Goal: Task Accomplishment & Management: Use online tool/utility

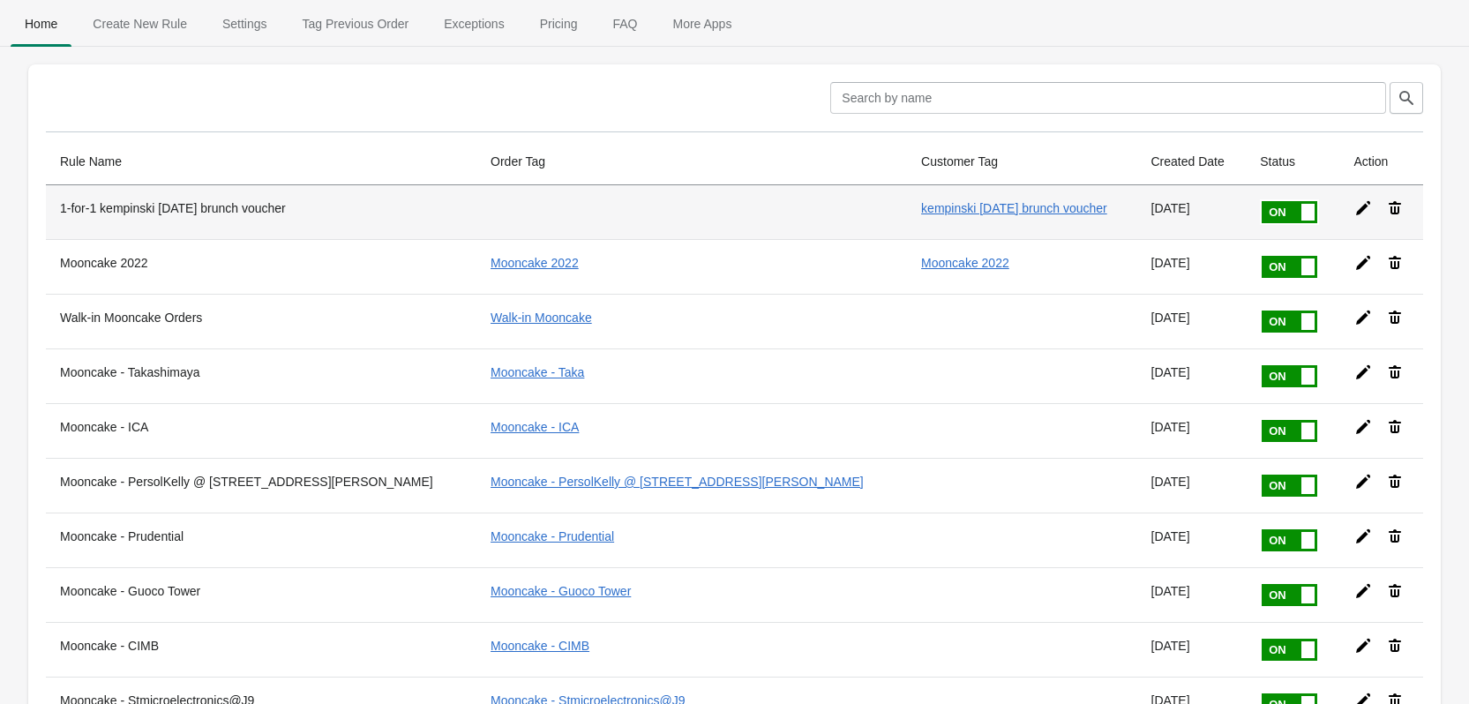
click at [1261, 201] on span at bounding box center [1316, 201] width 111 height 0
click at [0, 0] on input "checkbox" at bounding box center [0, 0] width 0 height 0
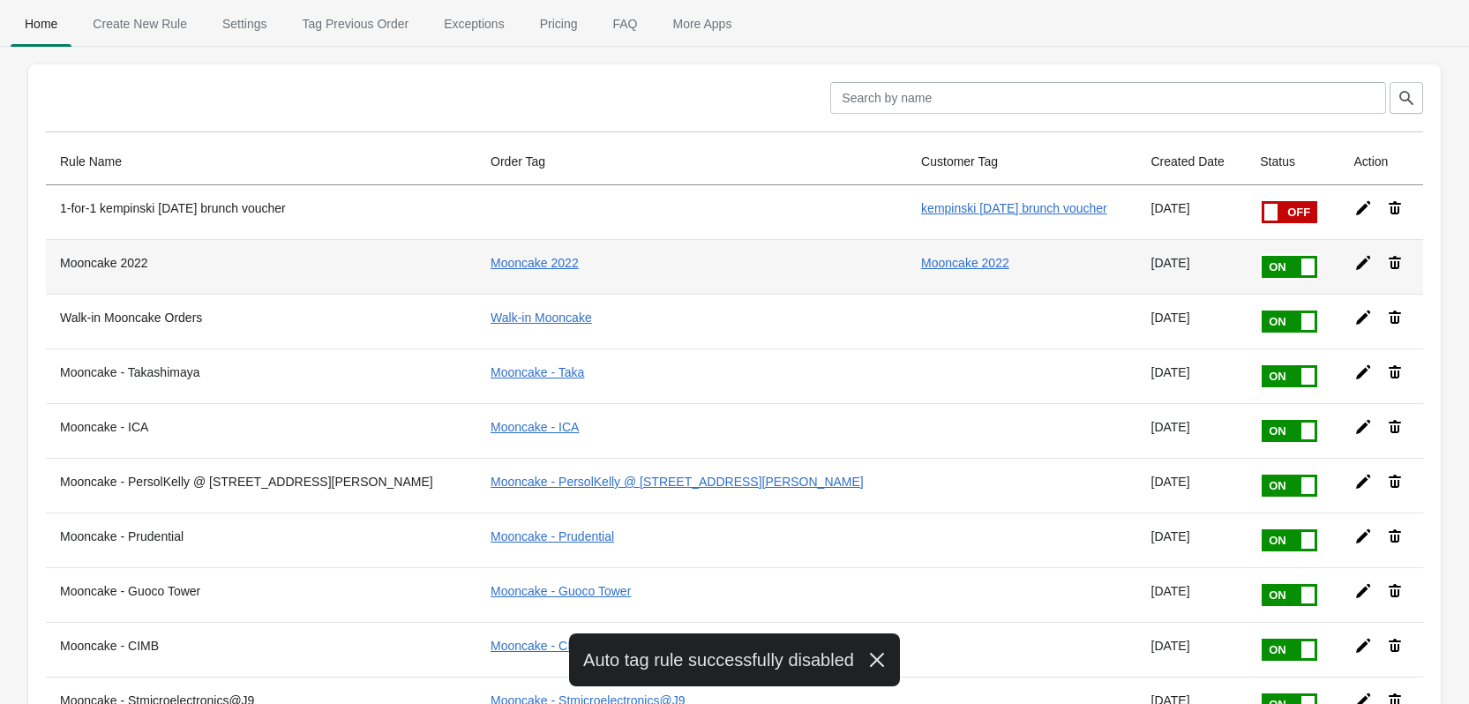
click at [1261, 256] on span at bounding box center [1316, 256] width 111 height 0
click at [0, 0] on input "checkbox" at bounding box center [0, 0] width 0 height 0
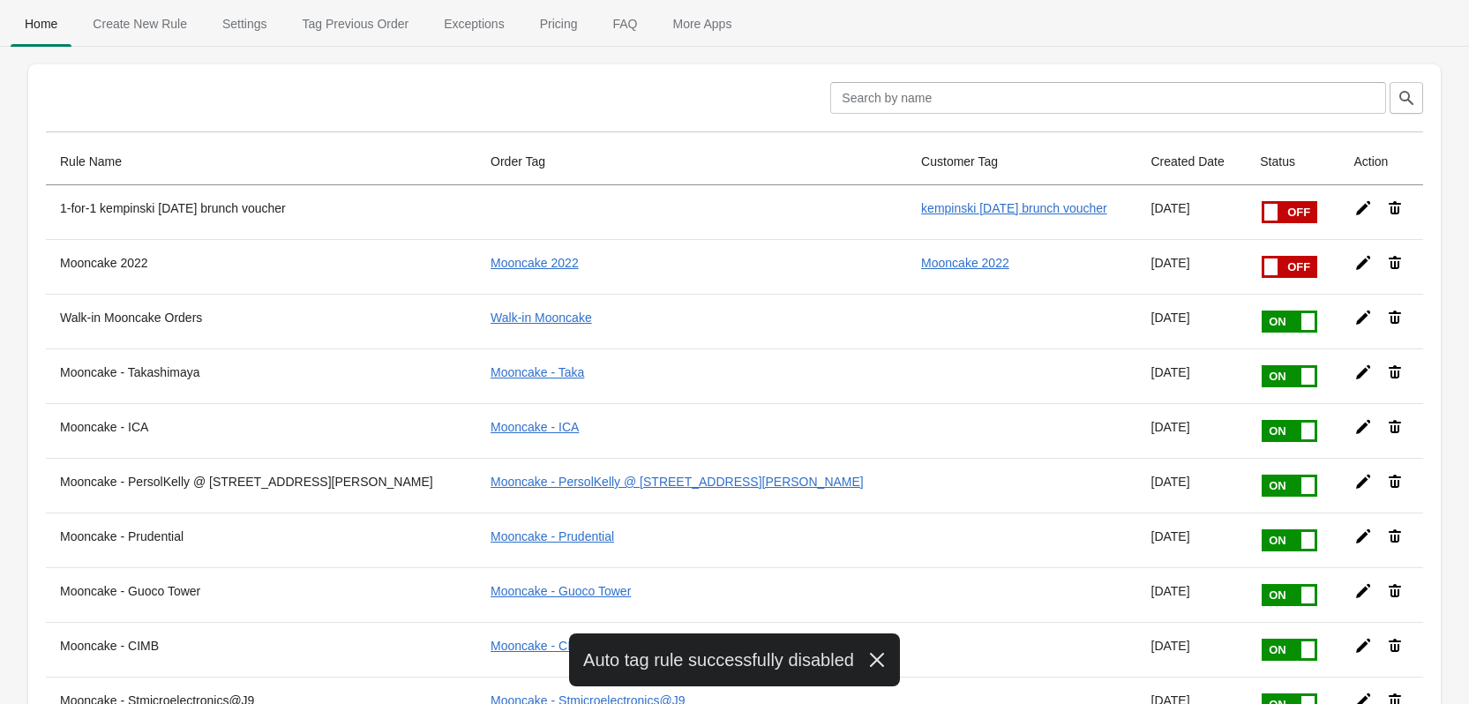
click at [1261, 310] on span at bounding box center [1316, 310] width 111 height 0
click at [0, 0] on input "checkbox" at bounding box center [0, 0] width 0 height 0
click at [1261, 365] on span at bounding box center [1316, 365] width 111 height 0
click at [0, 0] on input "checkbox" at bounding box center [0, 0] width 0 height 0
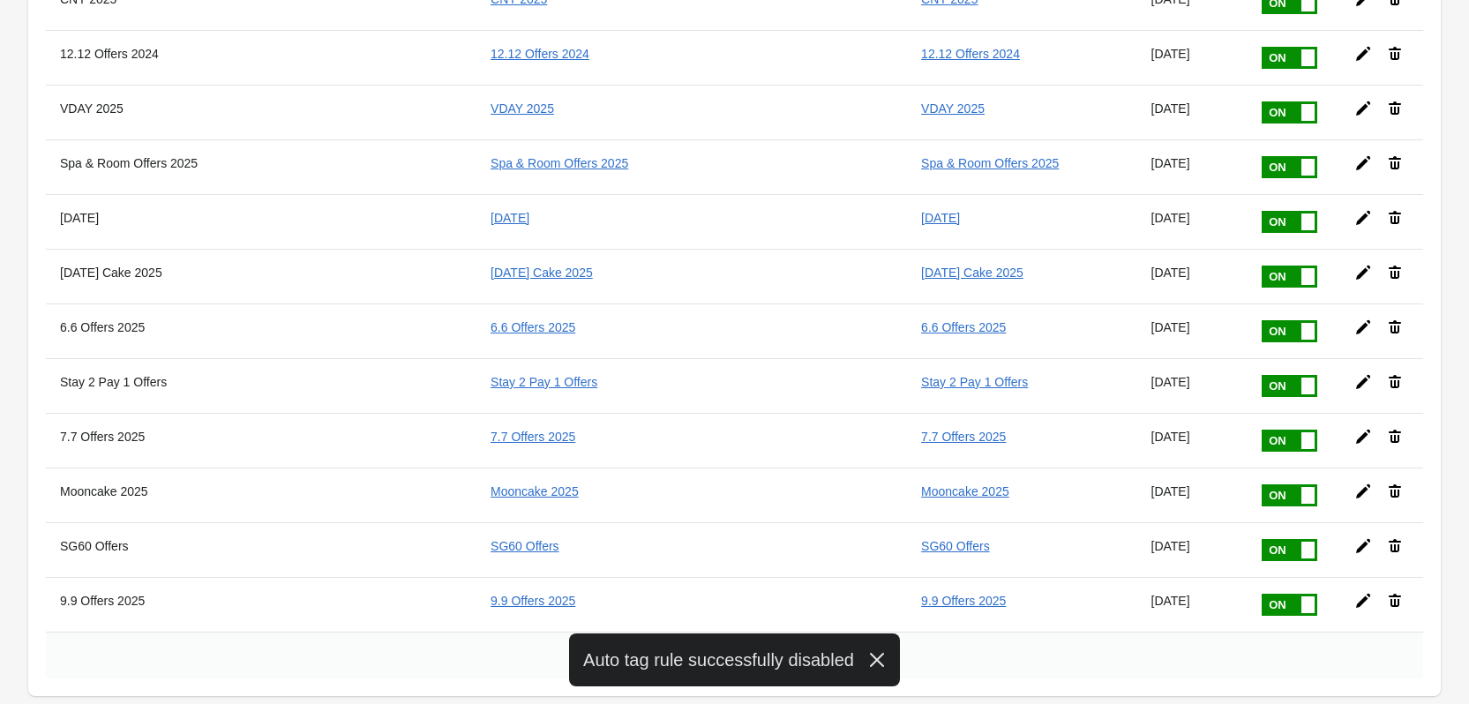
scroll to position [2498, 0]
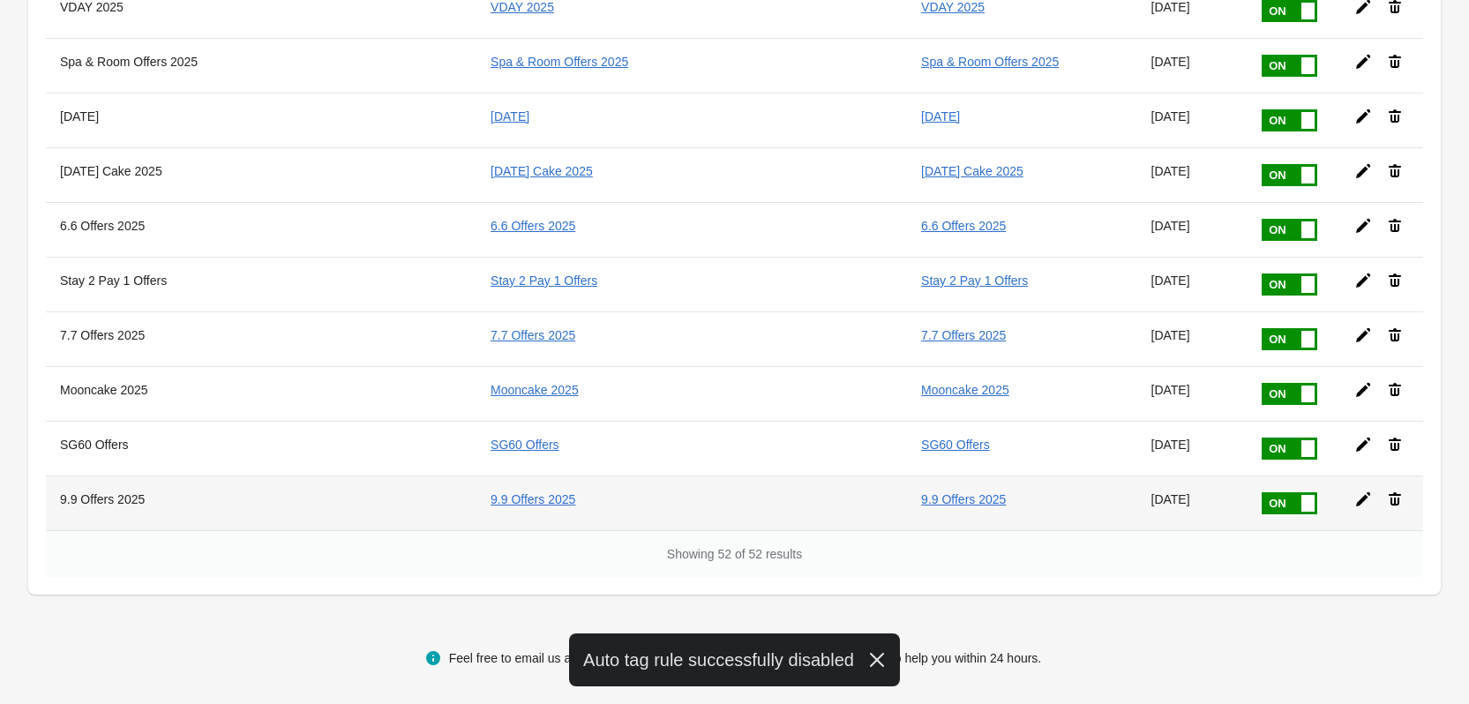
click at [1261, 492] on span at bounding box center [1316, 492] width 111 height 0
click at [0, 0] on input "checkbox" at bounding box center [0, 0] width 0 height 0
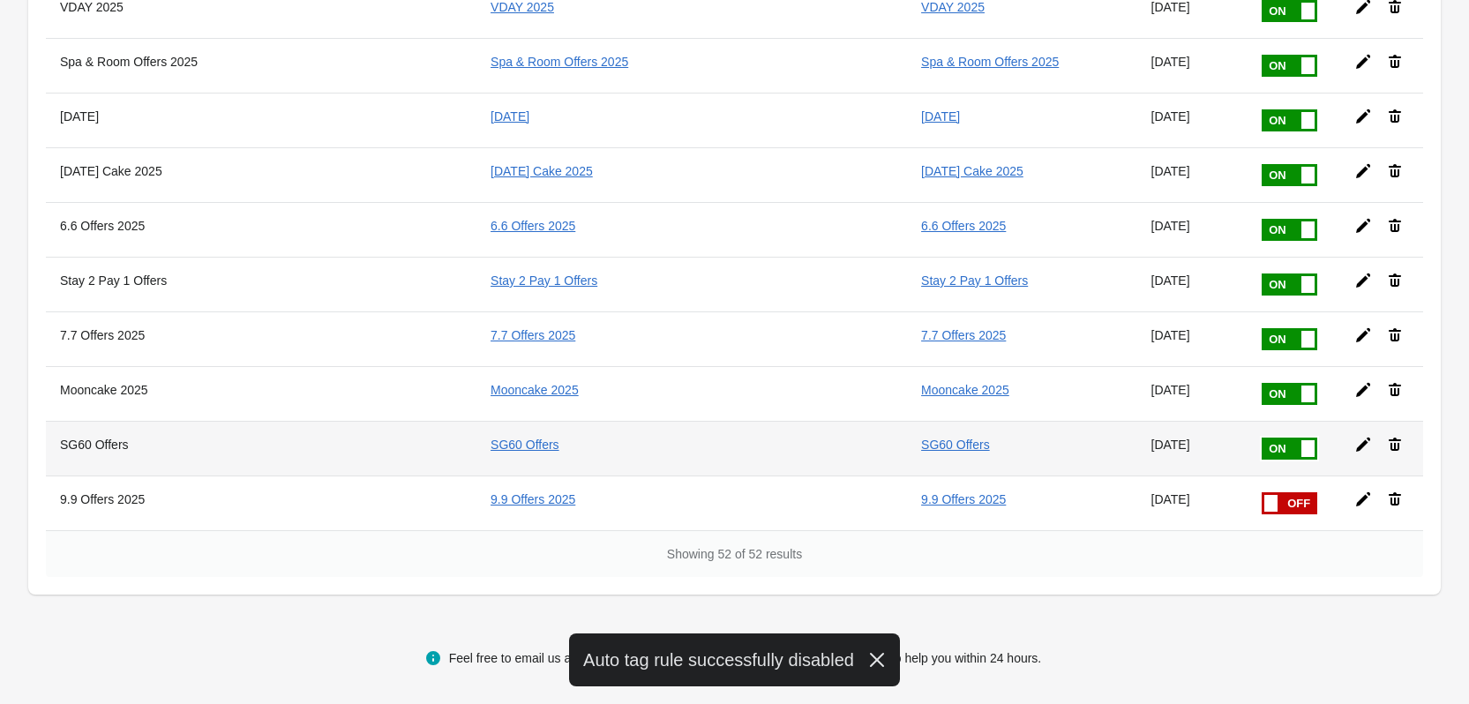
click at [1261, 438] on span at bounding box center [1316, 438] width 111 height 0
click at [0, 0] on input "checkbox" at bounding box center [0, 0] width 0 height 0
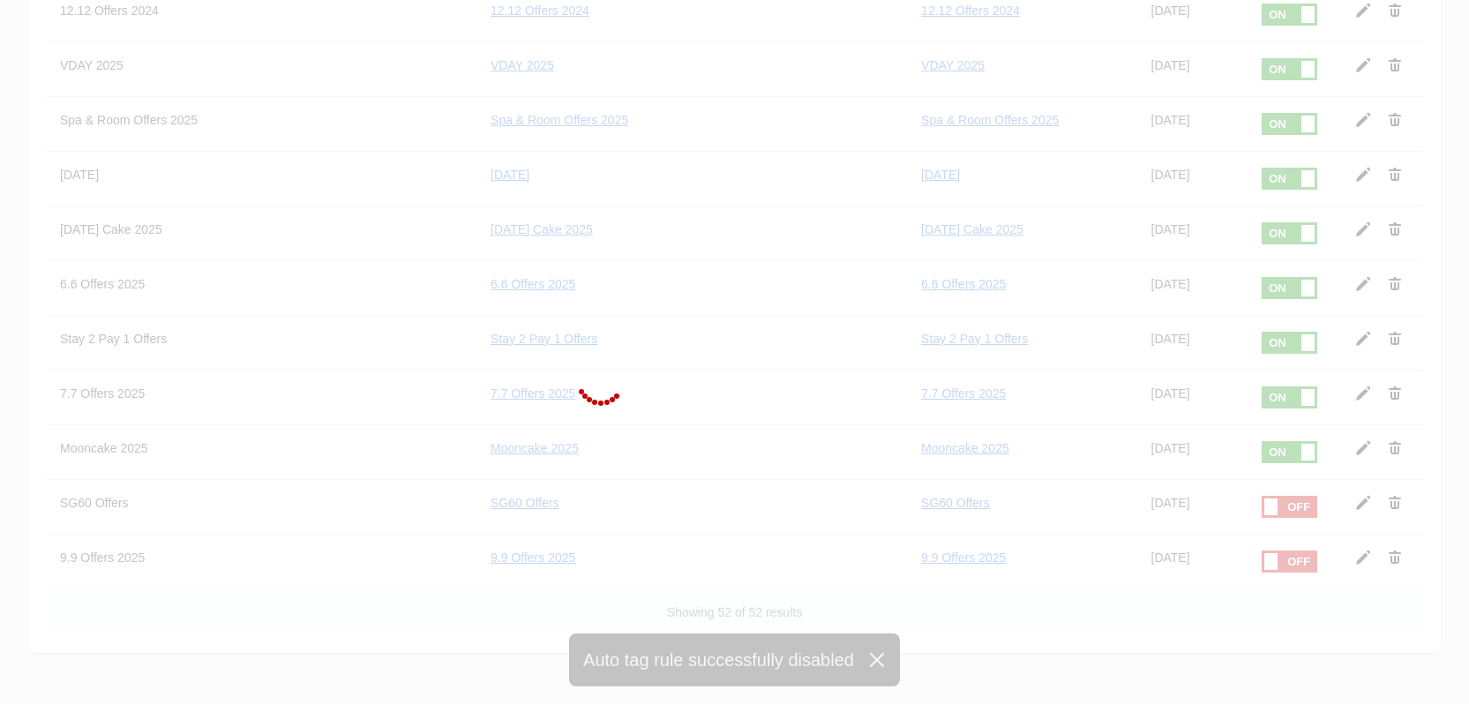
scroll to position [2410, 0]
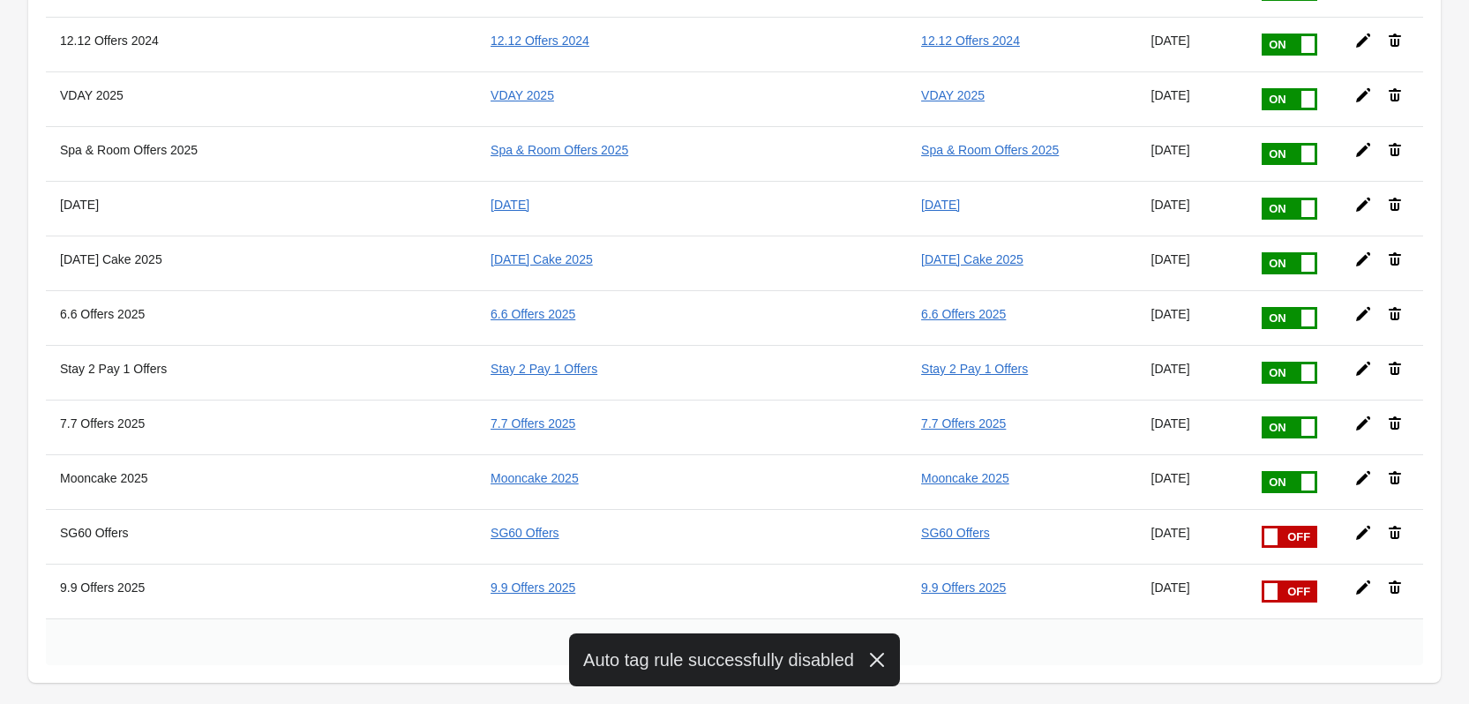
click at [1261, 416] on span at bounding box center [1316, 416] width 111 height 0
click at [0, 0] on input "checkbox" at bounding box center [0, 0] width 0 height 0
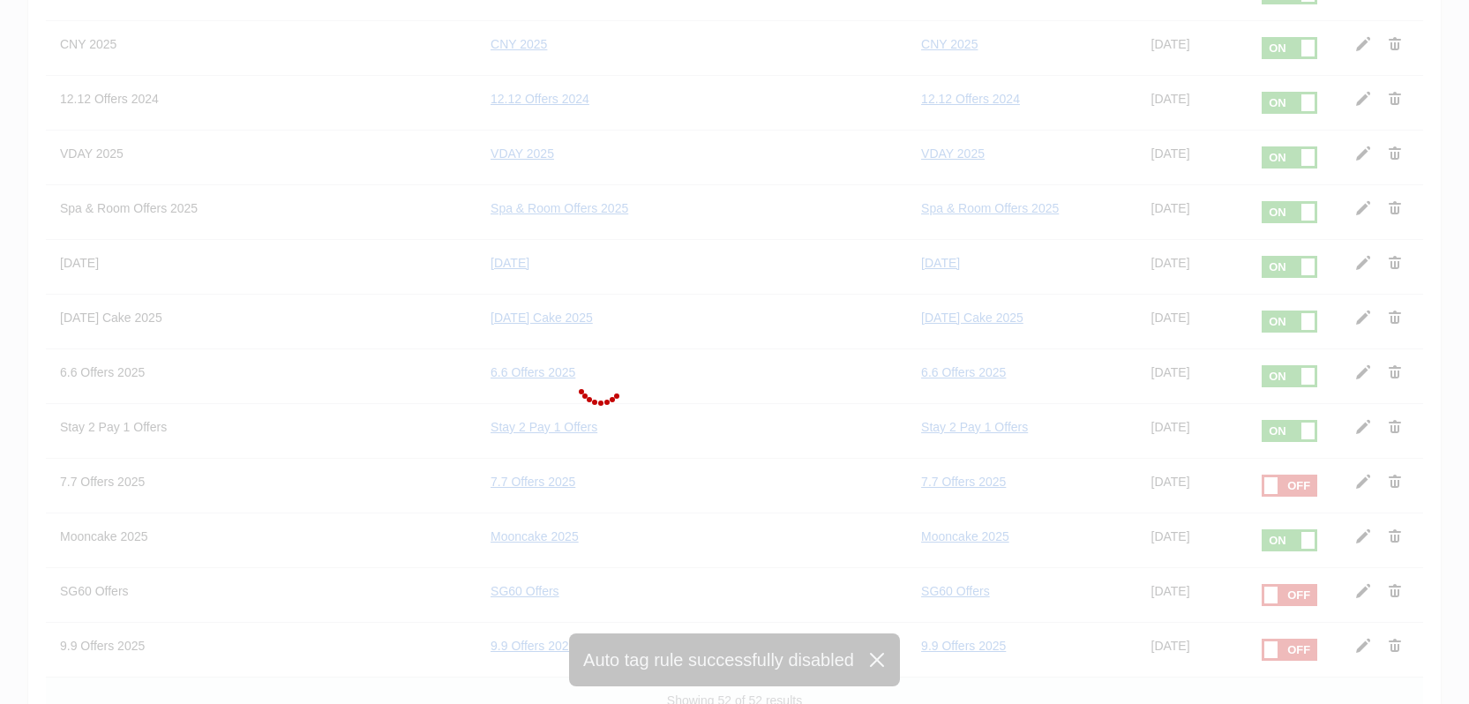
scroll to position [2322, 0]
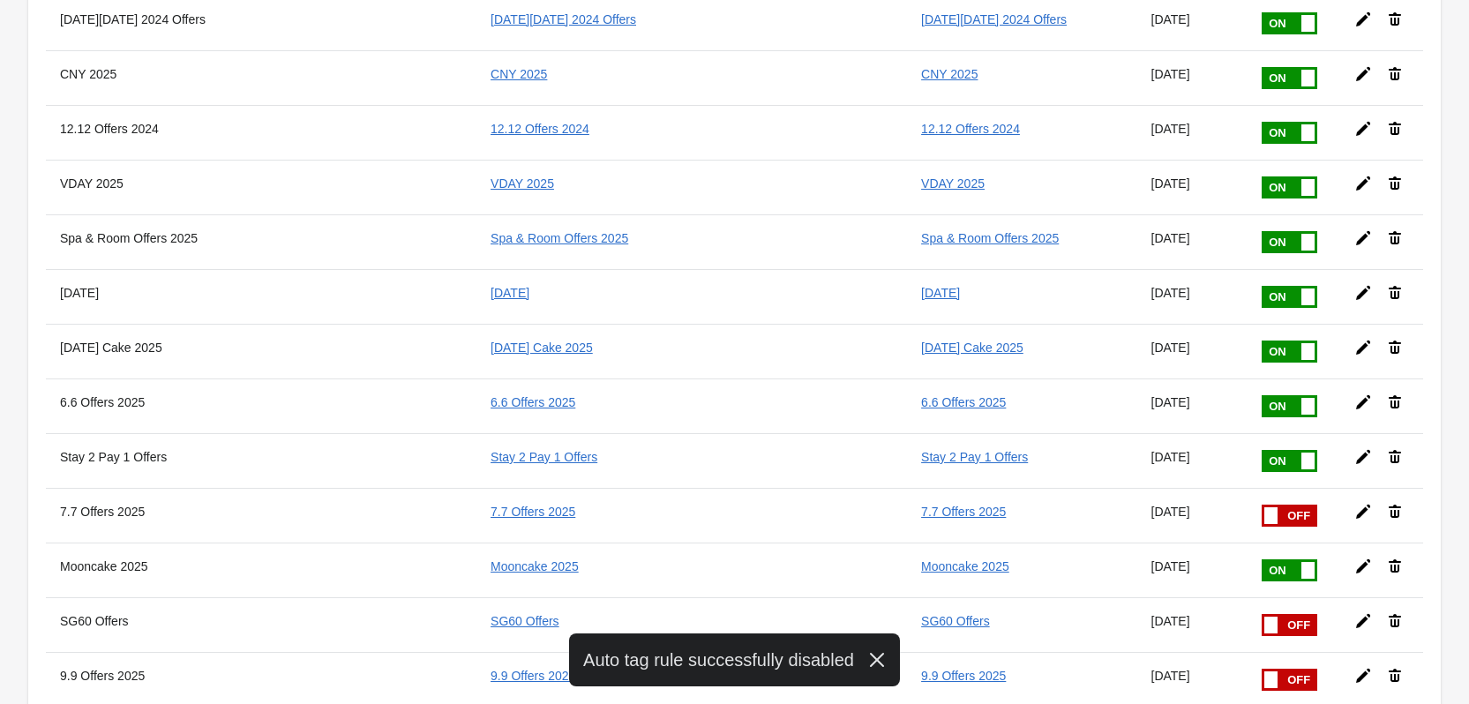
click at [1261, 395] on span at bounding box center [1316, 395] width 111 height 0
click at [0, 0] on input "checkbox" at bounding box center [0, 0] width 0 height 0
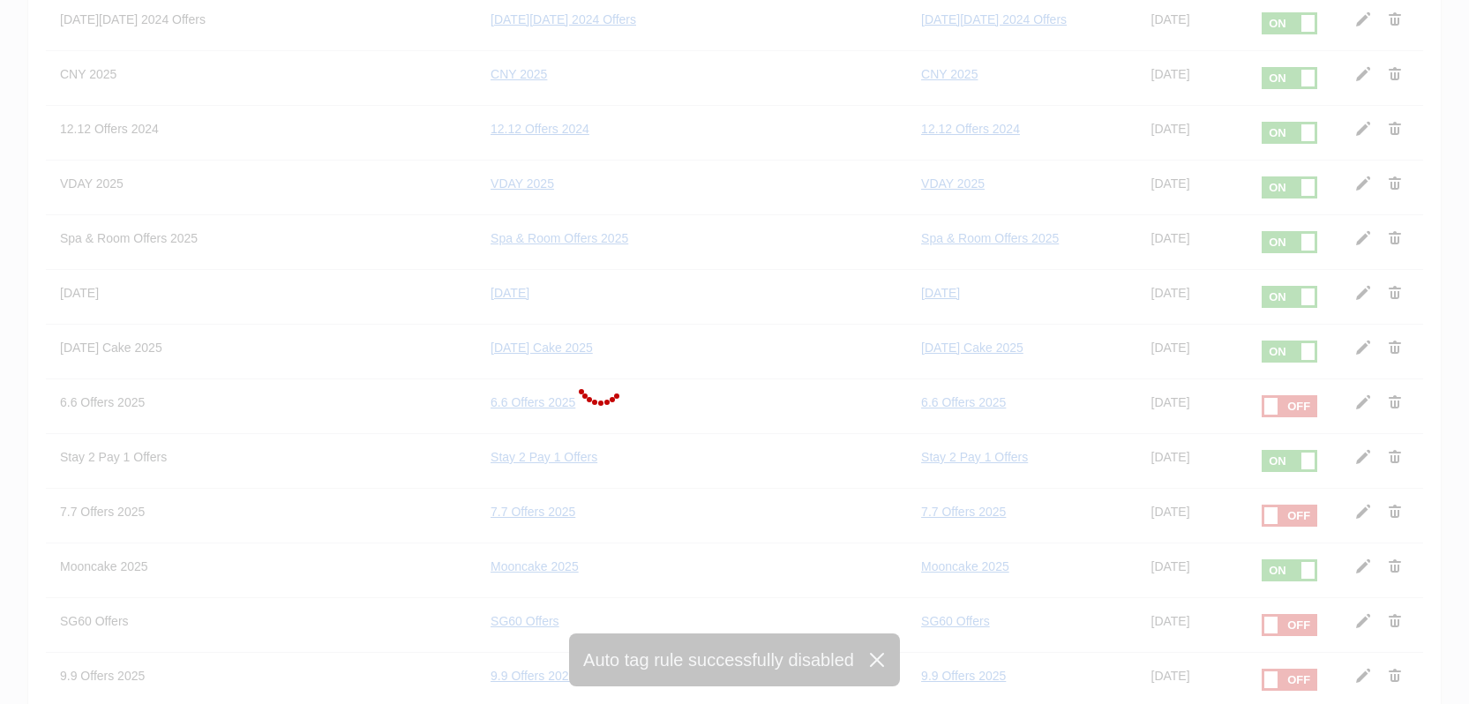
scroll to position [2233, 0]
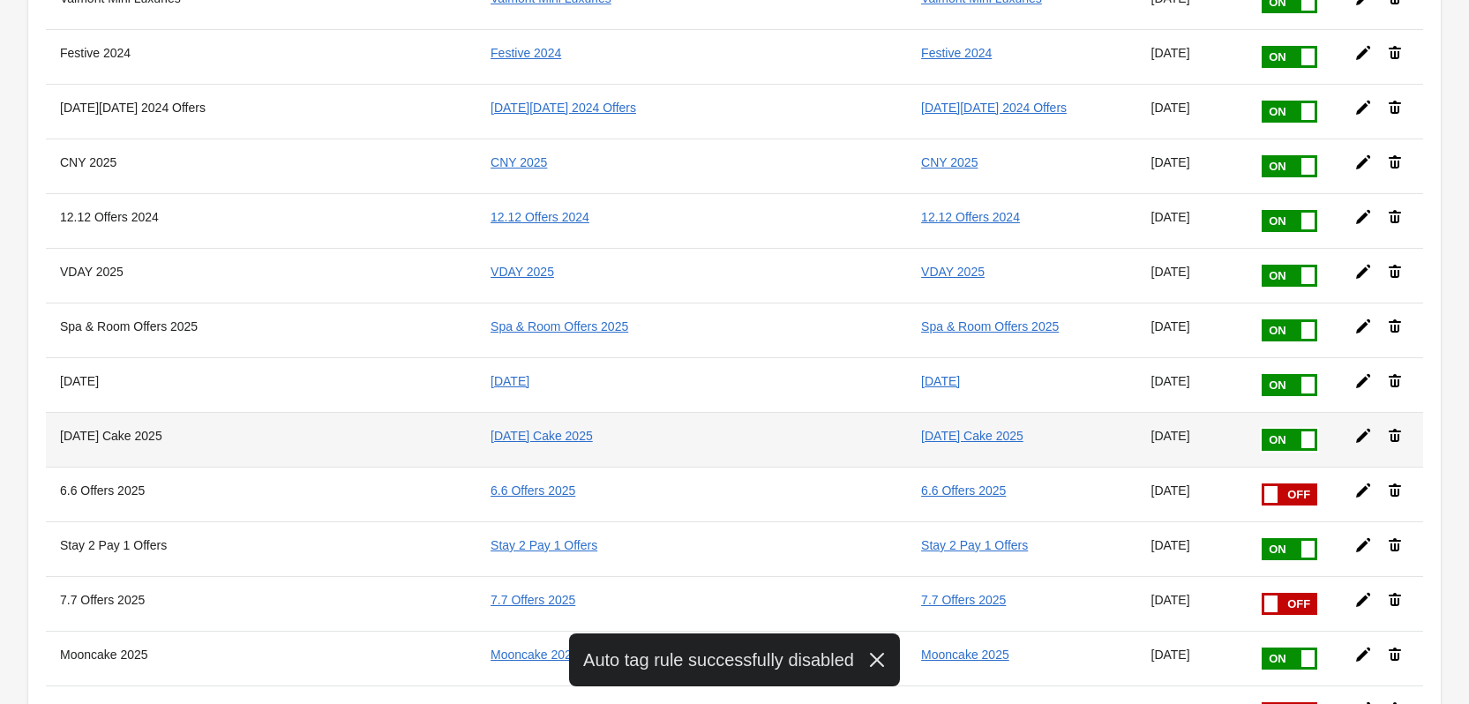
click at [1261, 429] on span at bounding box center [1316, 429] width 111 height 0
click at [0, 0] on input "checkbox" at bounding box center [0, 0] width 0 height 0
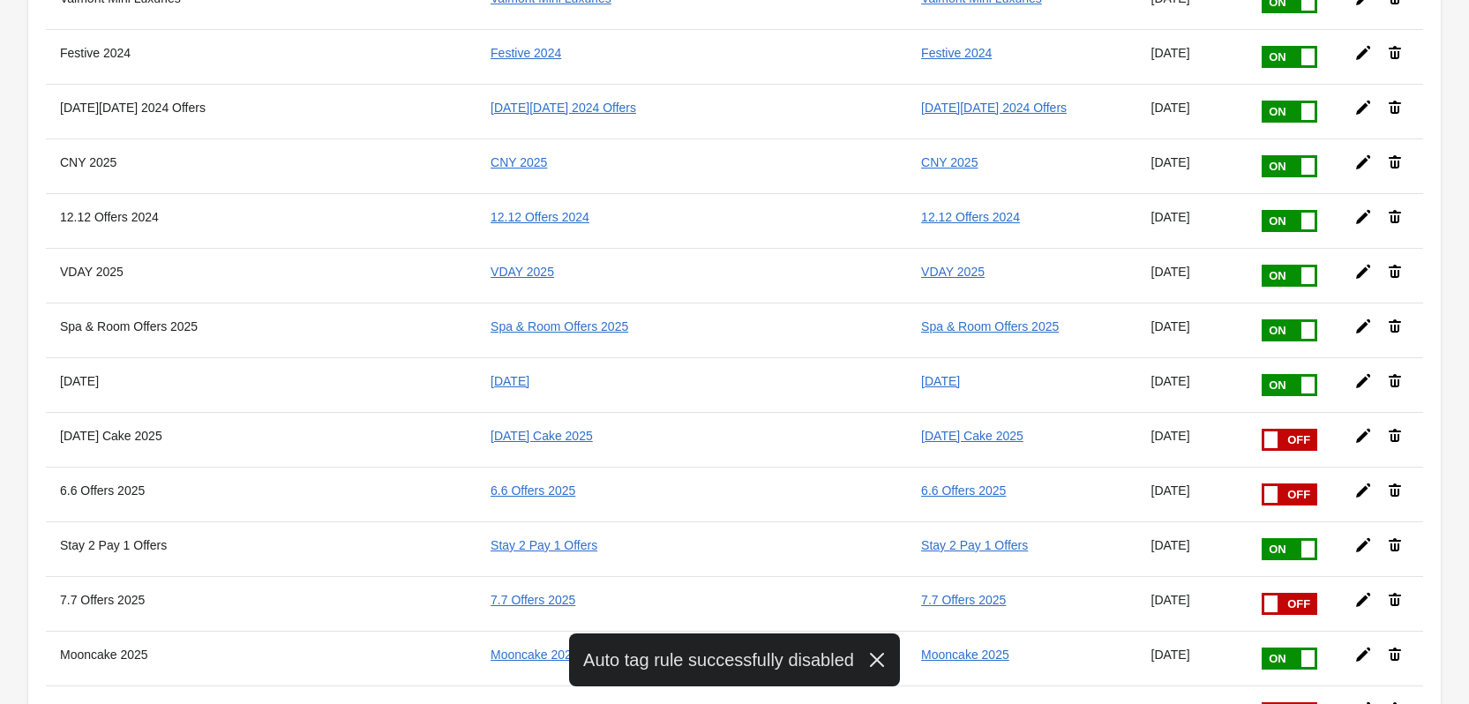
click at [1261, 374] on span at bounding box center [1316, 374] width 111 height 0
click at [0, 0] on input "checkbox" at bounding box center [0, 0] width 0 height 0
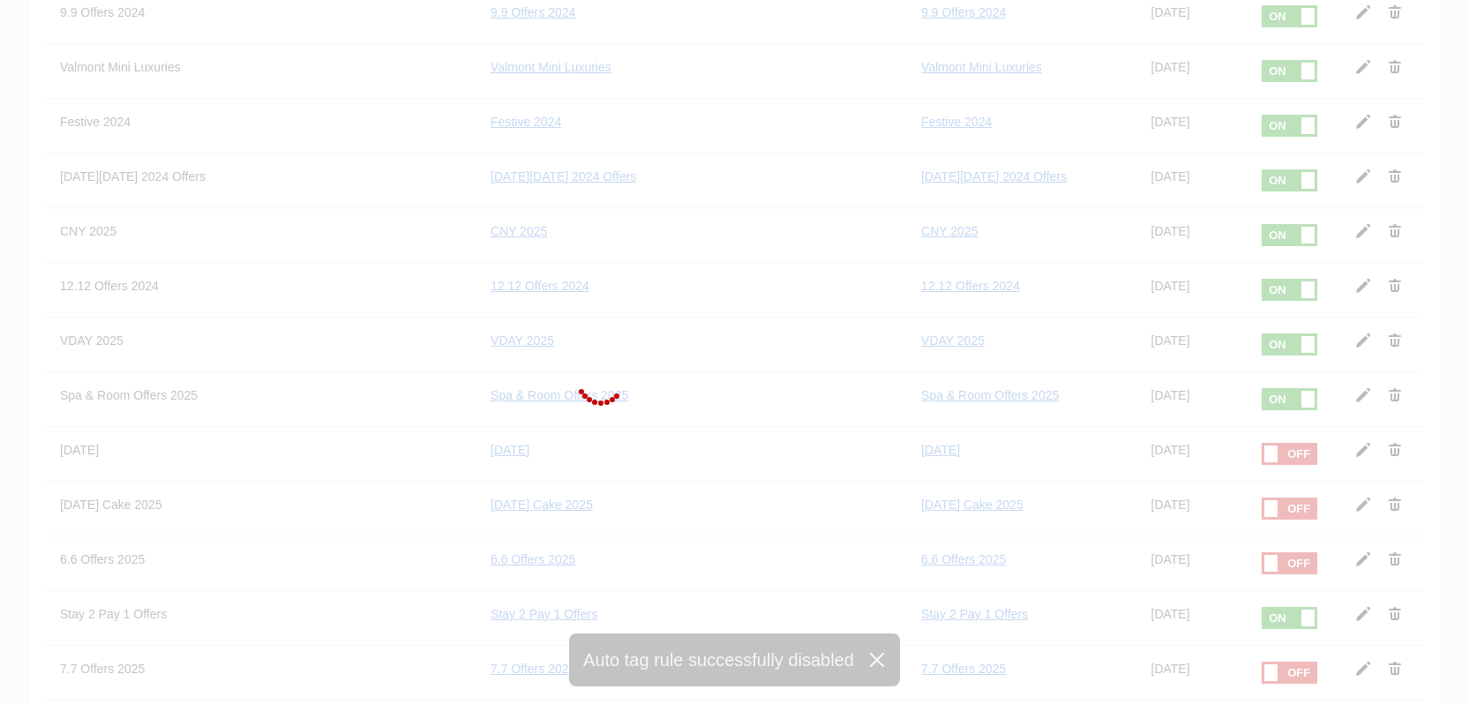
scroll to position [2145, 0]
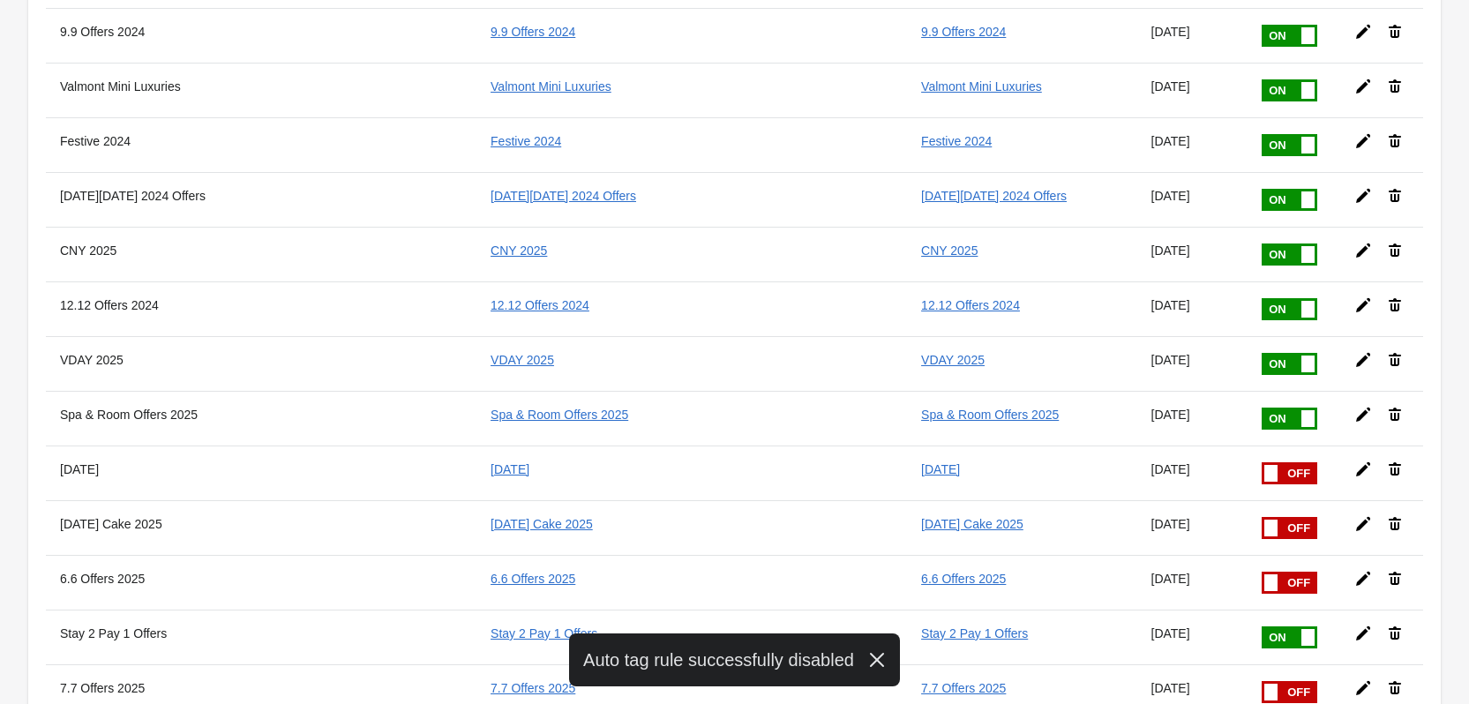
click at [1261, 408] on span at bounding box center [1316, 408] width 111 height 0
click at [0, 0] on input "checkbox" at bounding box center [0, 0] width 0 height 0
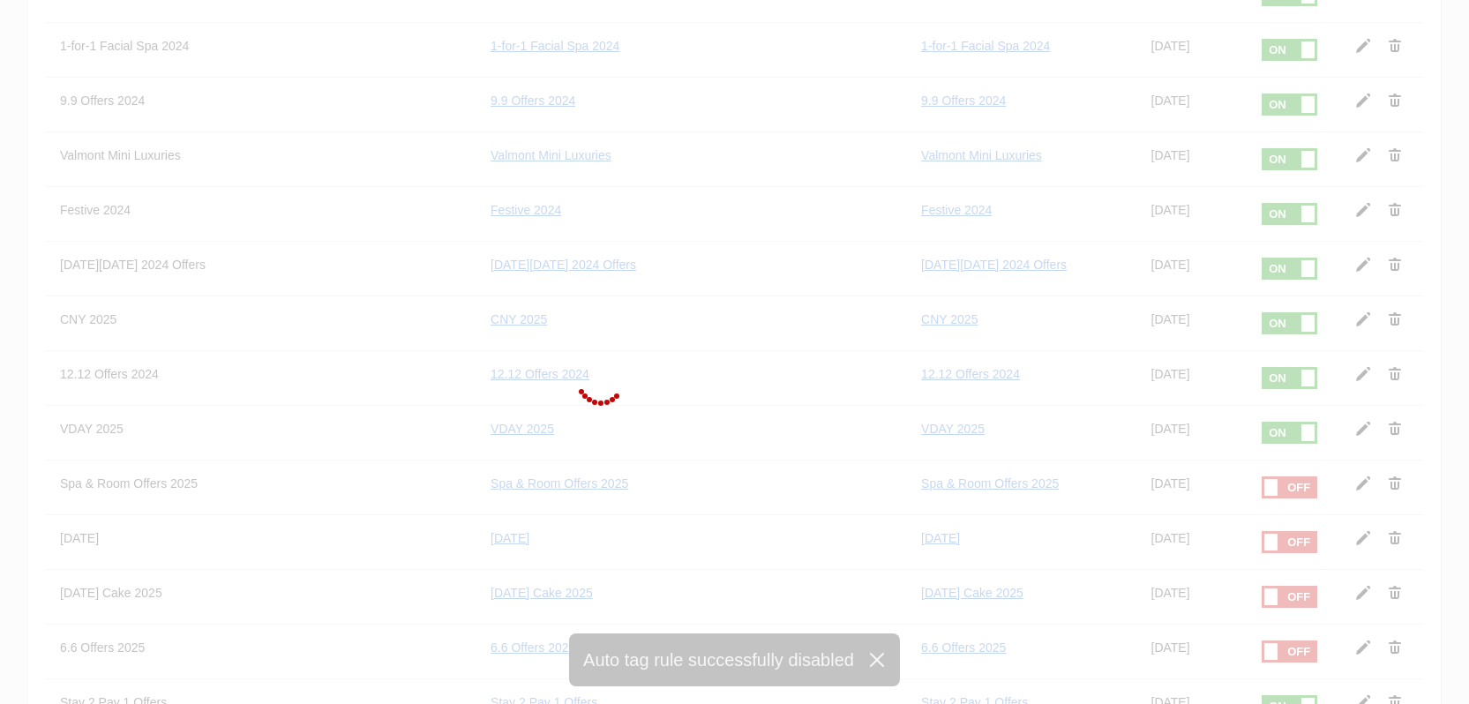
scroll to position [2057, 0]
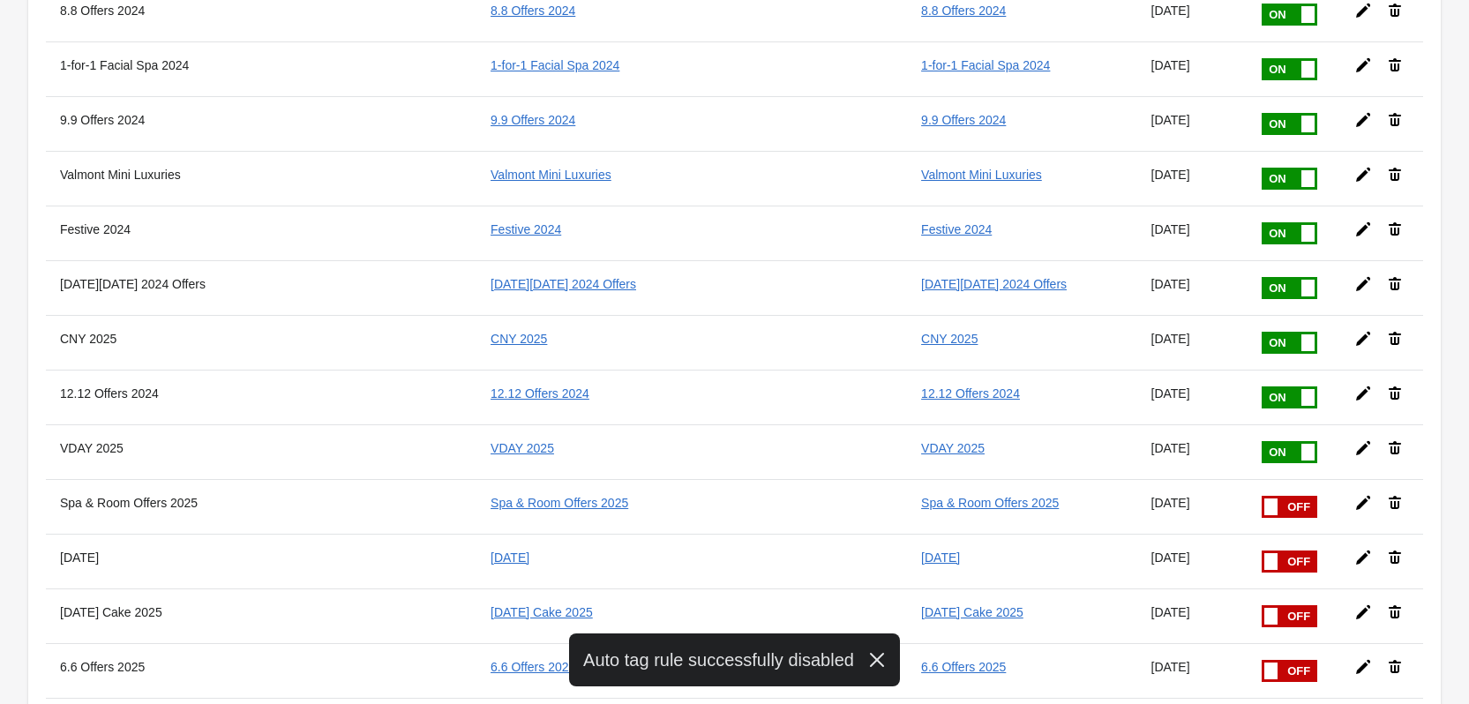
click at [1261, 441] on span at bounding box center [1316, 441] width 111 height 0
click at [0, 0] on input "checkbox" at bounding box center [0, 0] width 0 height 0
click at [1261, 386] on span at bounding box center [1316, 386] width 111 height 0
click at [0, 0] on input "checkbox" at bounding box center [0, 0] width 0 height 0
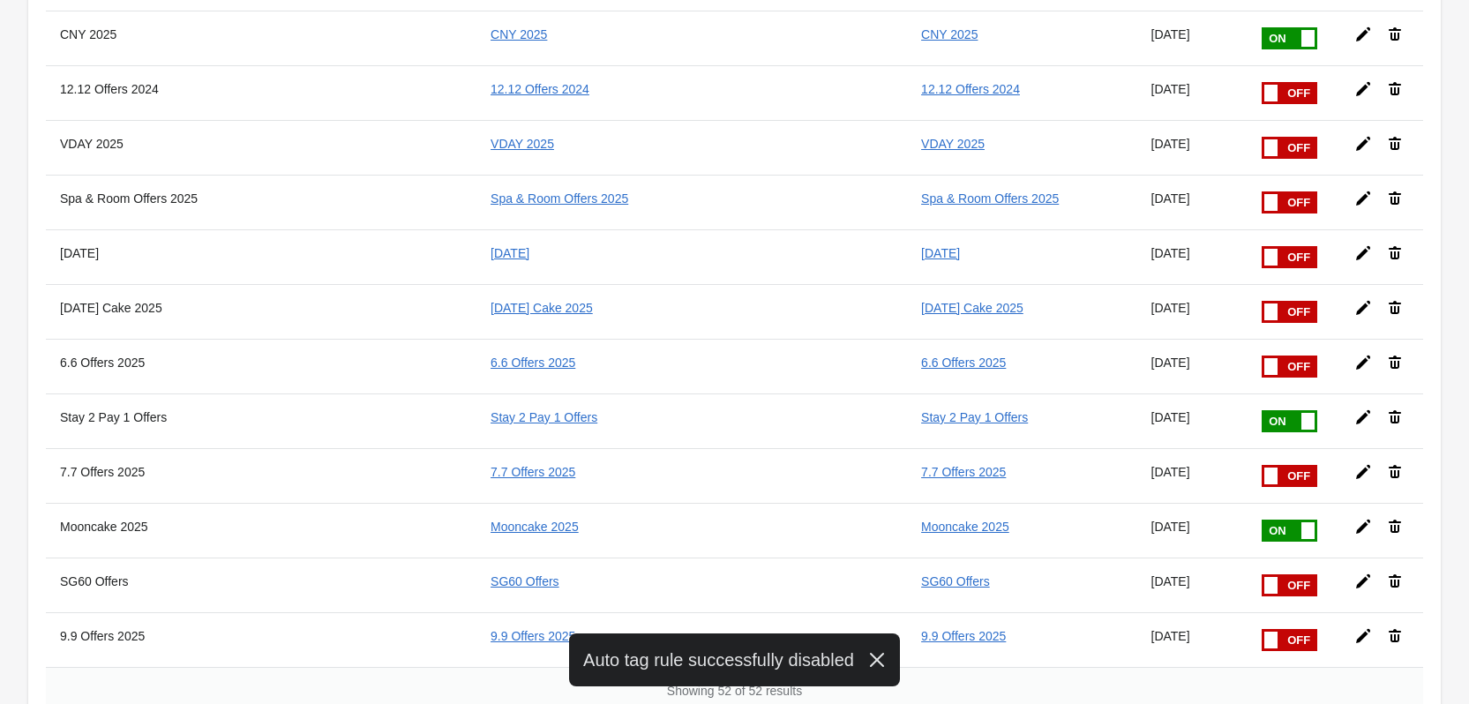
scroll to position [2498, 0]
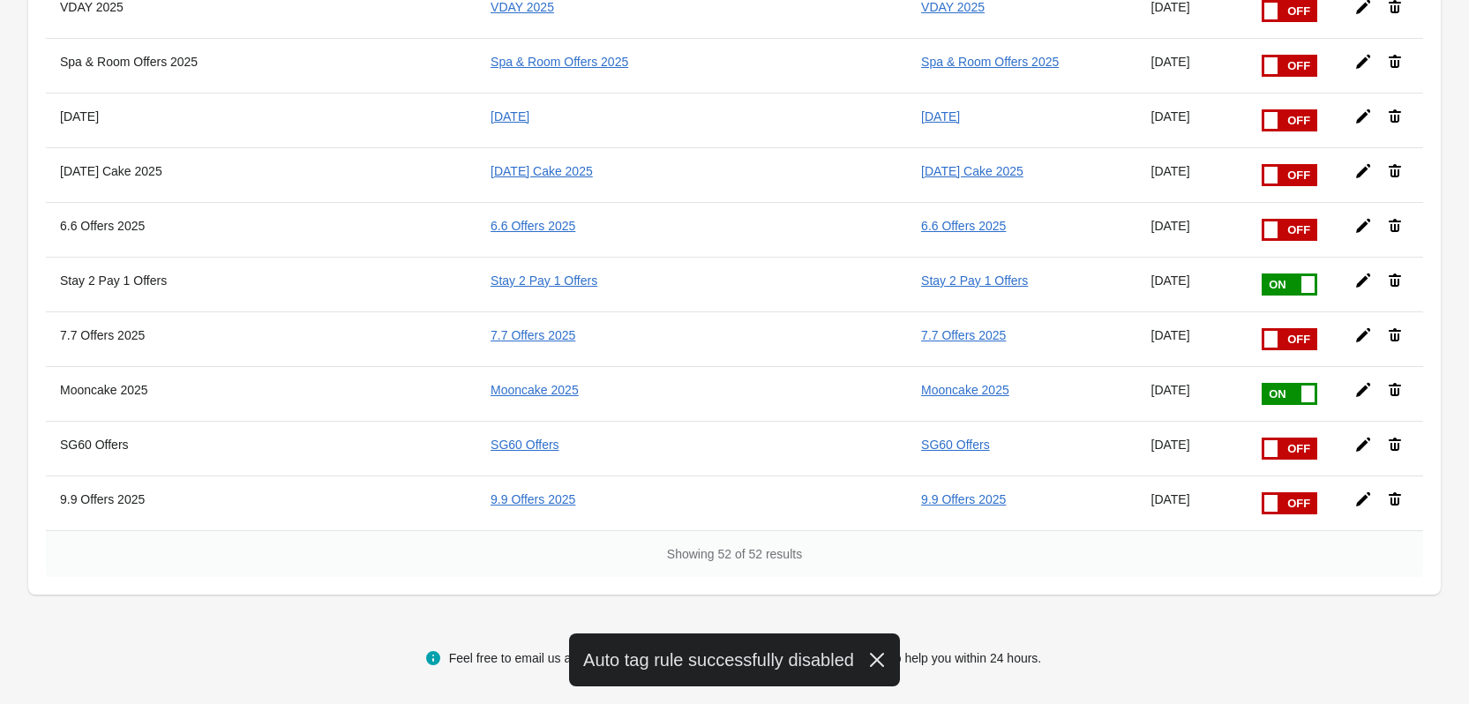
click at [1066, 549] on div "Showing 52 of 52 results" at bounding box center [734, 553] width 1377 height 47
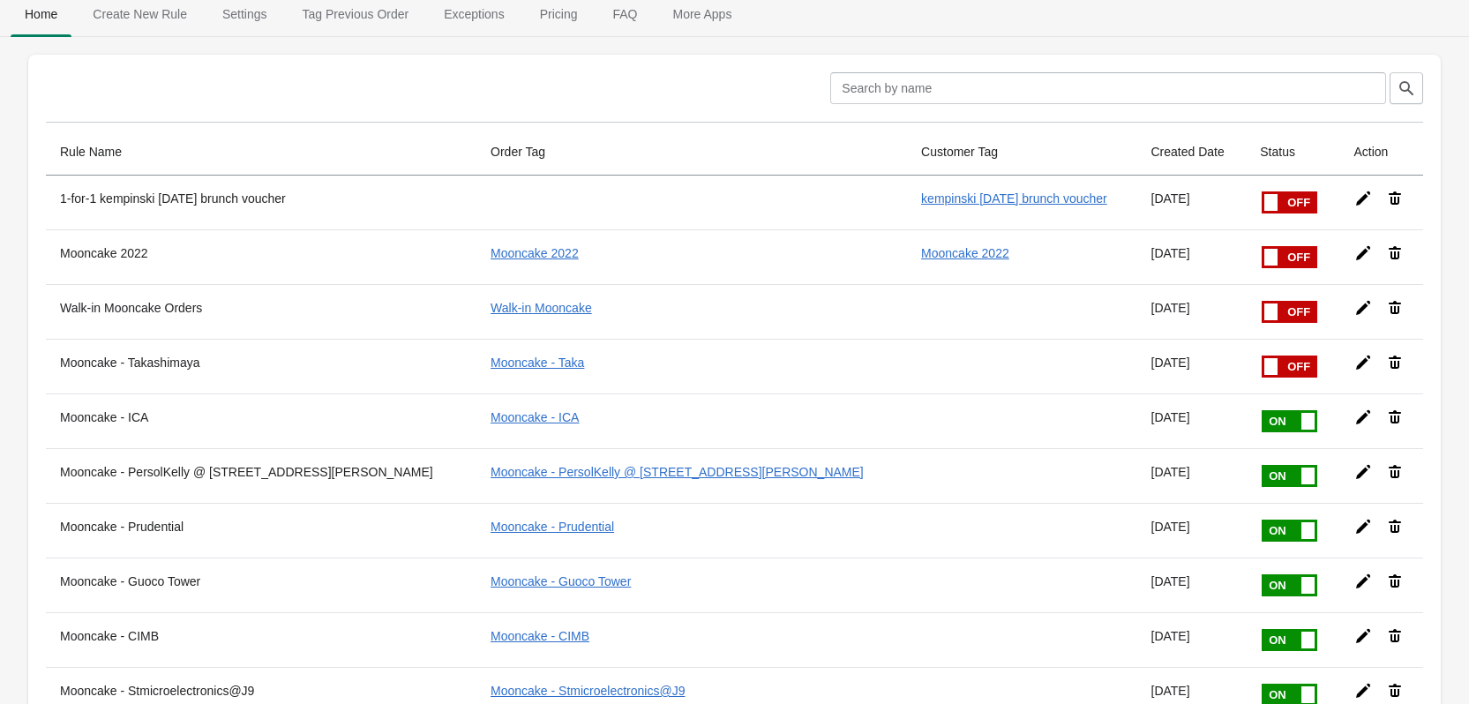
scroll to position [0, 0]
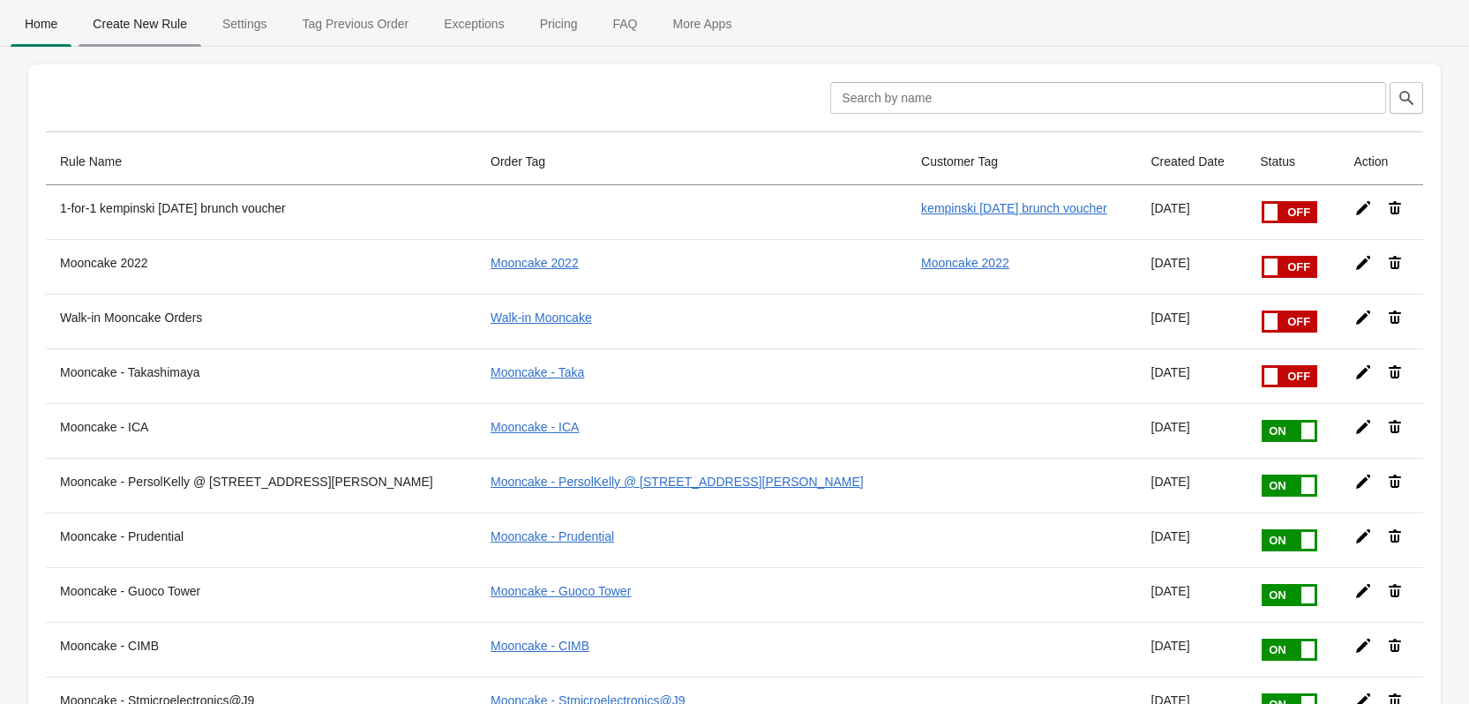
click at [160, 22] on span "Create New Rule" at bounding box center [140, 24] width 123 height 32
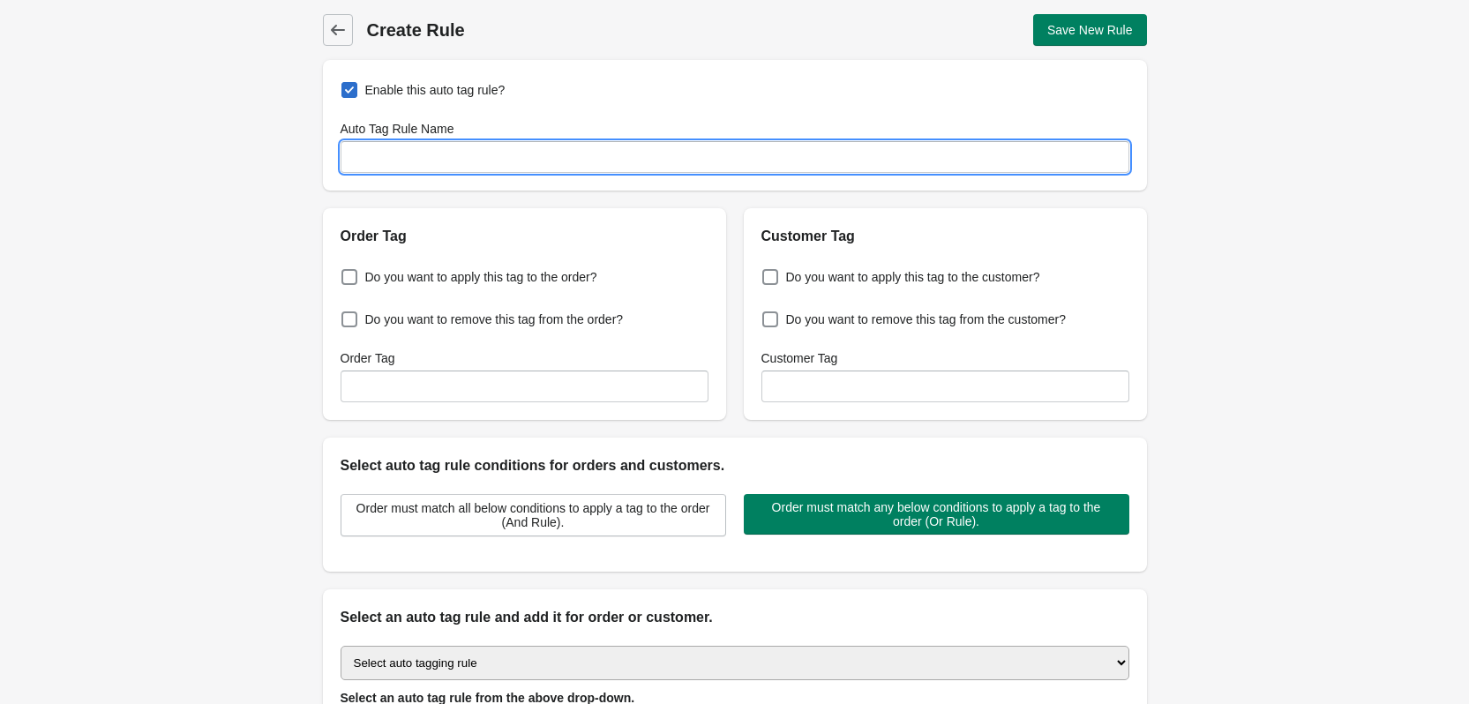
click at [511, 161] on input "Auto Tag Rule Name" at bounding box center [734, 157] width 789 height 32
click at [400, 165] on input "30% Spa Offers" at bounding box center [734, 157] width 789 height 32
drag, startPoint x: 352, startPoint y: 161, endPoint x: 448, endPoint y: 157, distance: 96.2
click at [448, 157] on input "30% Spa Offers" at bounding box center [734, 157] width 789 height 32
type input "30% Spa Offers"
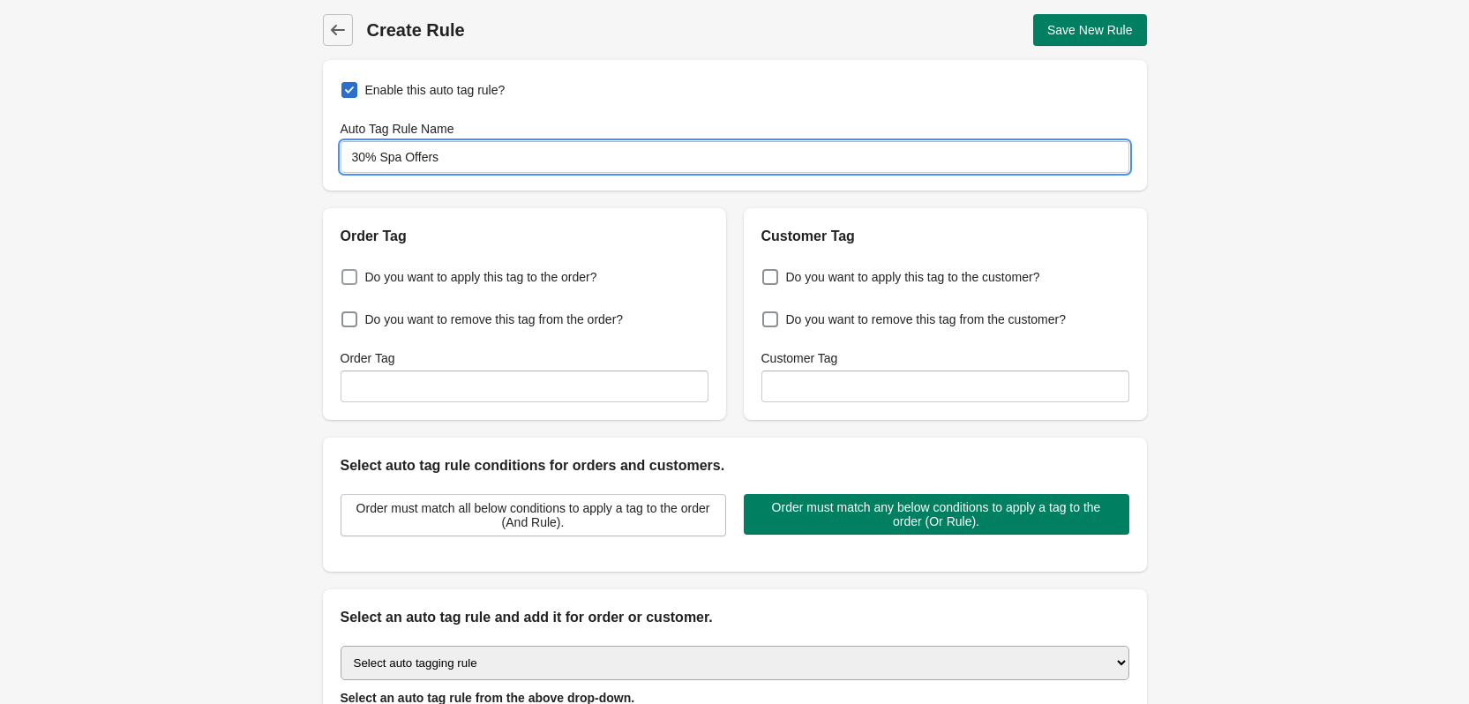
click at [404, 275] on span "Do you want to apply this tag to the order?" at bounding box center [481, 277] width 232 height 18
click at [346, 273] on input "Do you want to apply this tag to the order?" at bounding box center [345, 272] width 1 height 1
checkbox input "true"
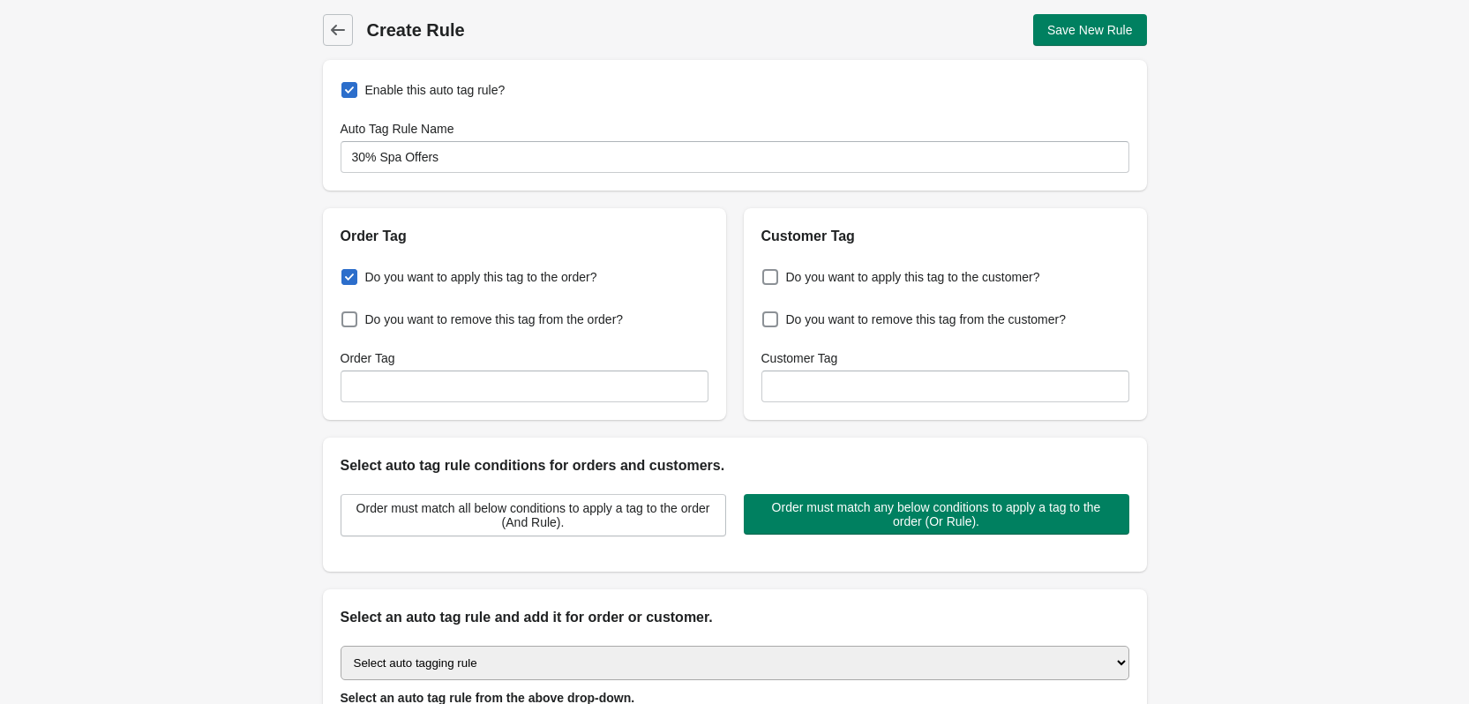
click at [773, 264] on div "Do you want to apply this tag to the customer? Do you want to remove this tag f…" at bounding box center [945, 333] width 403 height 173
click at [780, 281] on label "Do you want to apply this tag to the customer?" at bounding box center [900, 277] width 279 height 25
click at [767, 273] on input "Do you want to apply this tag to the customer?" at bounding box center [766, 272] width 1 height 1
checkbox input "true"
click at [652, 385] on input "Order Tag" at bounding box center [524, 386] width 368 height 32
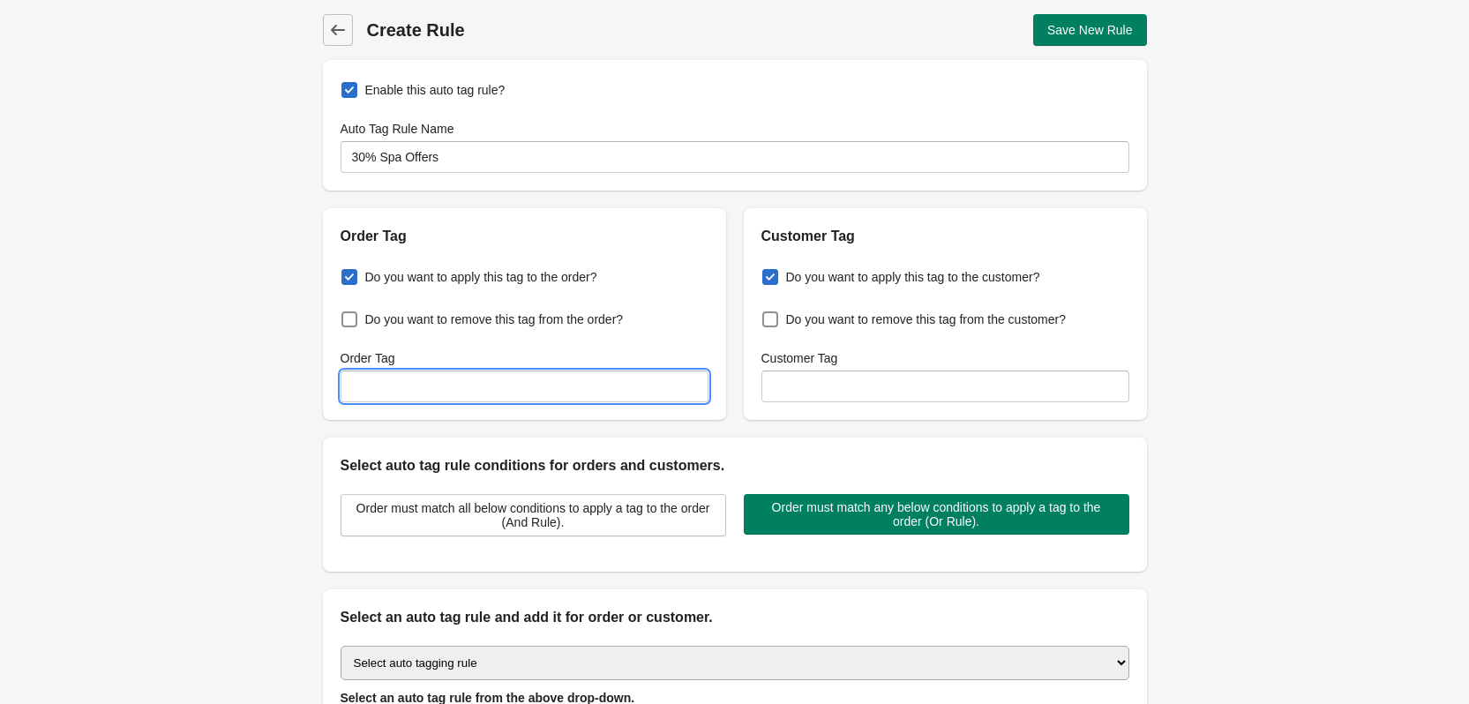
paste input "30% Spa Offers"
type input "30% Spa Offers"
click at [775, 395] on input "Customer Tag" at bounding box center [945, 386] width 368 height 32
paste input "30% Spa Offers"
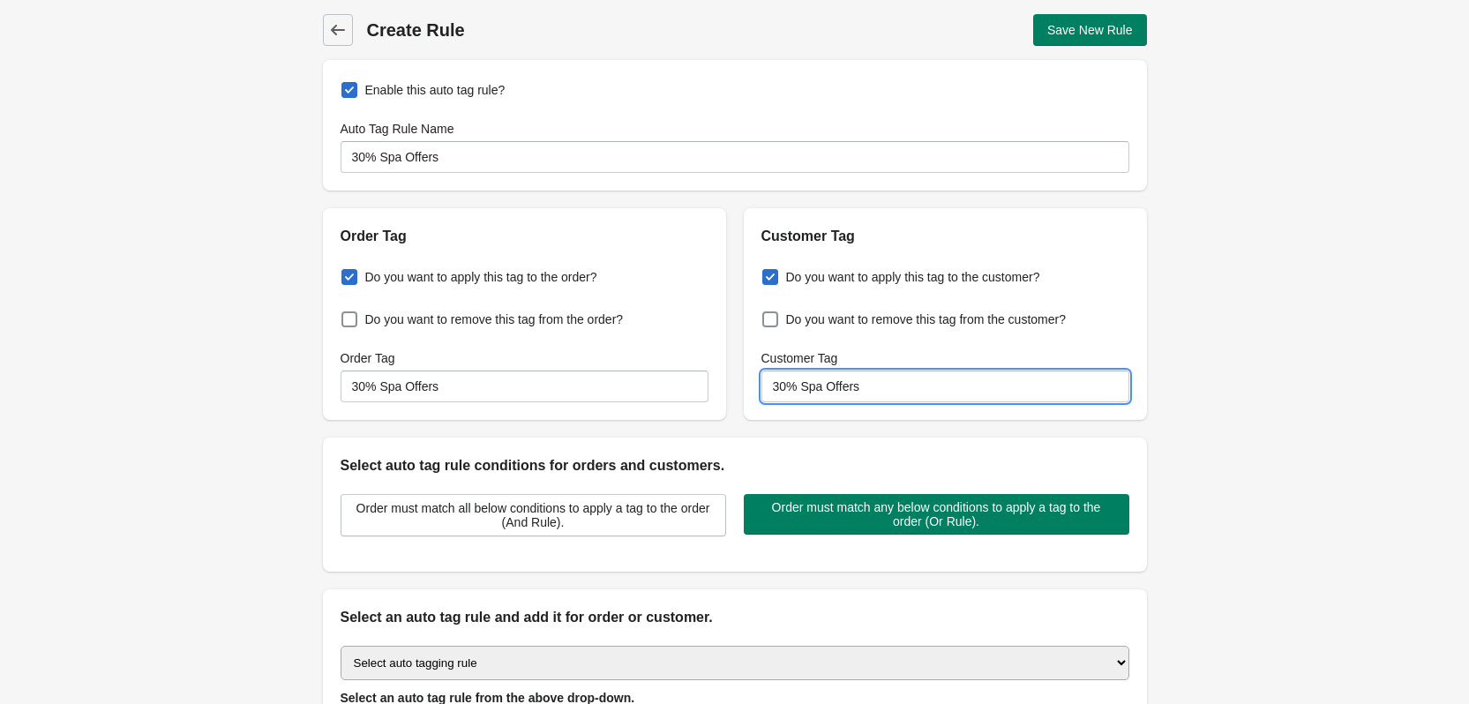
type input "30% Spa Offers"
click at [270, 363] on div "Back Create Rule Save New Rule Enable this auto tag rule? Auto Tag Rule Name 30…" at bounding box center [734, 427] width 1469 height 855
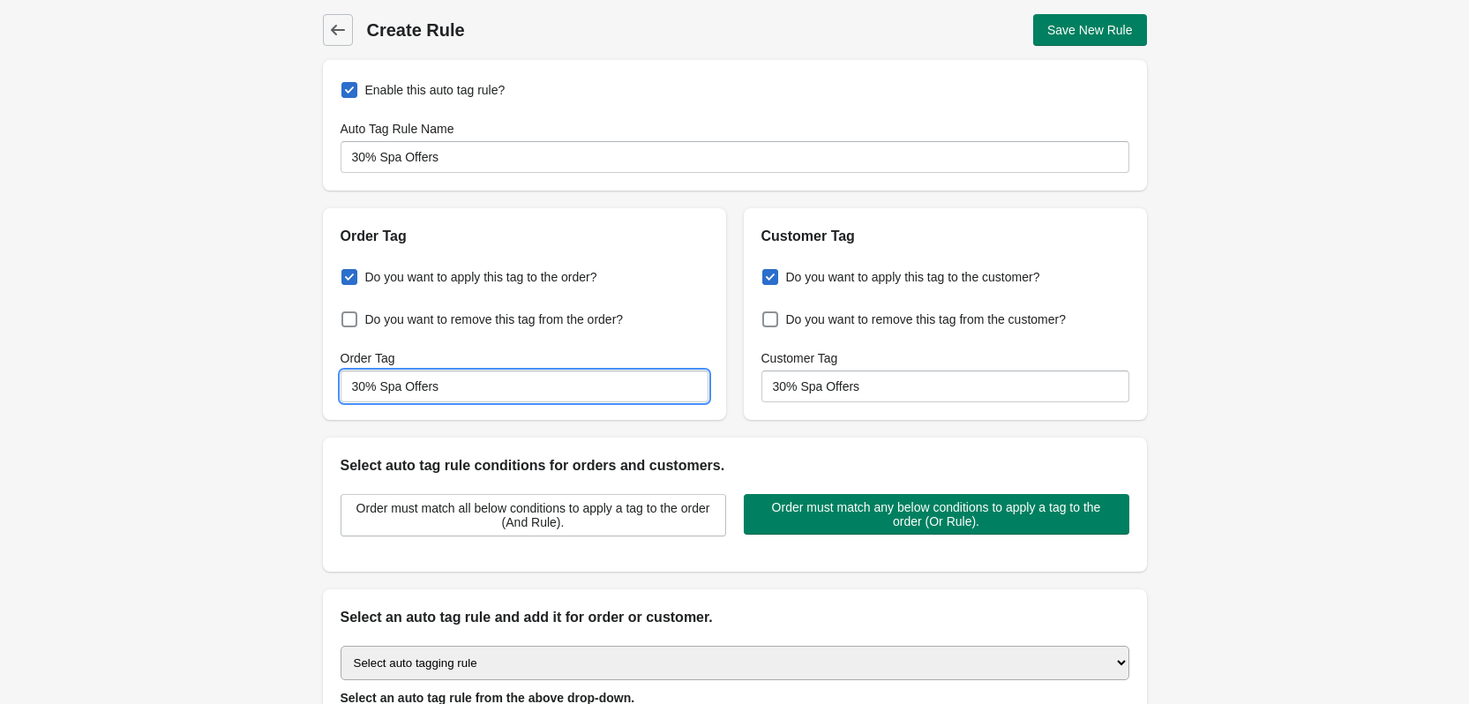
click at [415, 385] on input "30% Spa Offers" at bounding box center [524, 386] width 368 height 32
click at [264, 384] on div "Back Create Rule Save New Rule Enable this auto tag rule? Auto Tag Rule Name 30…" at bounding box center [734, 427] width 1469 height 855
click at [265, 369] on div "Back Create Rule Save New Rule Enable this auto tag rule? Auto Tag Rule Name 30…" at bounding box center [734, 427] width 1469 height 855
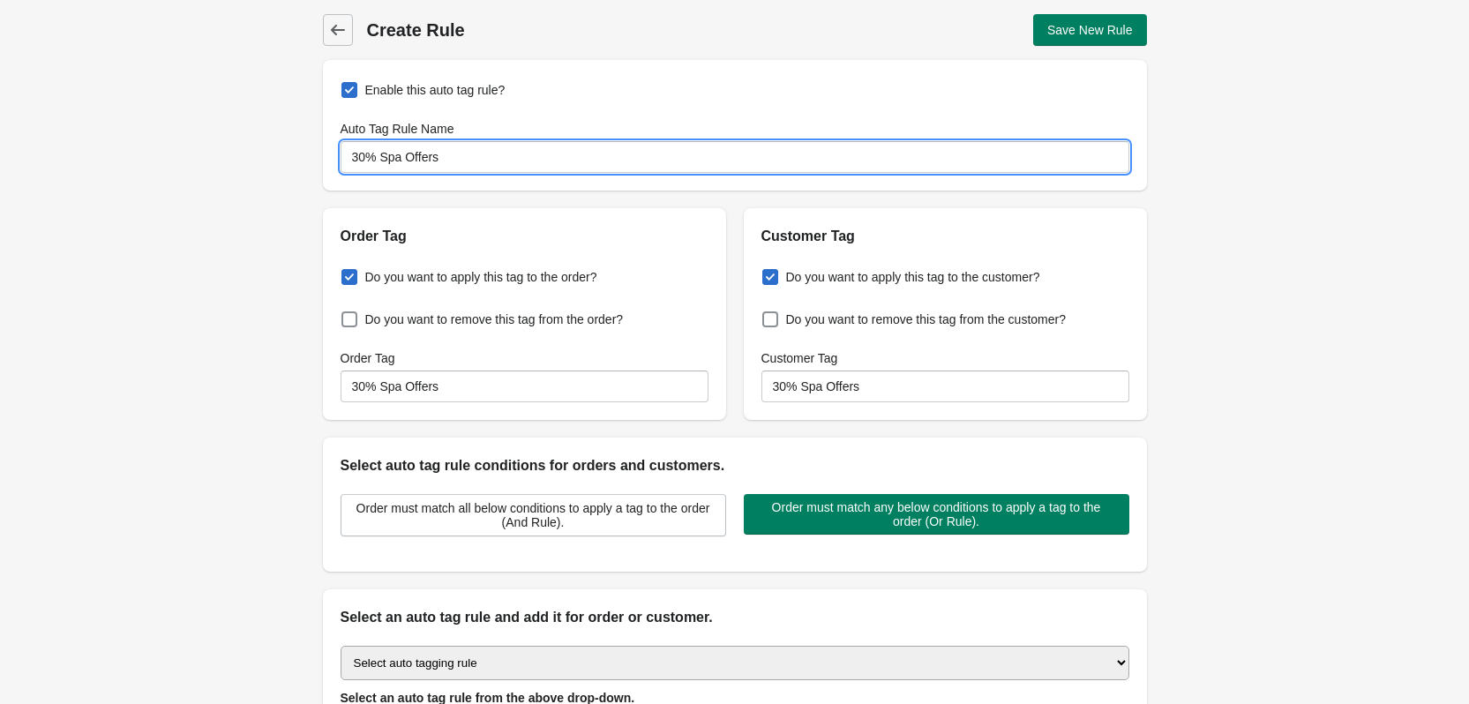
click at [403, 157] on input "30% Spa Offers" at bounding box center [734, 157] width 789 height 32
click at [376, 151] on input "30% Spa Massage" at bounding box center [734, 157] width 789 height 32
click at [381, 157] on input "30% Spa Massage" at bounding box center [734, 157] width 789 height 32
type input "Spa Offers"
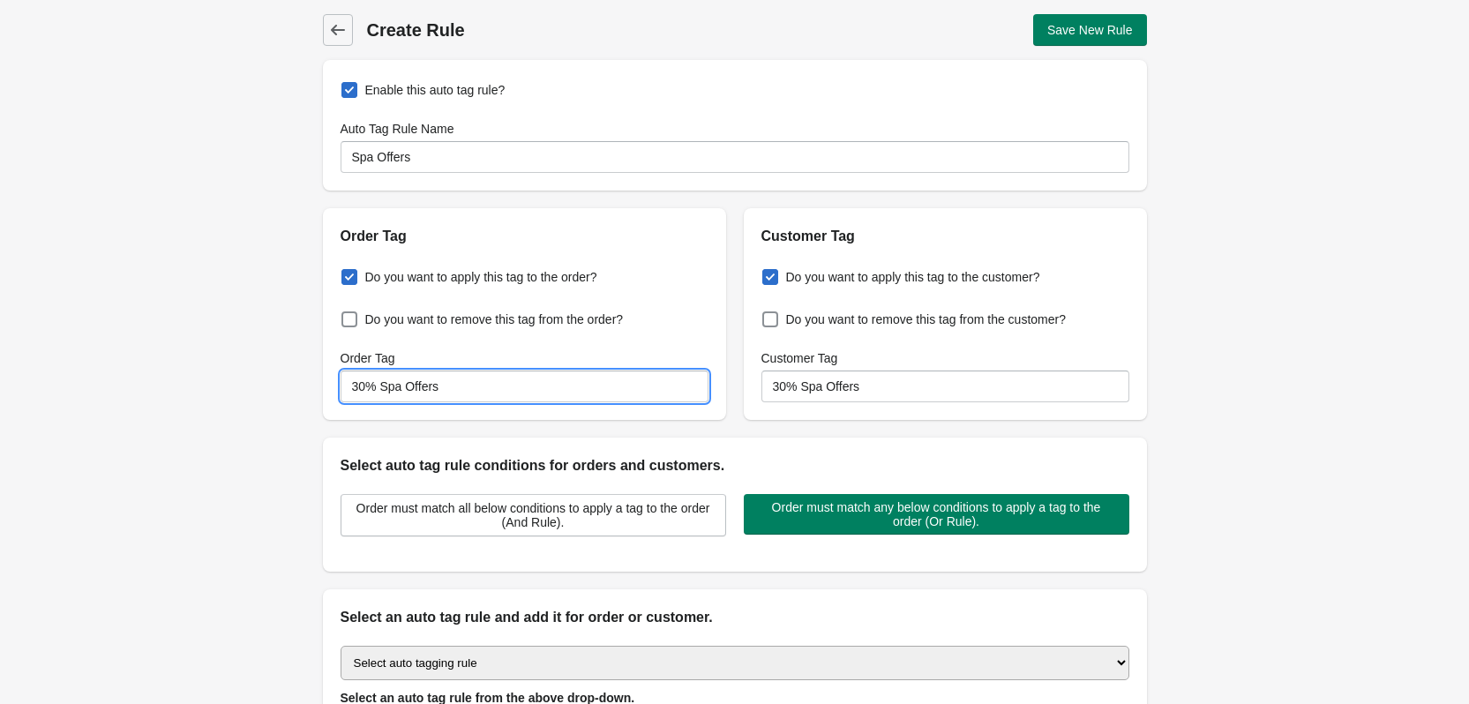
click at [490, 379] on input "30% Spa Offers" at bounding box center [524, 386] width 368 height 32
paste input
type input "Spa Offers"
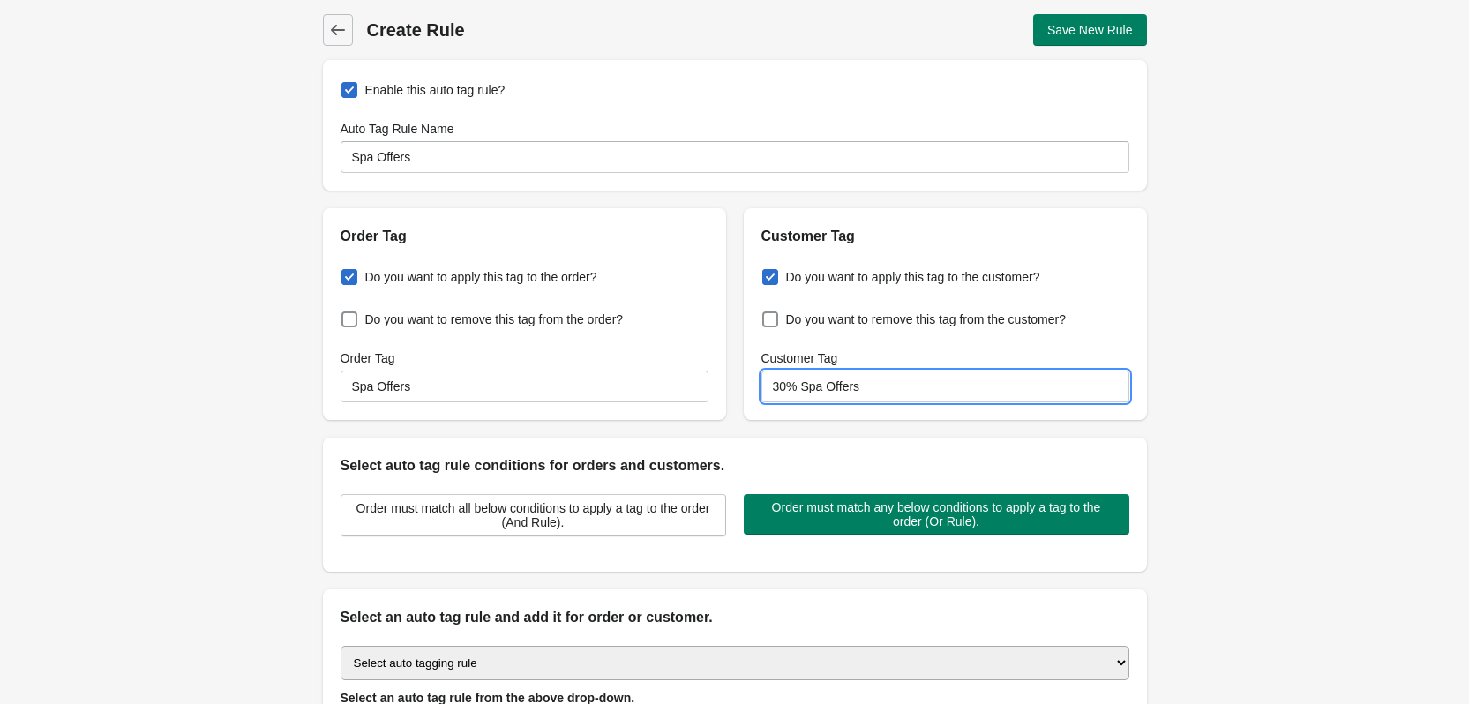
click at [817, 387] on input "30% Spa Offers" at bounding box center [945, 386] width 368 height 32
paste input
type input "Spa Offers"
click at [185, 459] on div "Back Create Rule Save New Rule Enable this auto tag rule? Auto Tag Rule Name Sp…" at bounding box center [734, 427] width 1469 height 855
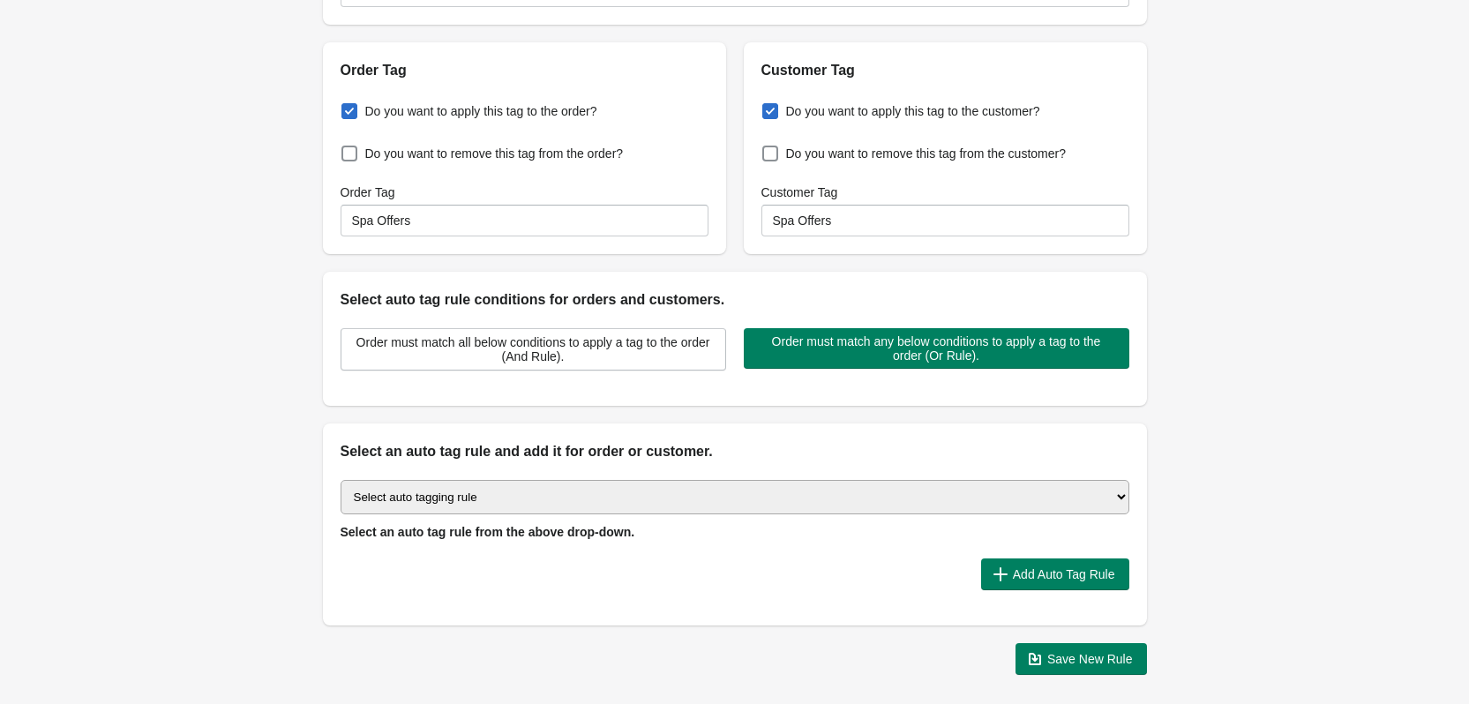
scroll to position [176, 0]
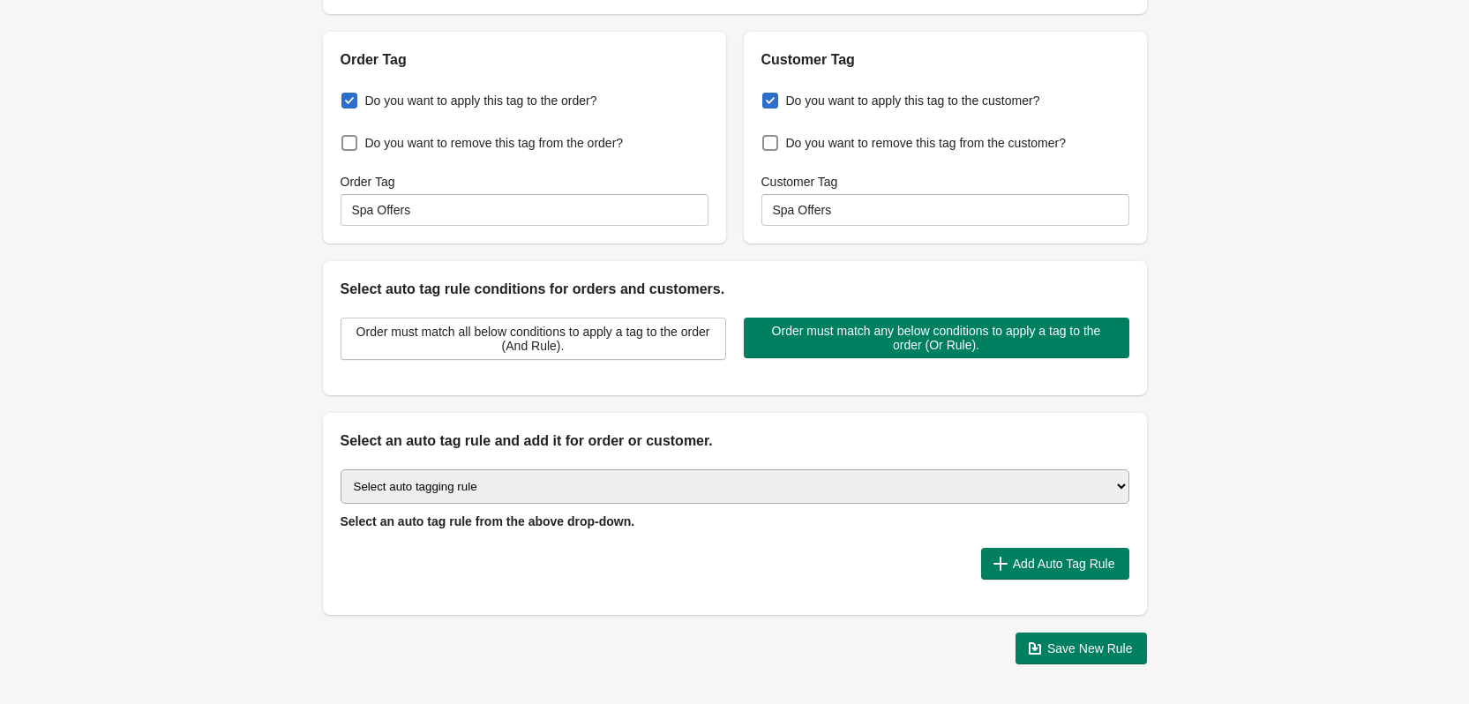
click at [871, 471] on select "Select auto tagging rule Tag by order amount Tag based on the order count (Volu…" at bounding box center [734, 486] width 789 height 34
select select "2"
click at [340, 469] on select "Select auto tagging rule Tag by order amount Tag based on the order count (Volu…" at bounding box center [734, 486] width 789 height 34
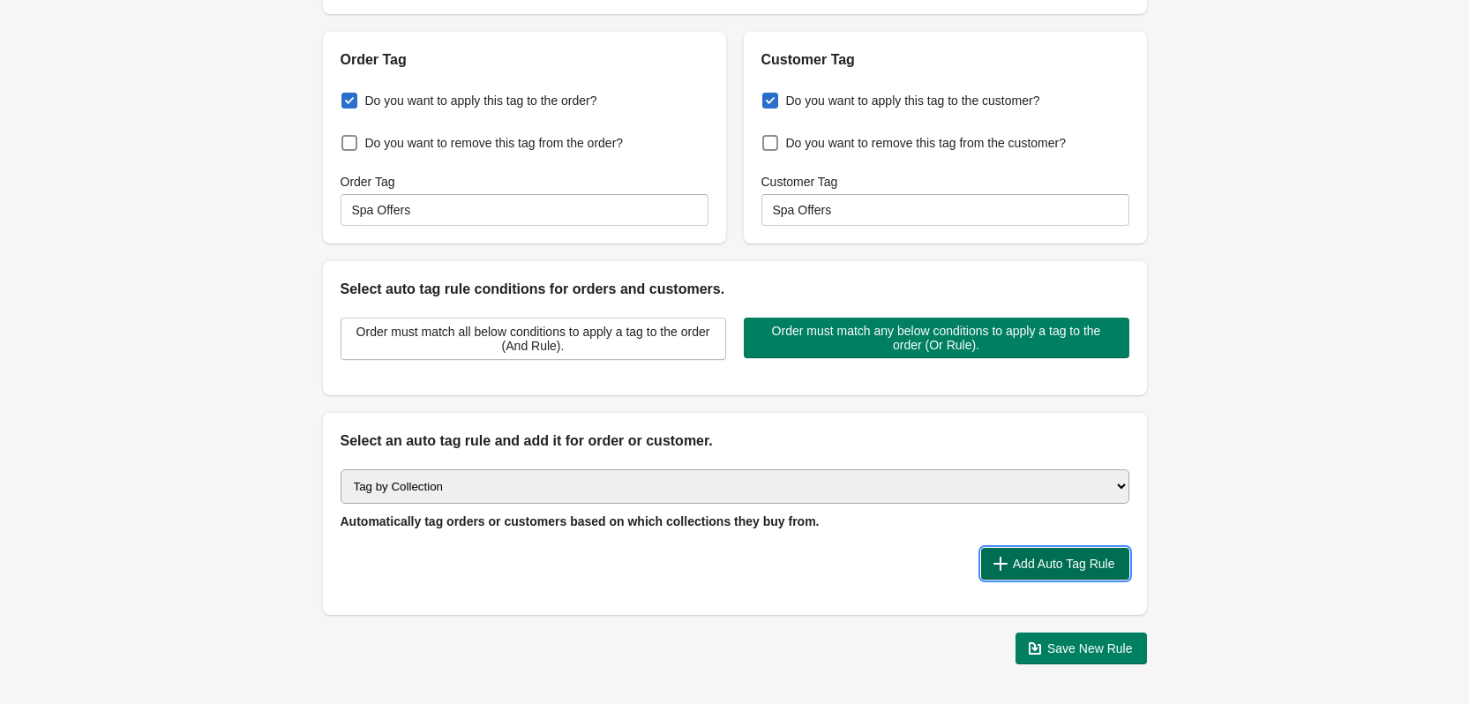
click at [1054, 557] on span "Add Auto Tag Rule" at bounding box center [1064, 564] width 102 height 14
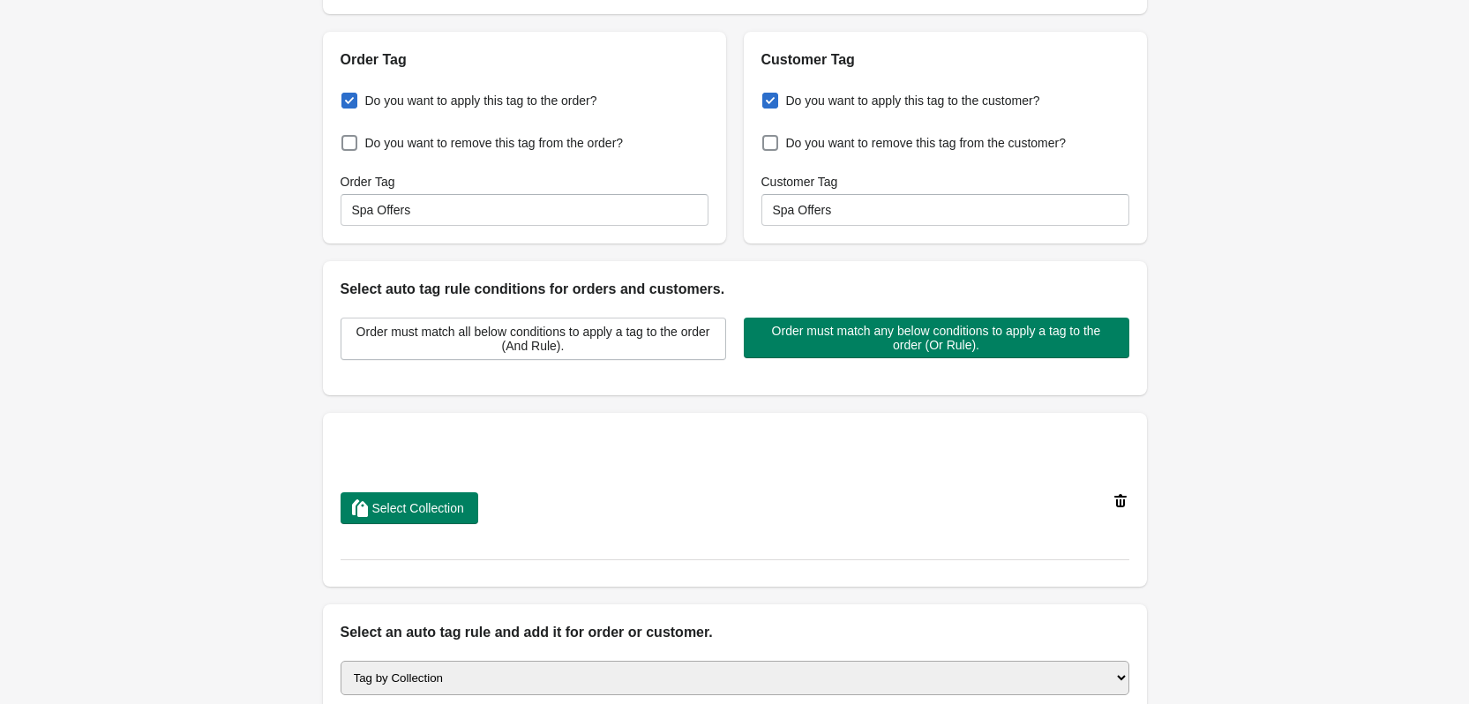
scroll to position [265, 0]
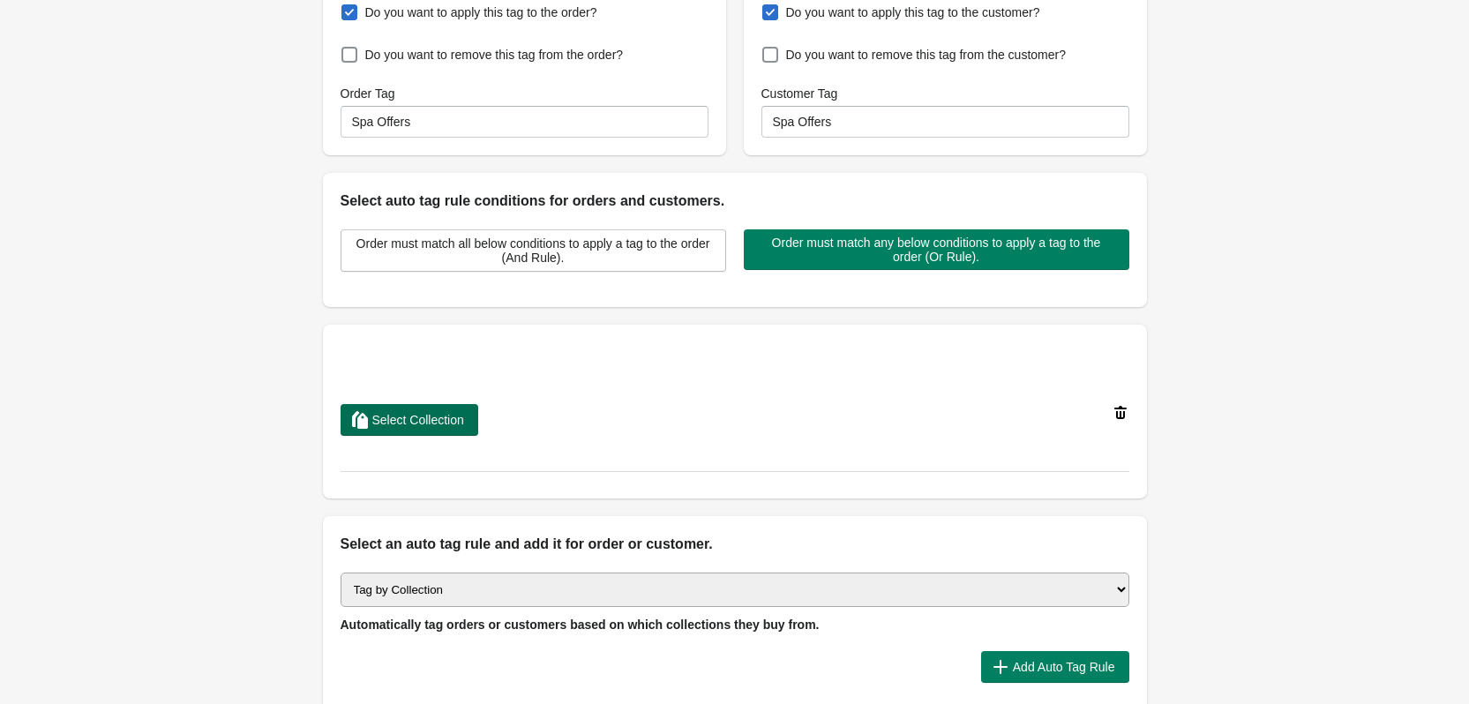
click at [456, 426] on span "Select Collection" at bounding box center [418, 420] width 92 height 14
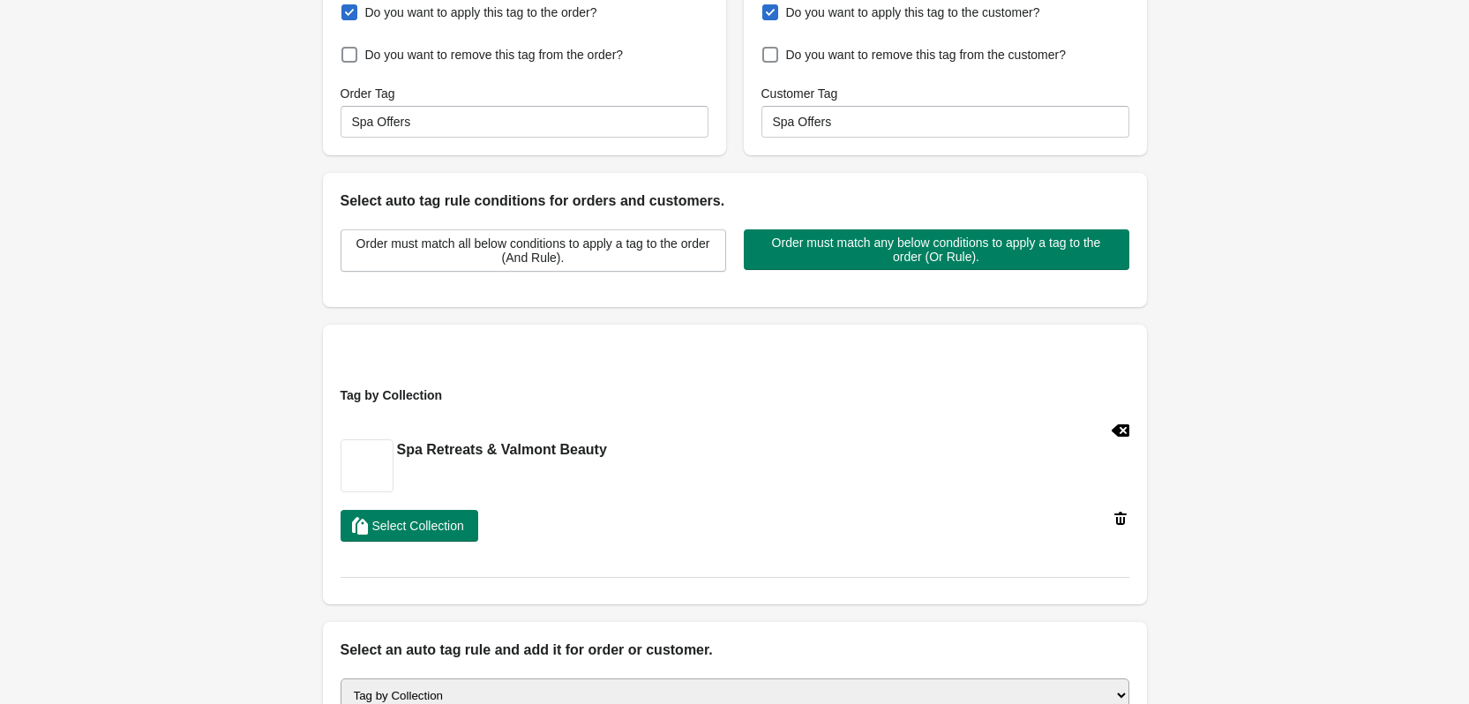
click at [263, 444] on div "Back Create Rule Save New Rule Enable this auto tag rule? Auto Tag Rule Name Sp…" at bounding box center [734, 311] width 1469 height 1152
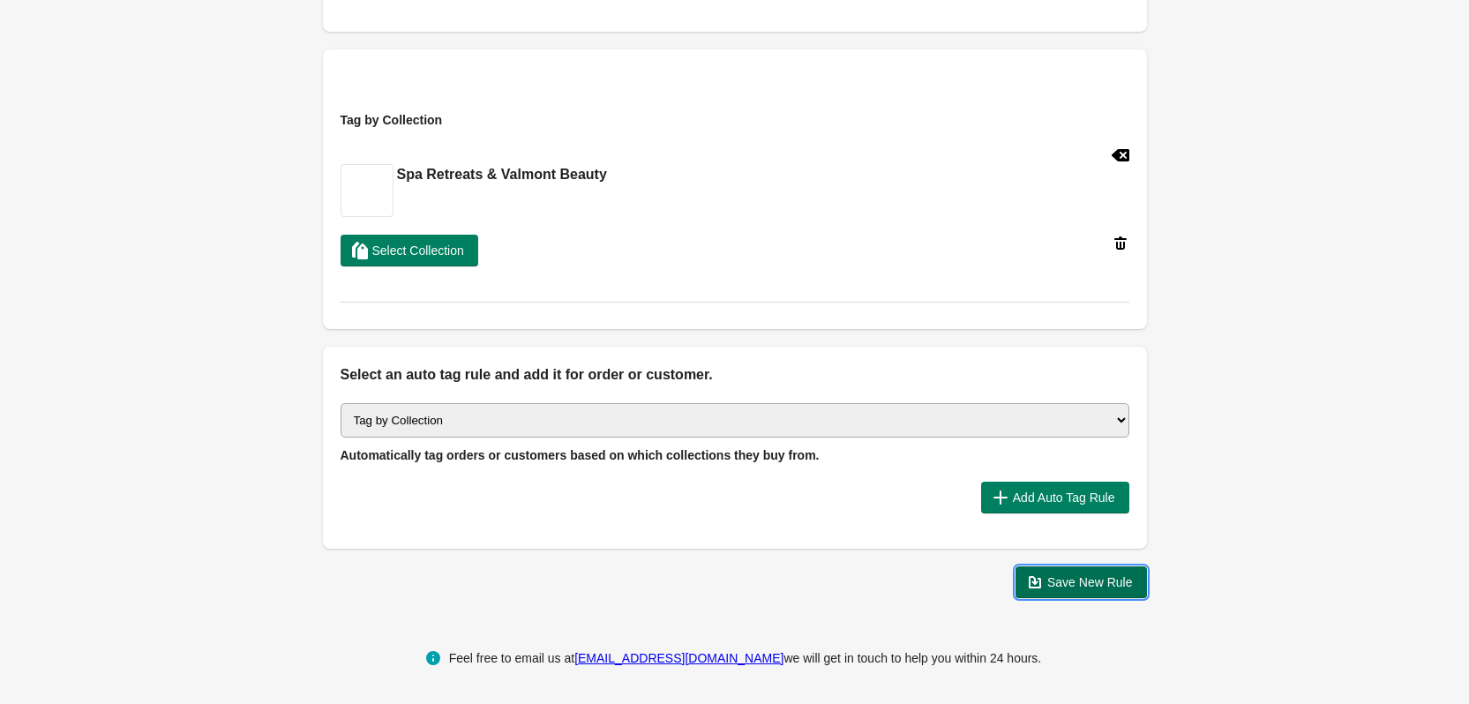
click at [1043, 570] on button "Save New Rule" at bounding box center [1080, 582] width 131 height 32
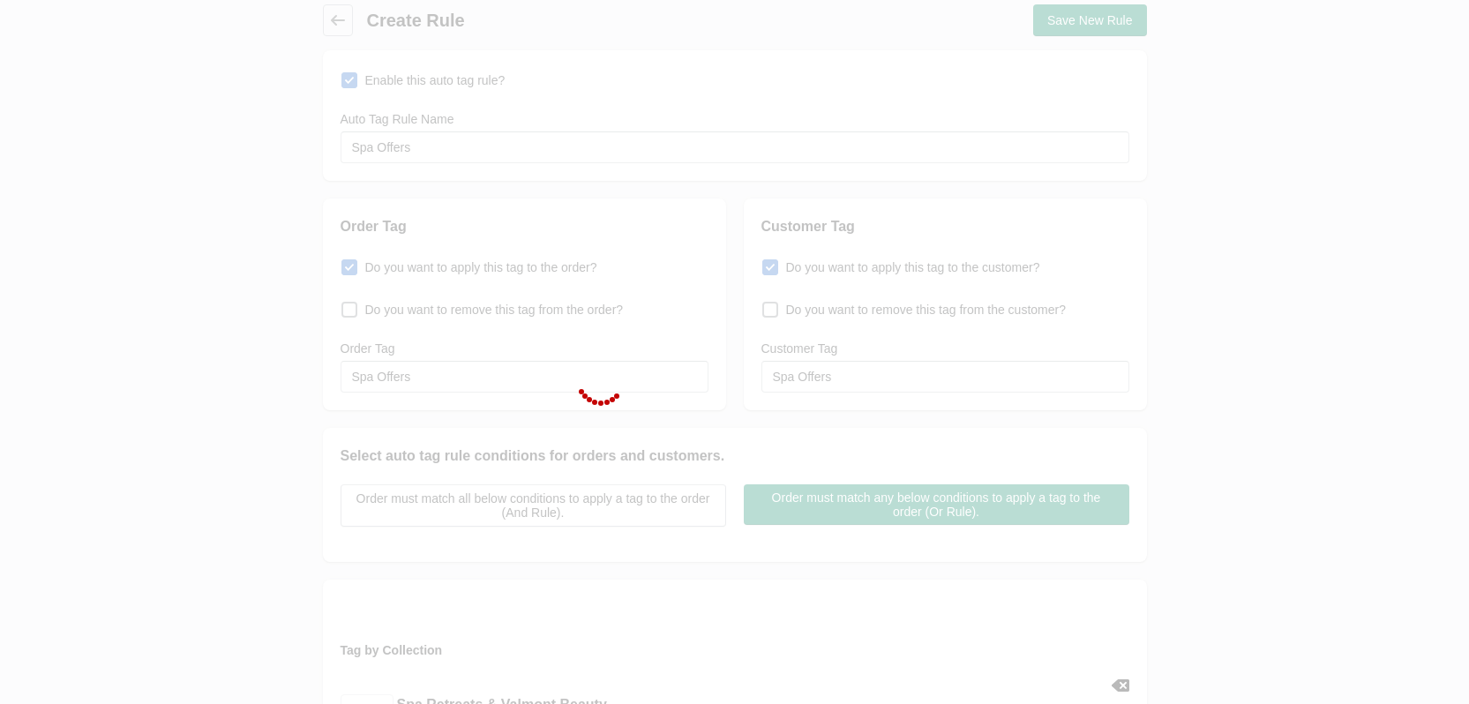
scroll to position [0, 0]
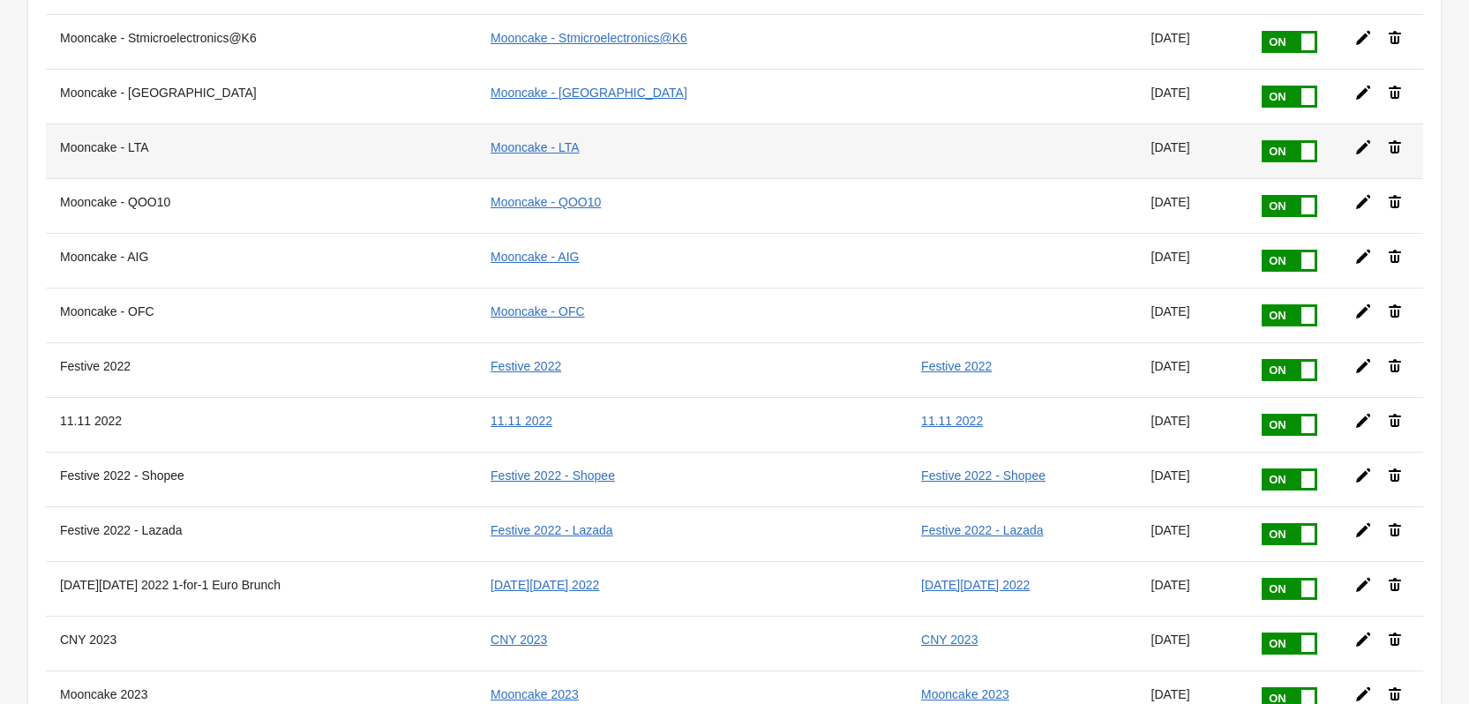
scroll to position [882, 0]
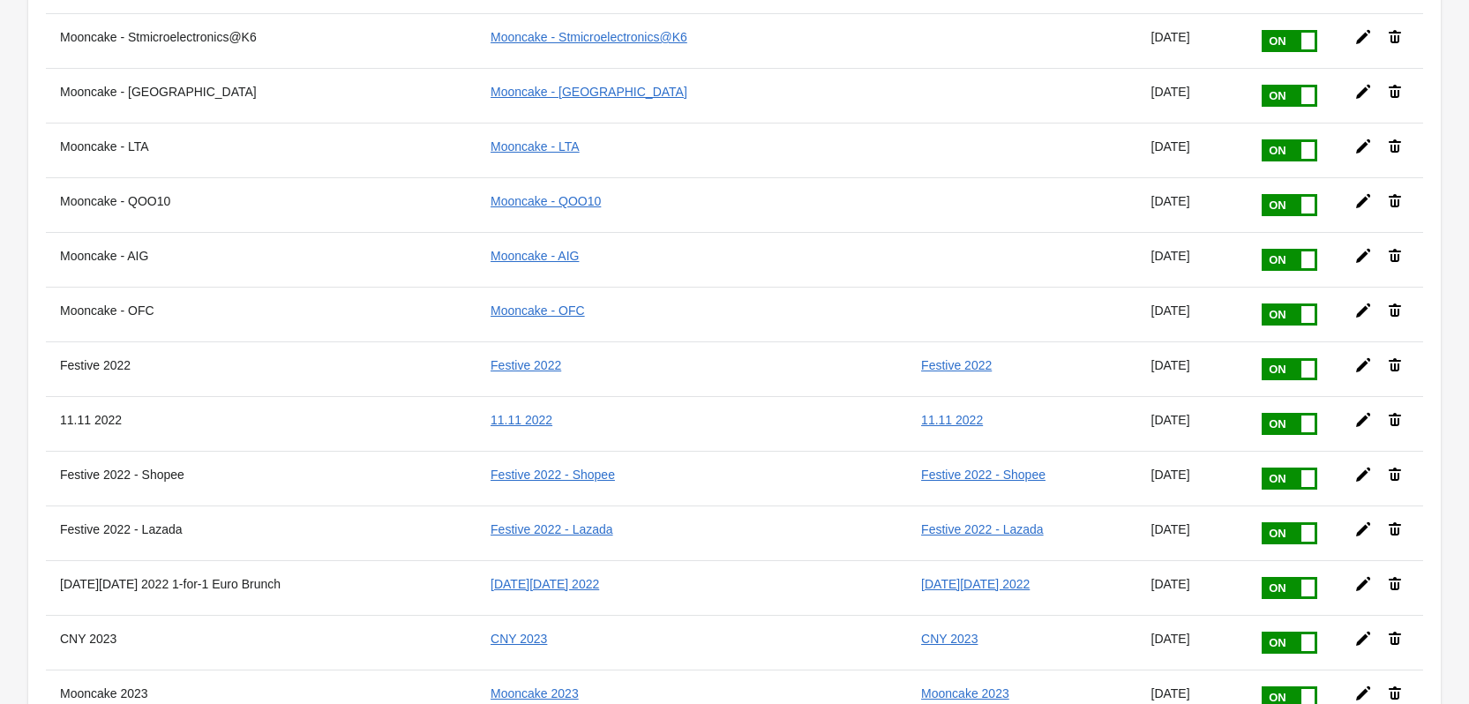
click at [1262, 358] on span at bounding box center [1316, 358] width 111 height 0
click at [0, 0] on input "checkbox" at bounding box center [0, 0] width 0 height 0
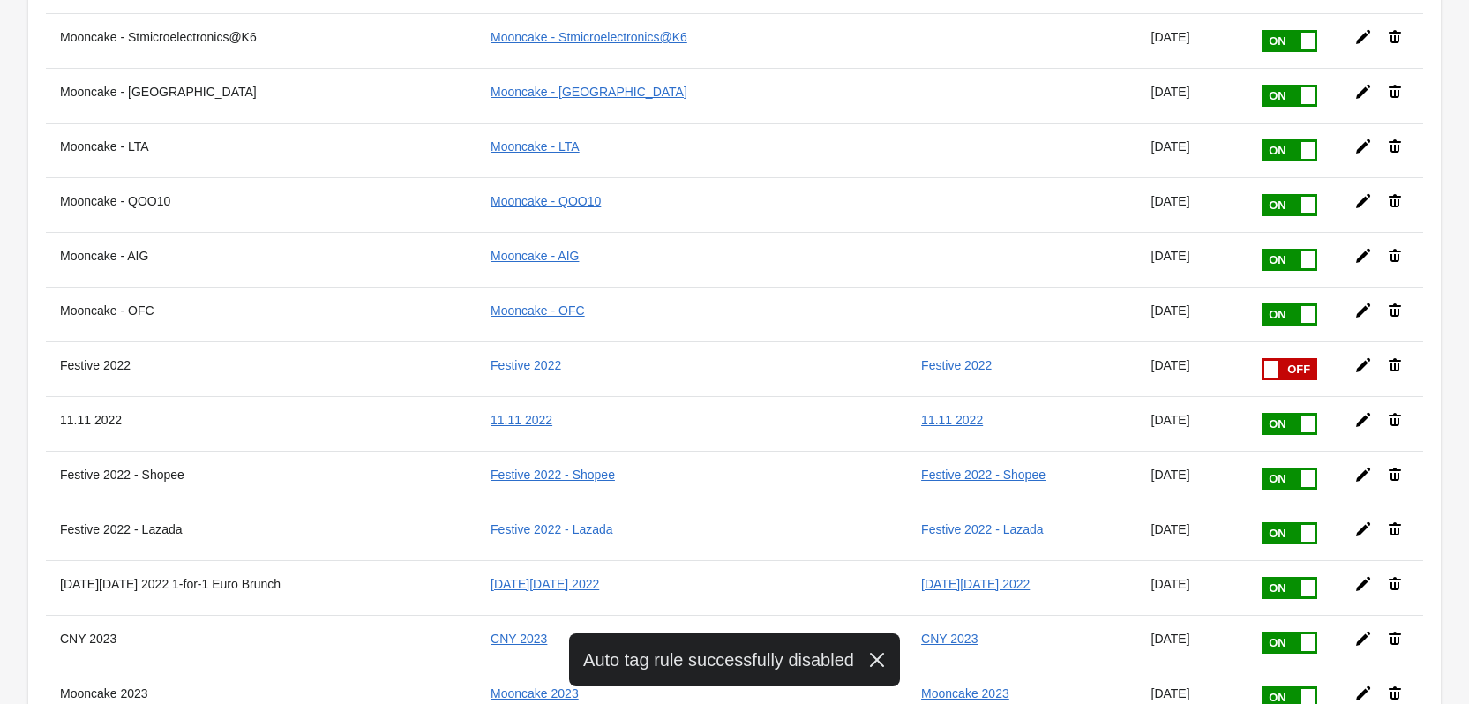
click at [1261, 413] on span at bounding box center [1316, 413] width 111 height 0
click at [0, 0] on input "checkbox" at bounding box center [0, 0] width 0 height 0
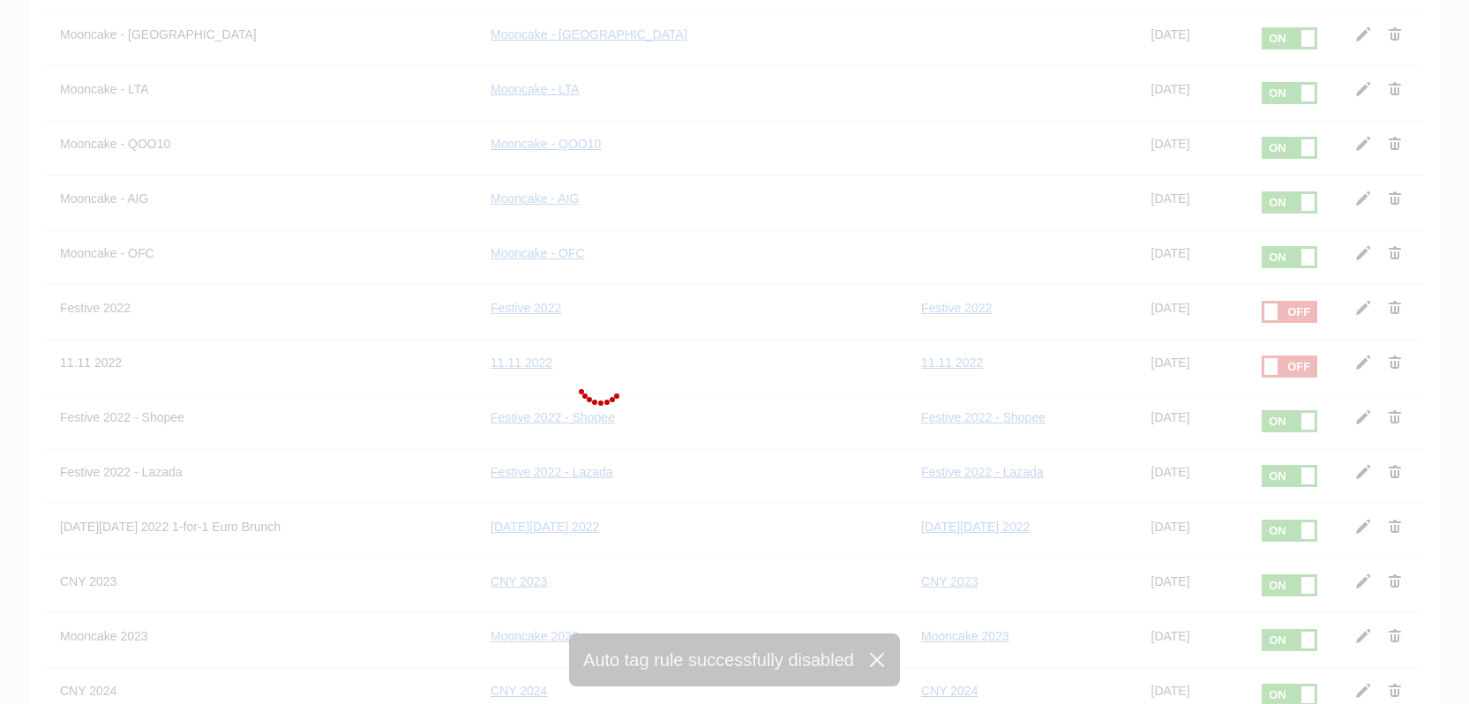
scroll to position [970, 0]
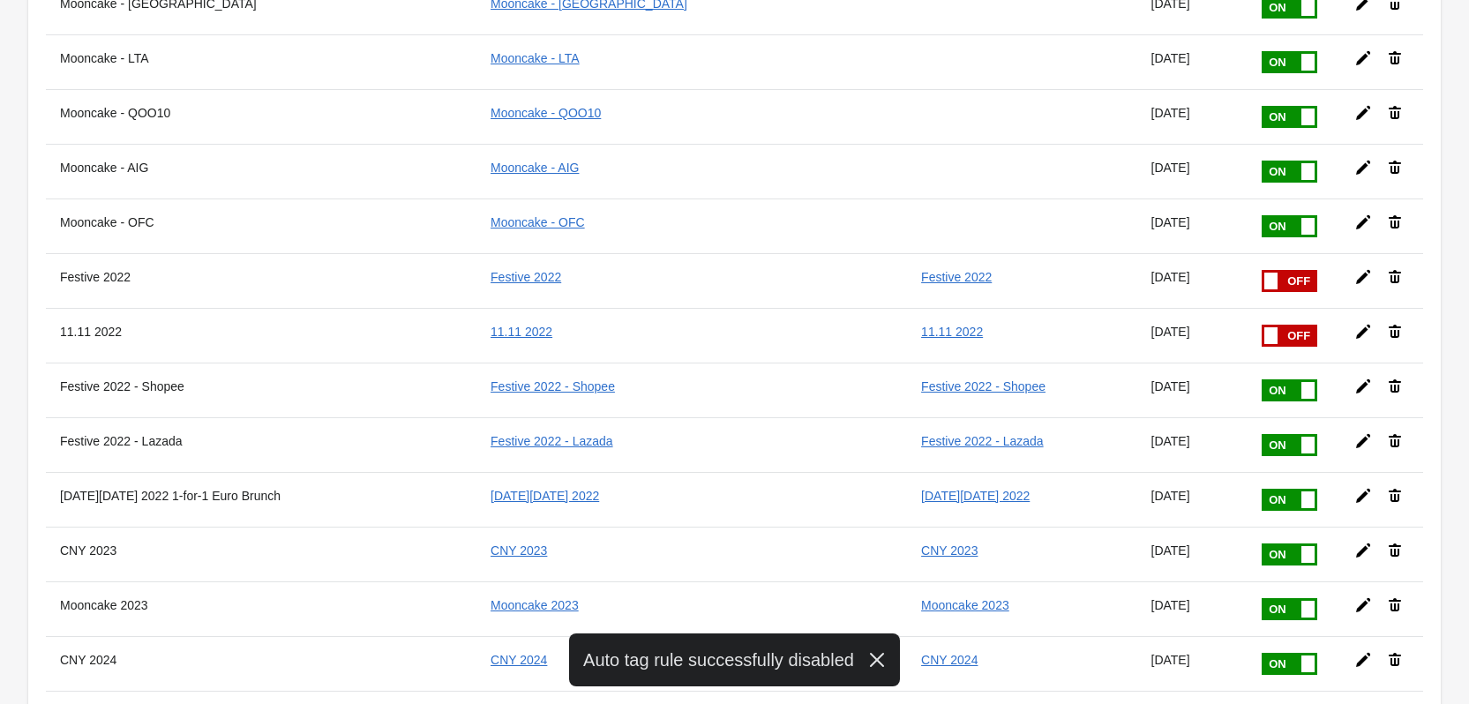
click at [1261, 379] on span at bounding box center [1316, 379] width 111 height 0
click at [0, 0] on input "checkbox" at bounding box center [0, 0] width 0 height 0
click at [1261, 434] on span at bounding box center [1316, 434] width 111 height 0
click at [0, 0] on input "checkbox" at bounding box center [0, 0] width 0 height 0
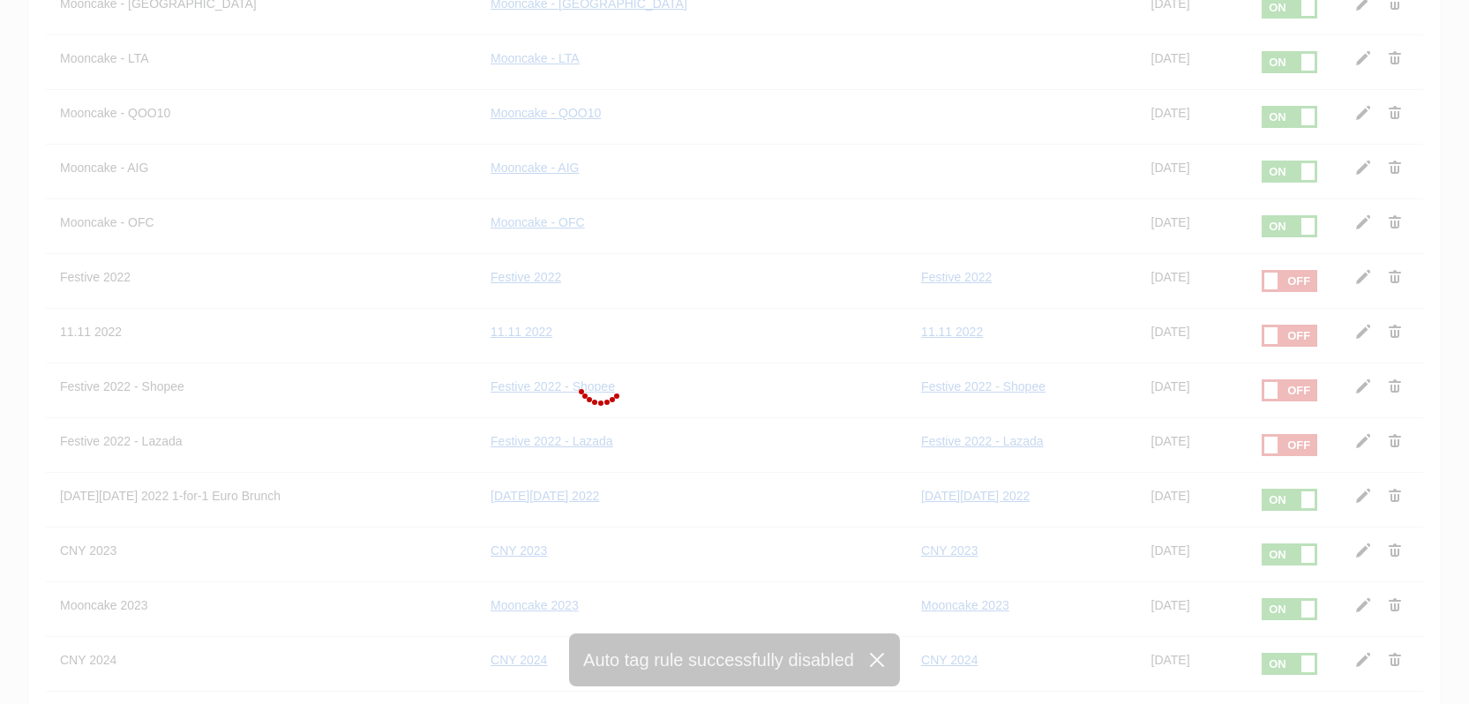
scroll to position [1058, 0]
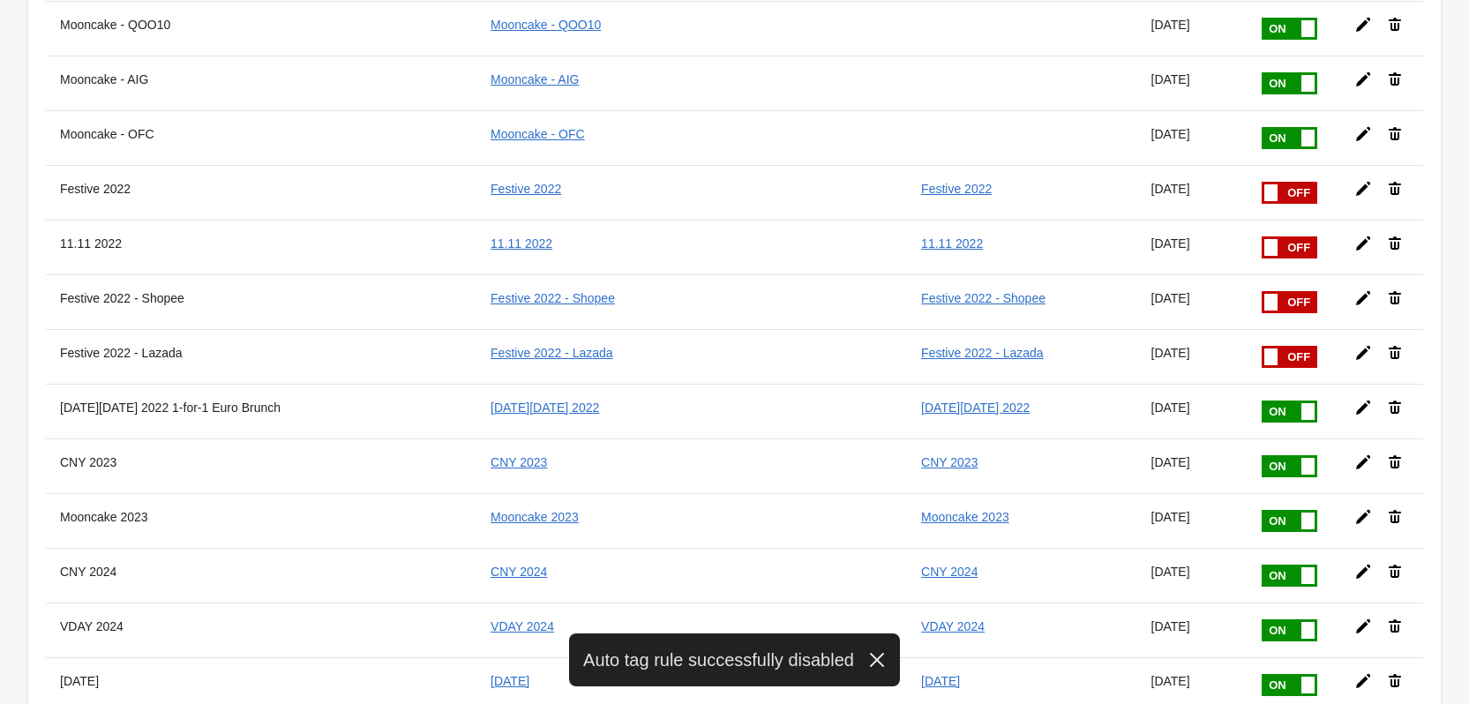
click at [1261, 400] on span at bounding box center [1316, 400] width 111 height 0
click at [0, 0] on input "checkbox" at bounding box center [0, 0] width 0 height 0
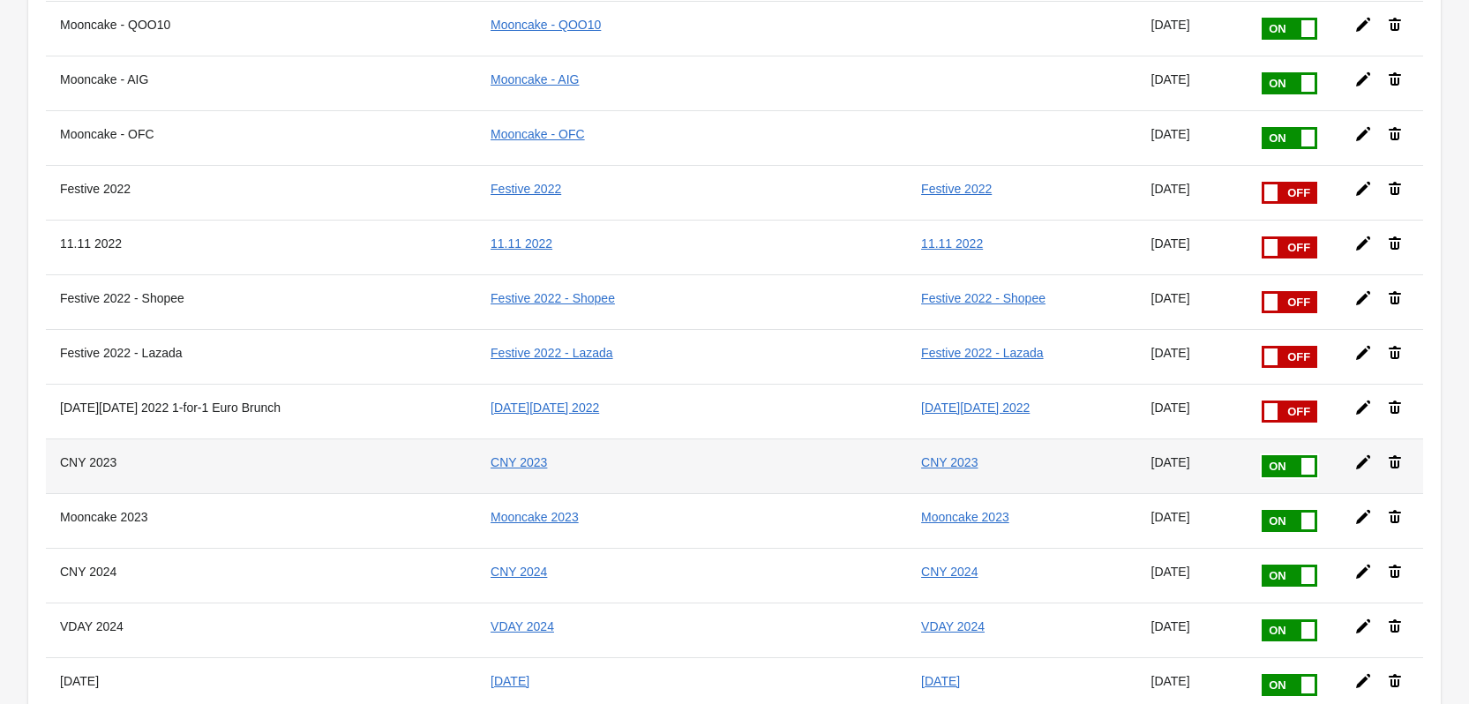
click at [1261, 455] on span at bounding box center [1316, 455] width 111 height 0
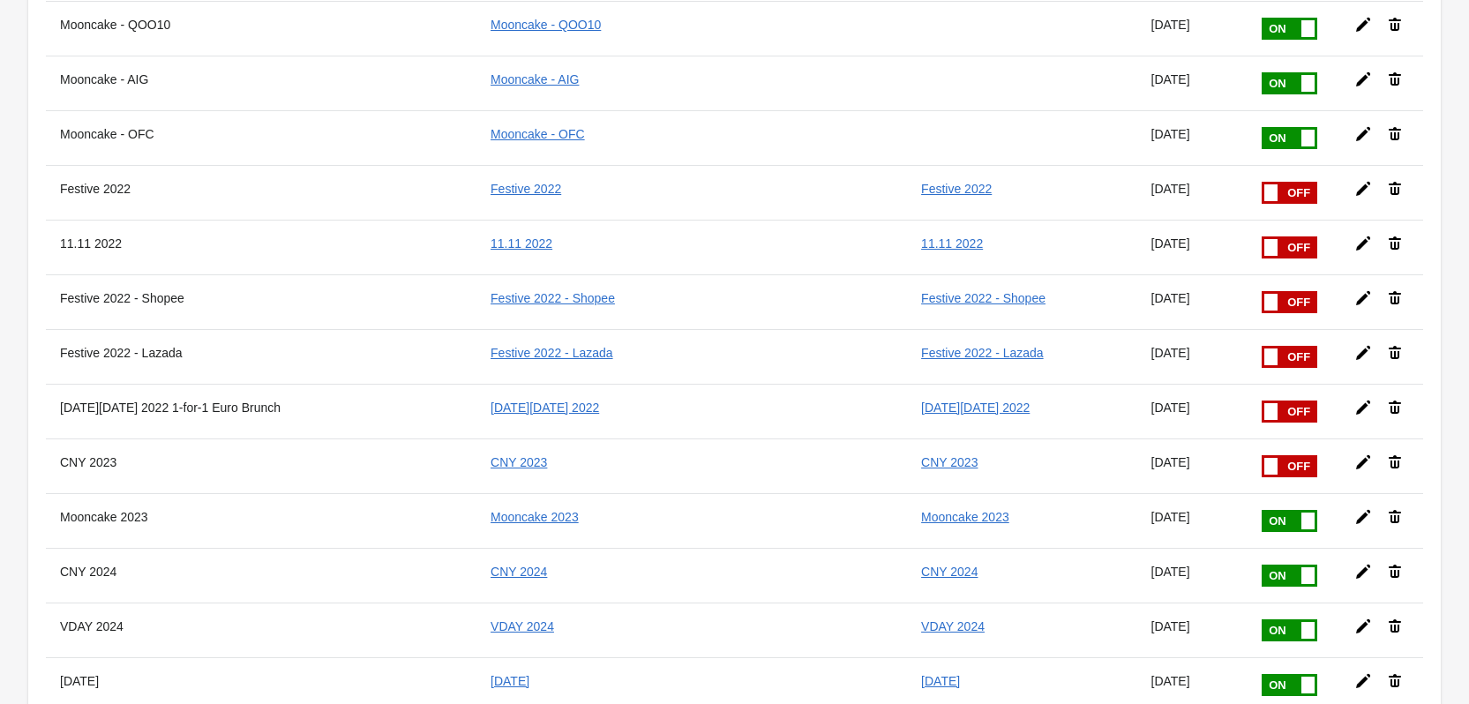
click at [0, 0] on input "checkbox" at bounding box center [0, 0] width 0 height 0
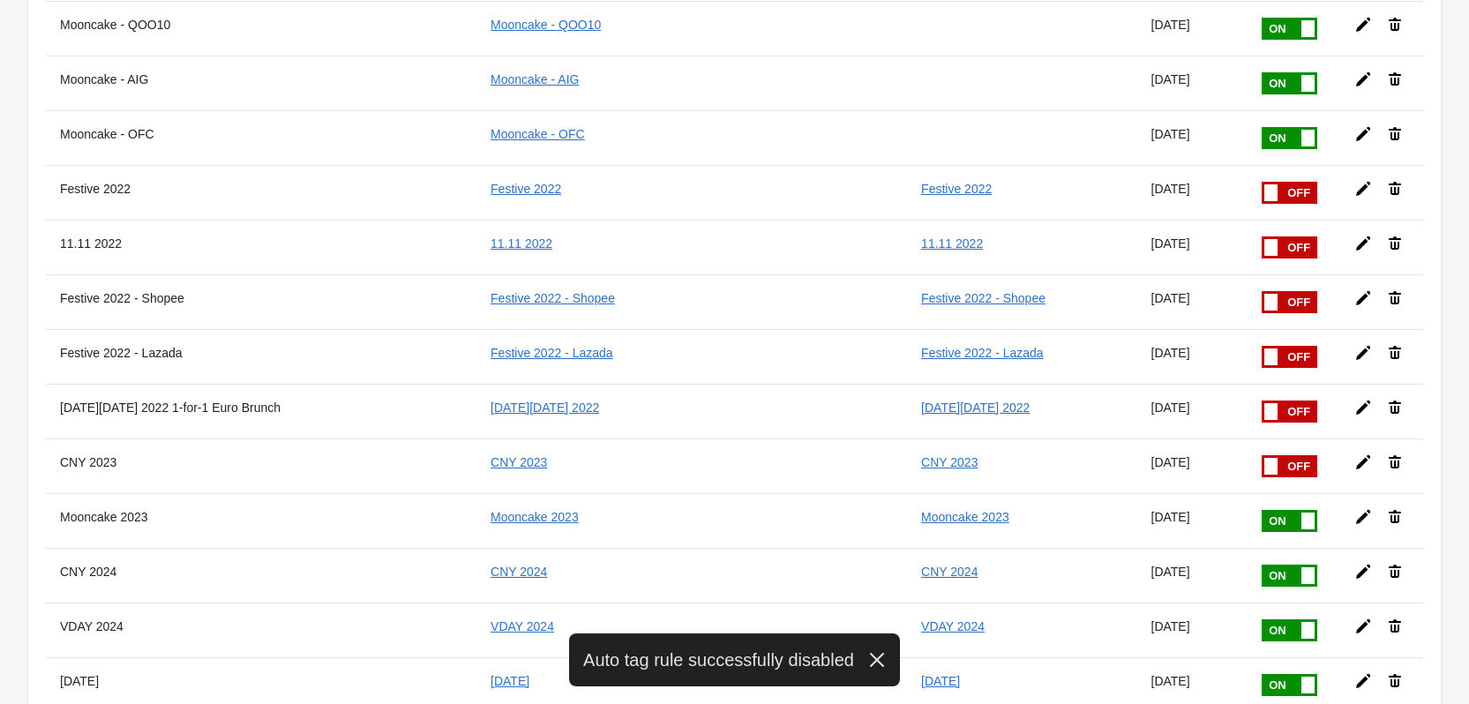
click at [1261, 510] on span at bounding box center [1316, 510] width 111 height 0
click at [0, 0] on input "checkbox" at bounding box center [0, 0] width 0 height 0
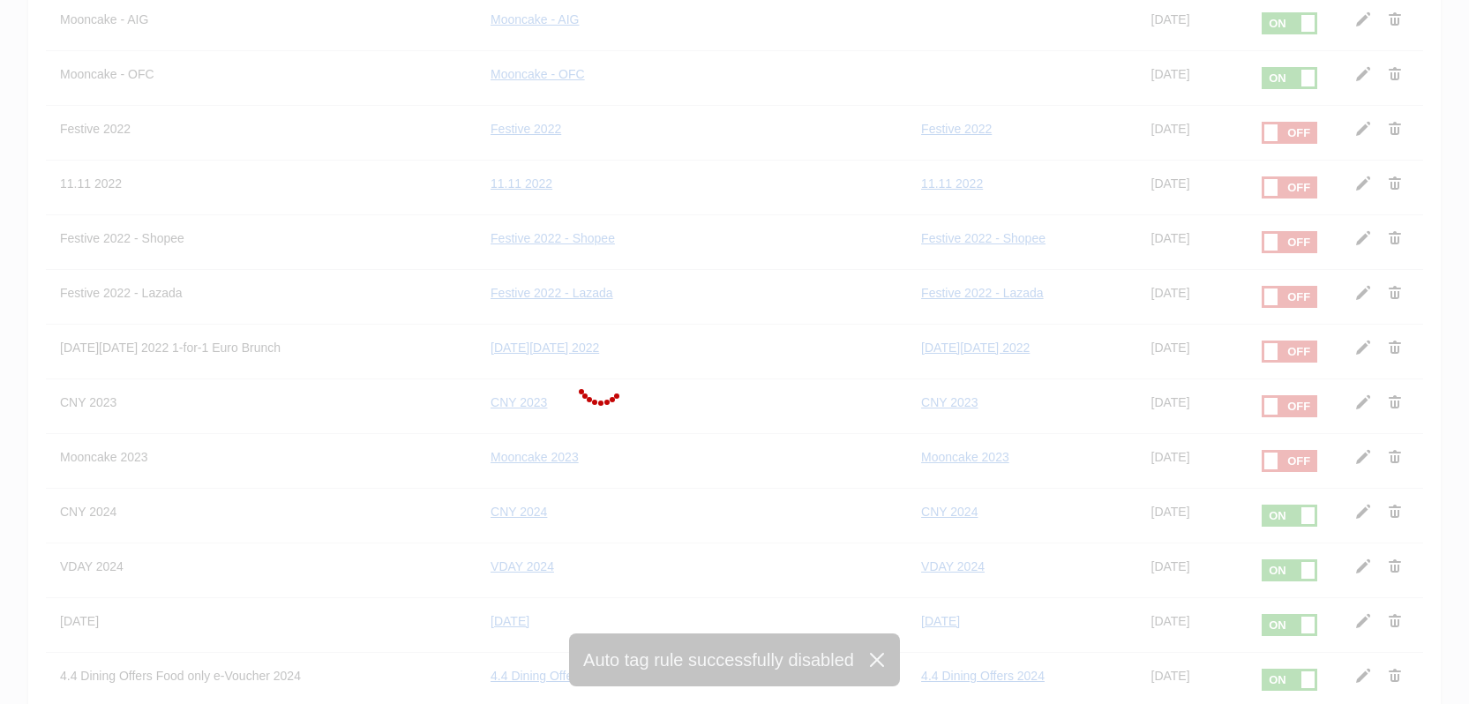
scroll to position [1147, 0]
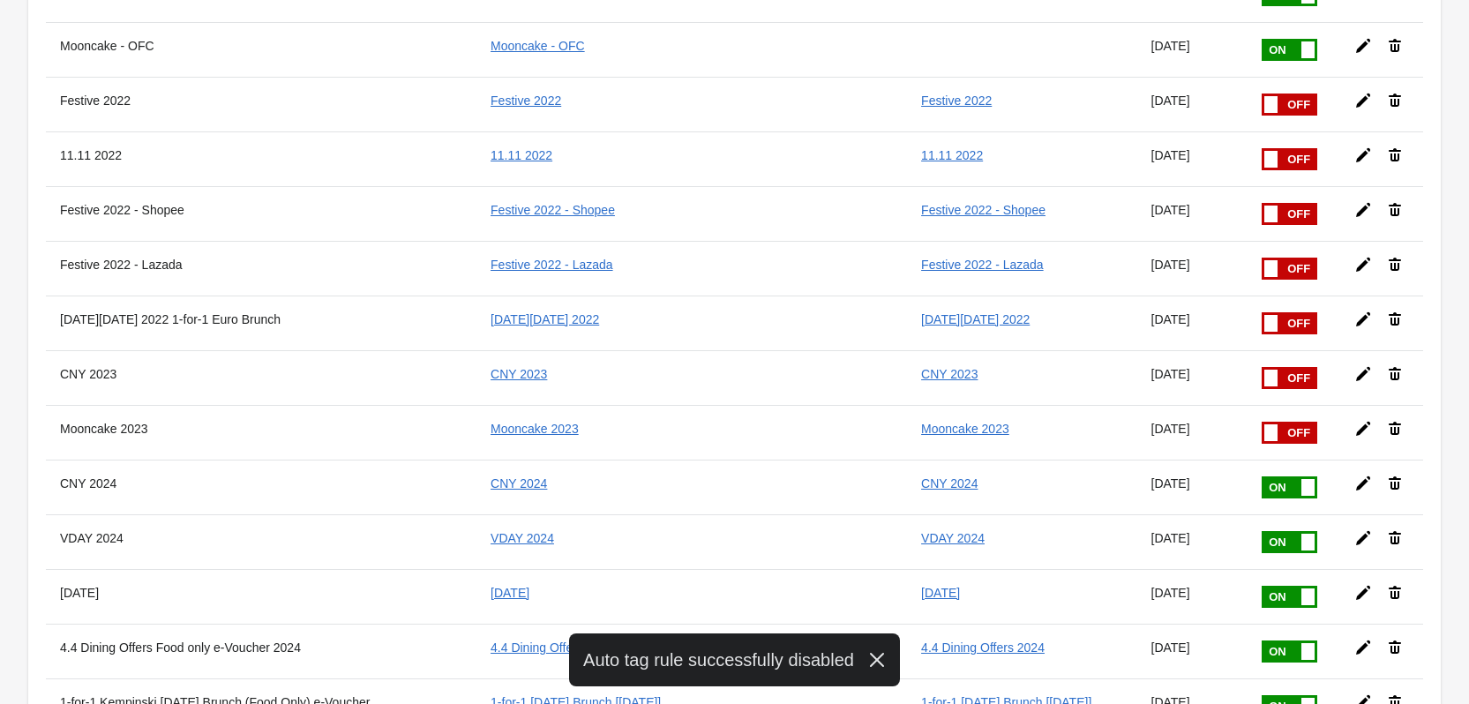
click at [1261, 476] on span at bounding box center [1316, 476] width 111 height 0
click at [0, 0] on input "checkbox" at bounding box center [0, 0] width 0 height 0
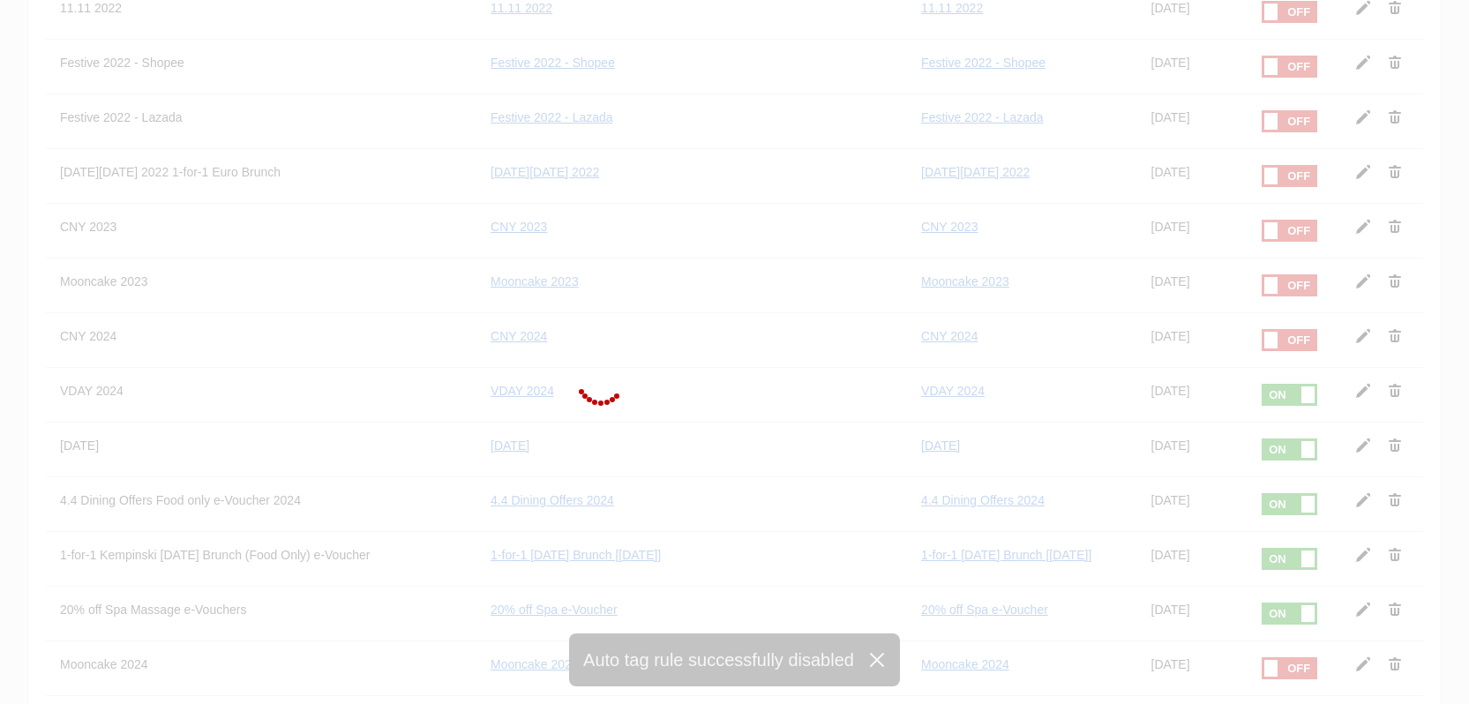
scroll to position [1323, 0]
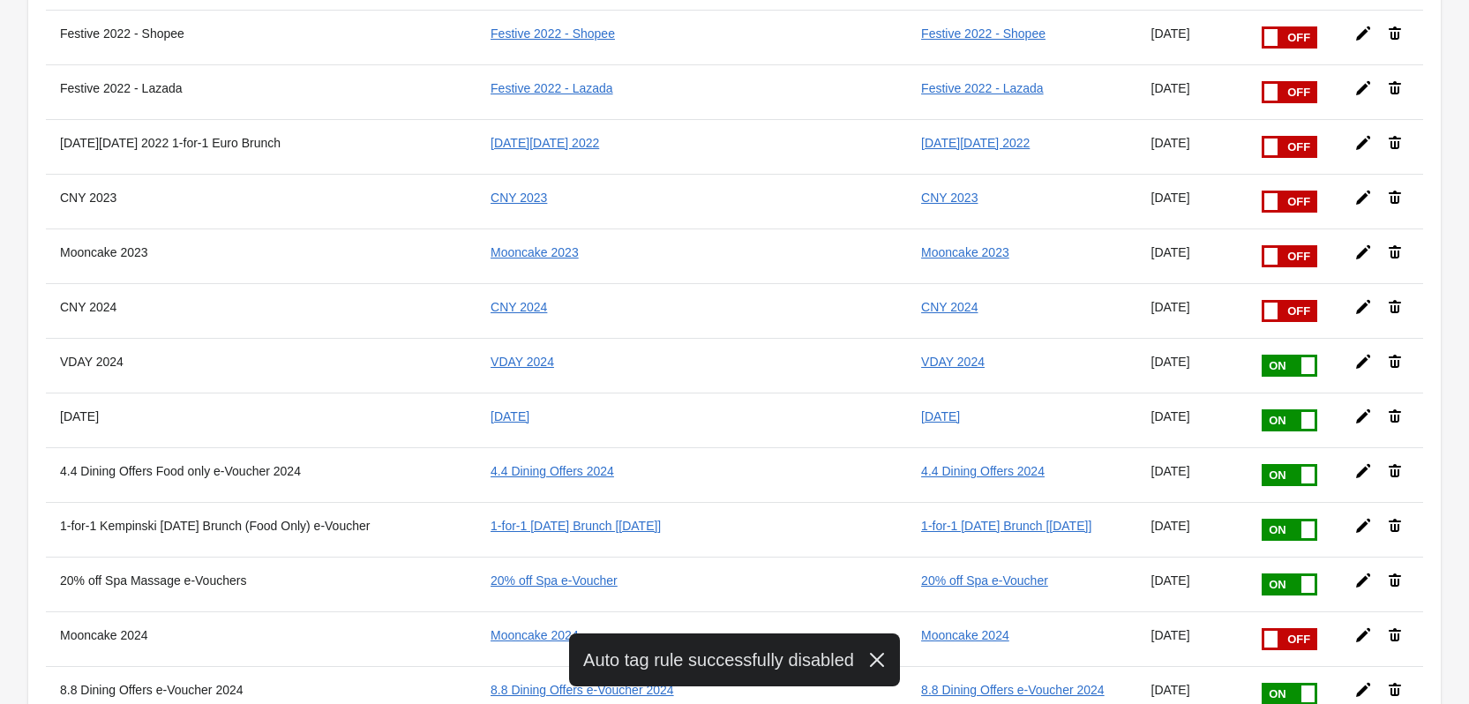
click at [1261, 355] on span at bounding box center [1316, 355] width 111 height 0
click at [0, 0] on input "checkbox" at bounding box center [0, 0] width 0 height 0
click at [1261, 409] on span at bounding box center [1316, 409] width 111 height 0
click at [0, 0] on input "checkbox" at bounding box center [0, 0] width 0 height 0
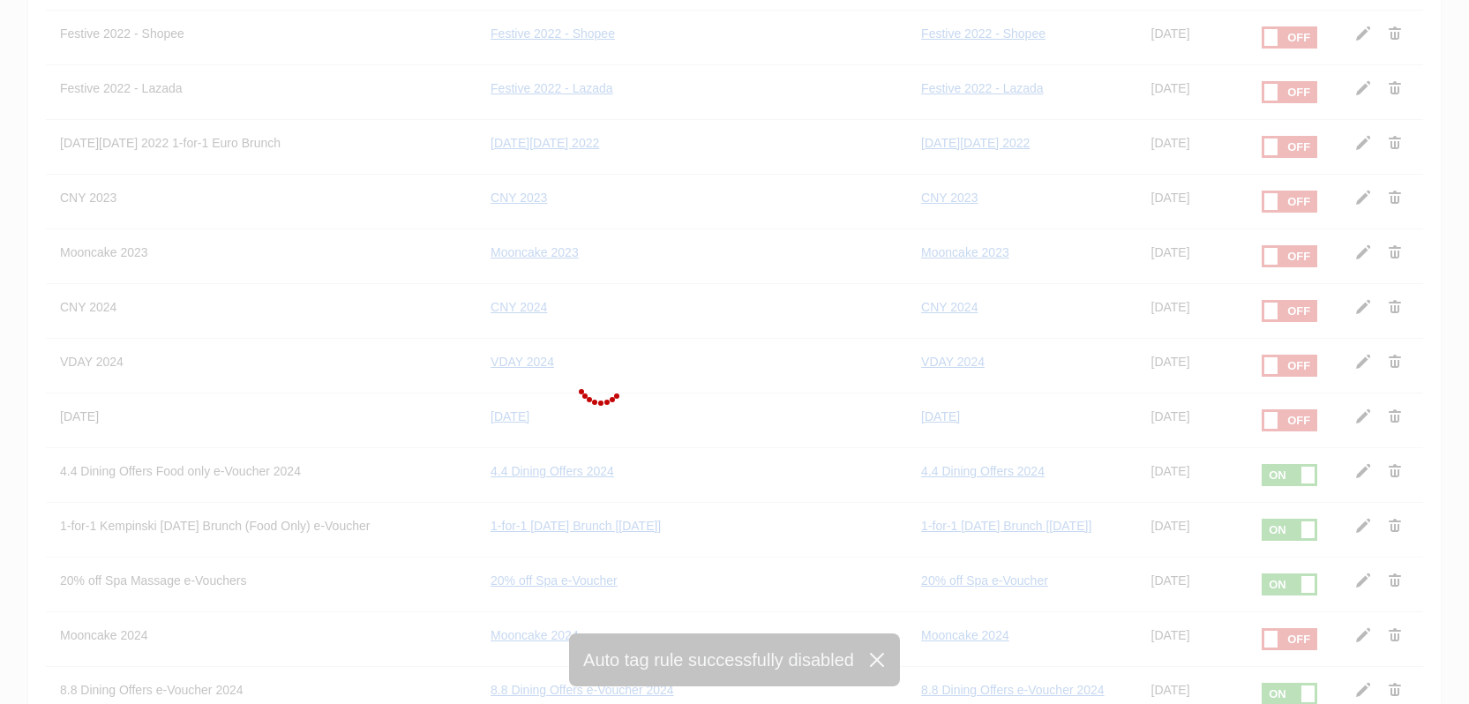
scroll to position [1411, 0]
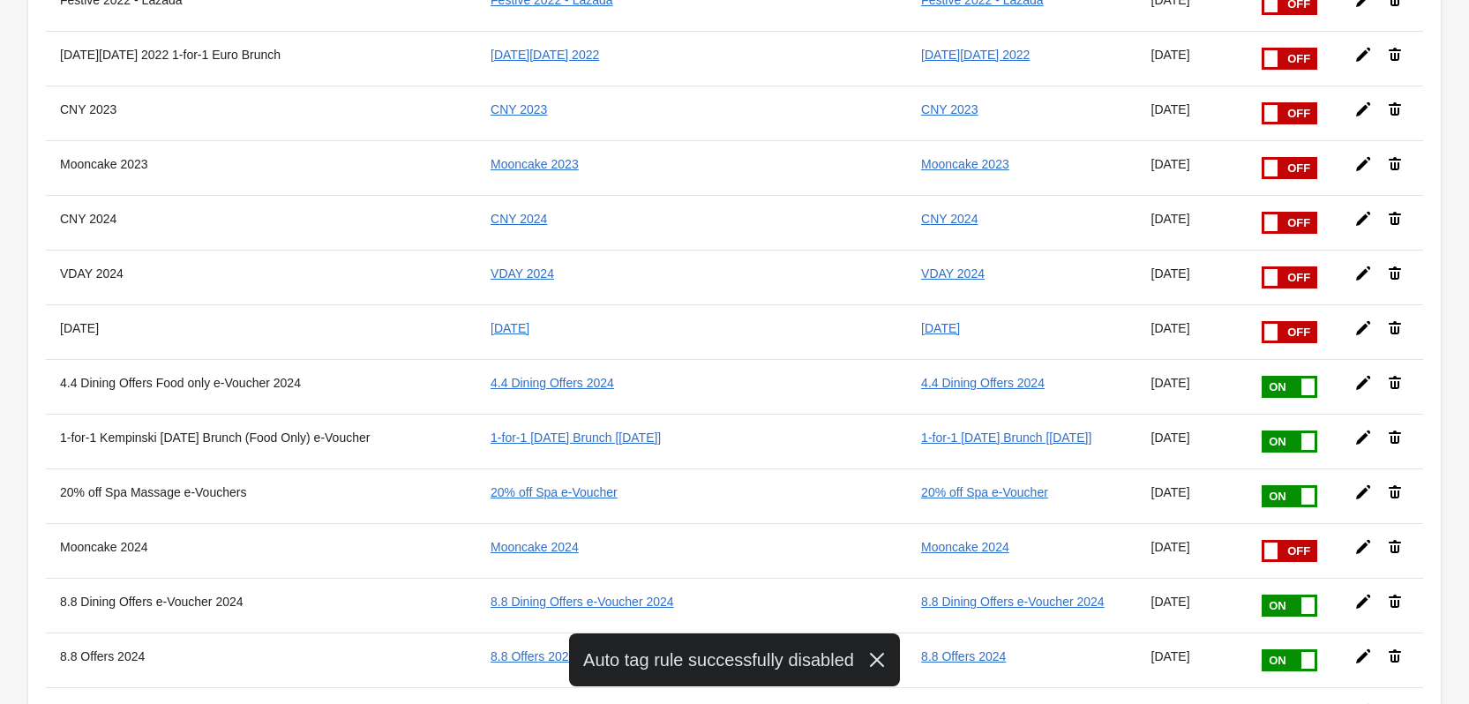
click at [1261, 376] on span at bounding box center [1316, 376] width 111 height 0
click at [0, 0] on input "checkbox" at bounding box center [0, 0] width 0 height 0
click at [1261, 430] on span at bounding box center [1316, 430] width 111 height 0
click at [0, 0] on input "checkbox" at bounding box center [0, 0] width 0 height 0
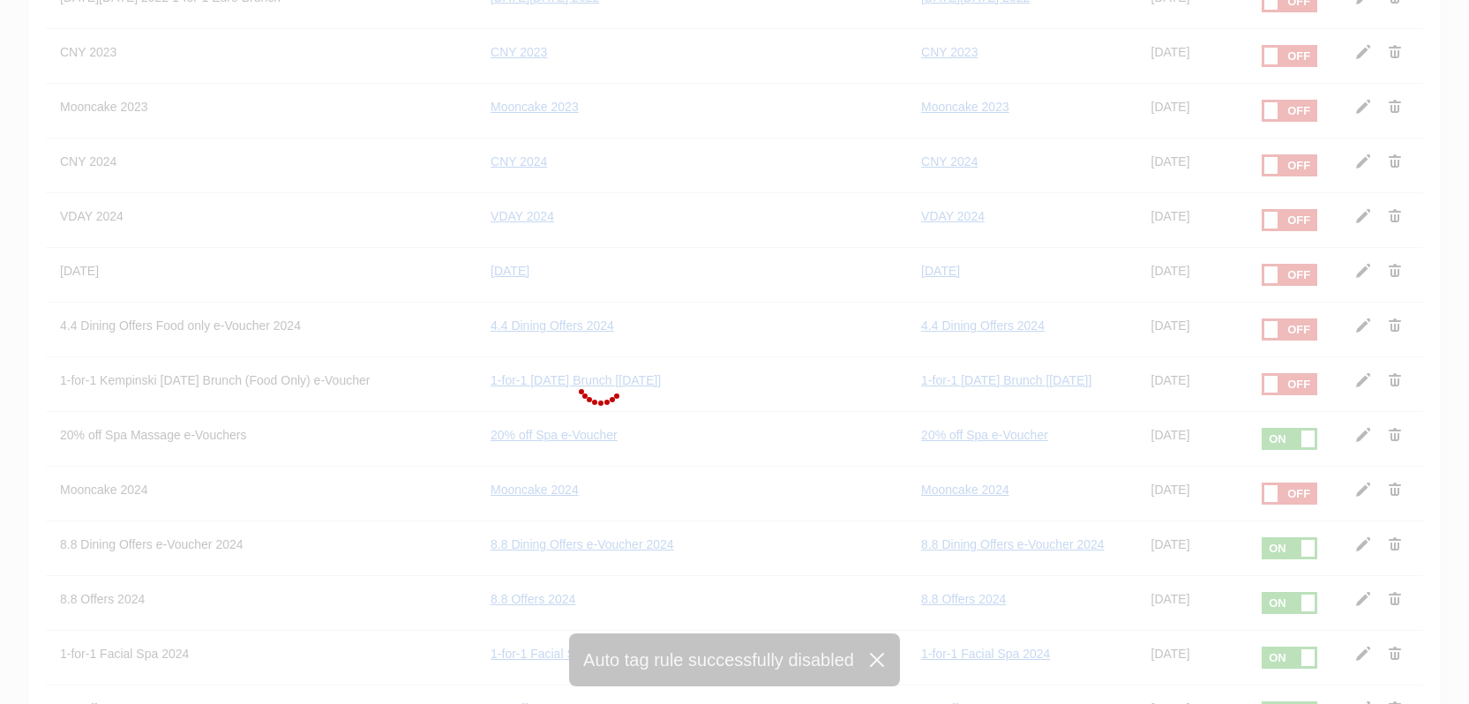
scroll to position [1500, 0]
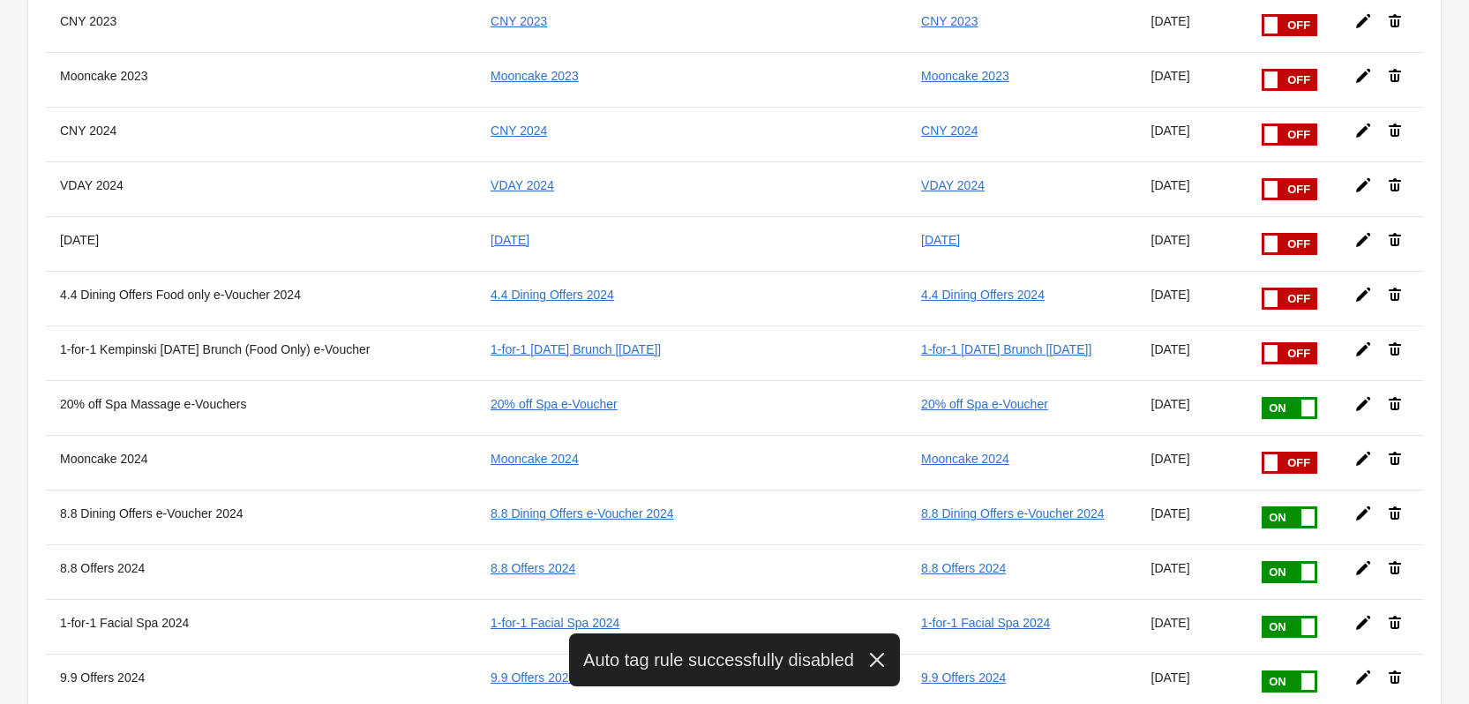
click at [1261, 397] on span at bounding box center [1316, 397] width 111 height 0
click at [0, 0] on input "checkbox" at bounding box center [0, 0] width 0 height 0
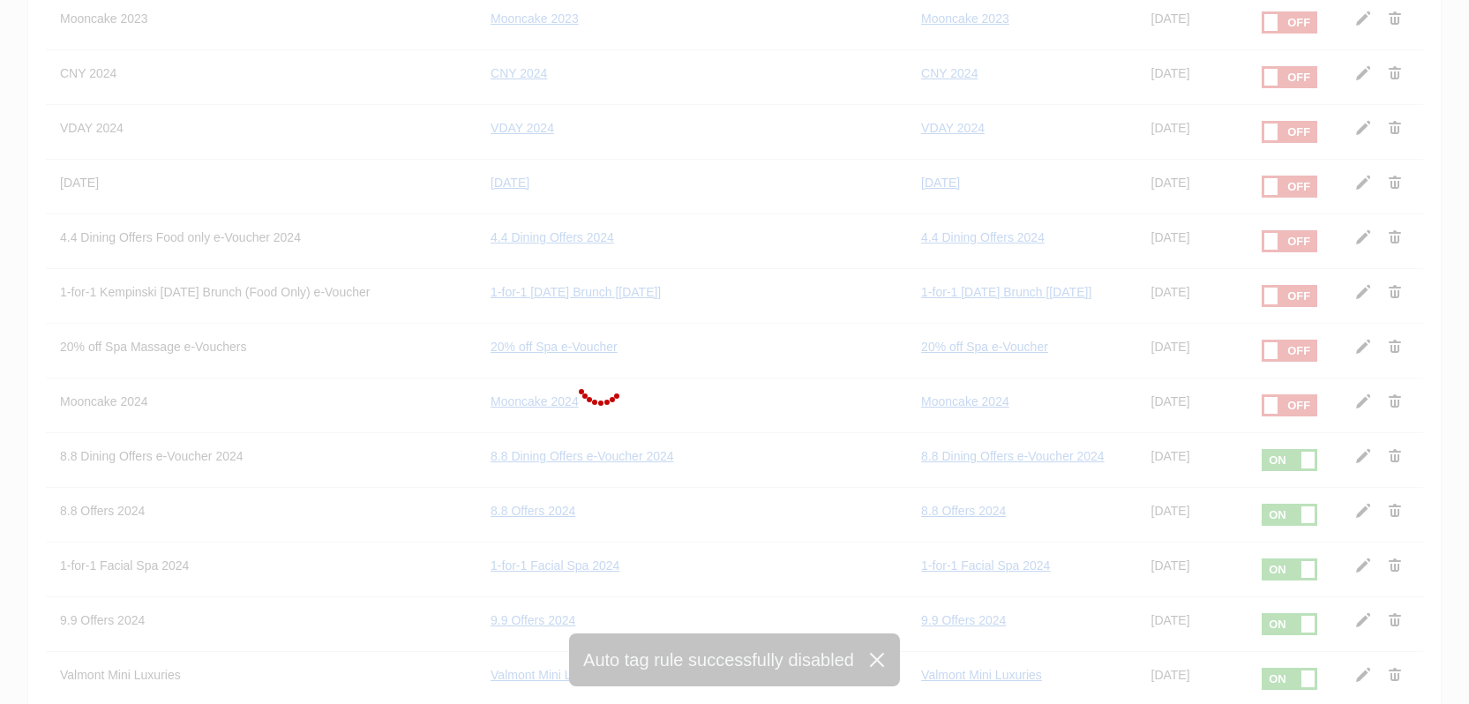
scroll to position [1588, 0]
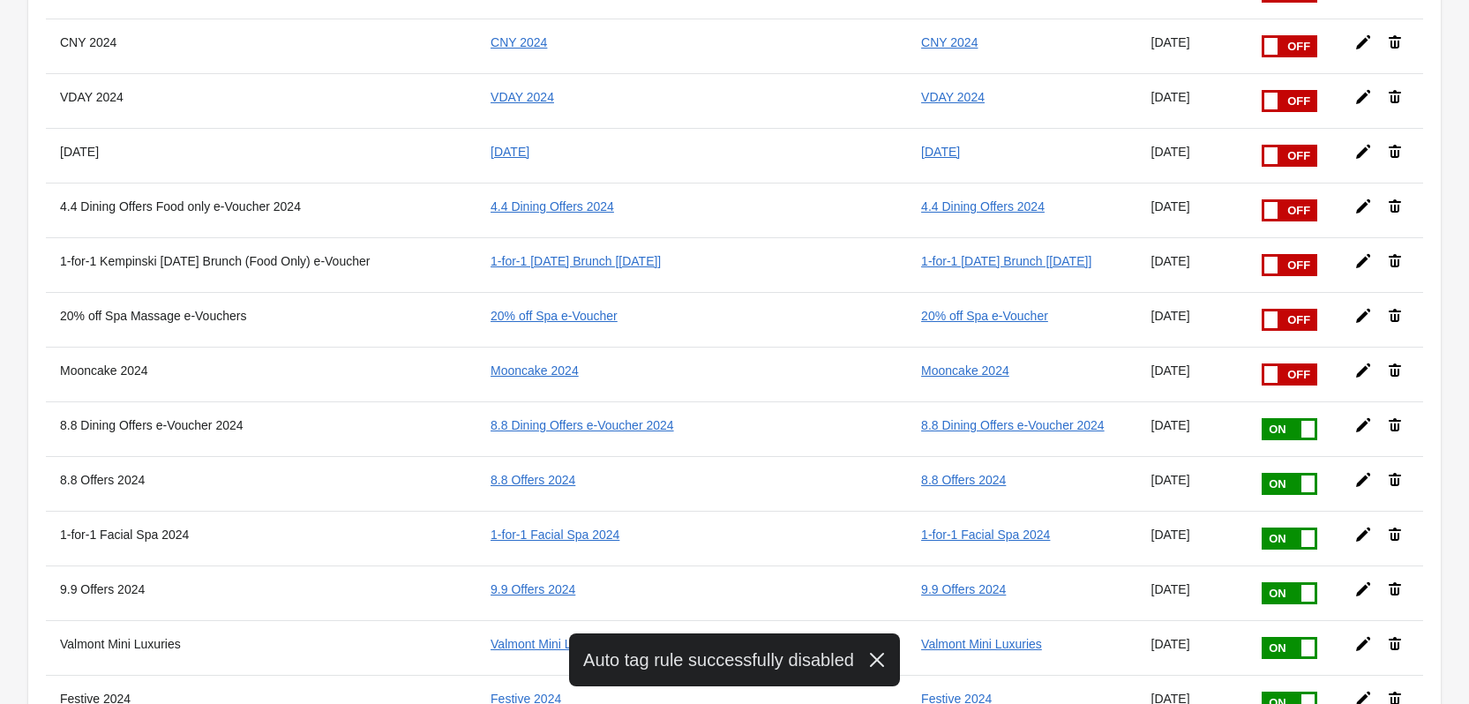
click at [1261, 418] on span at bounding box center [1316, 418] width 111 height 0
click at [0, 0] on input "checkbox" at bounding box center [0, 0] width 0 height 0
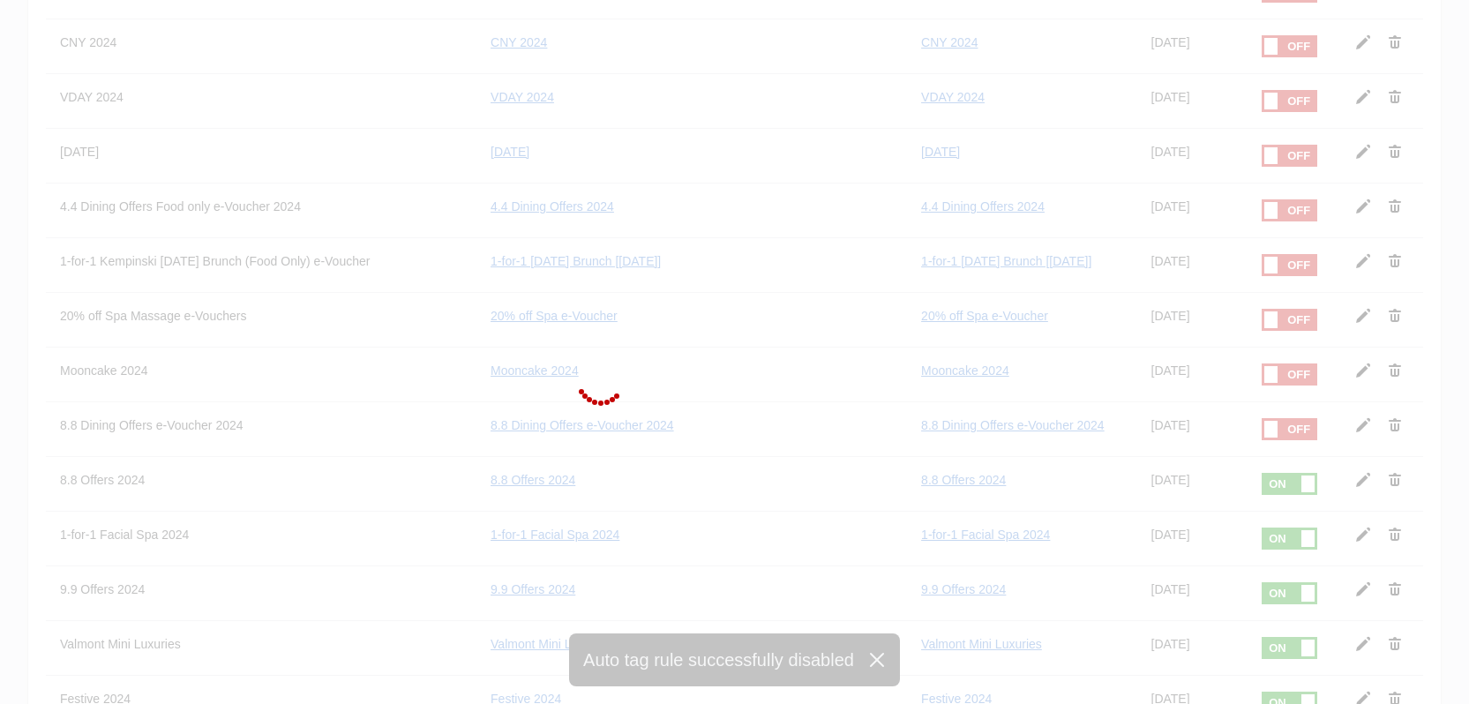
scroll to position [1676, 0]
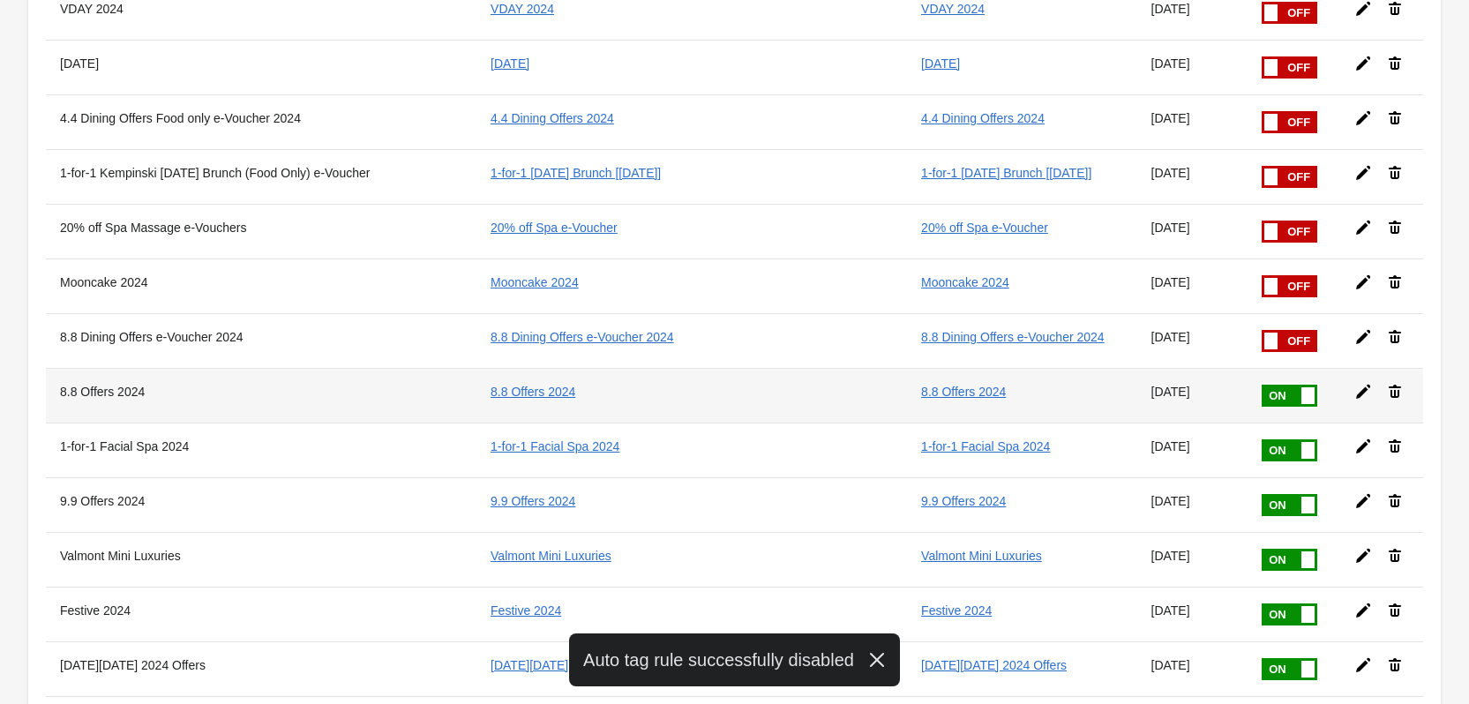
click at [1261, 385] on span at bounding box center [1316, 385] width 111 height 0
click at [0, 0] on input "checkbox" at bounding box center [0, 0] width 0 height 0
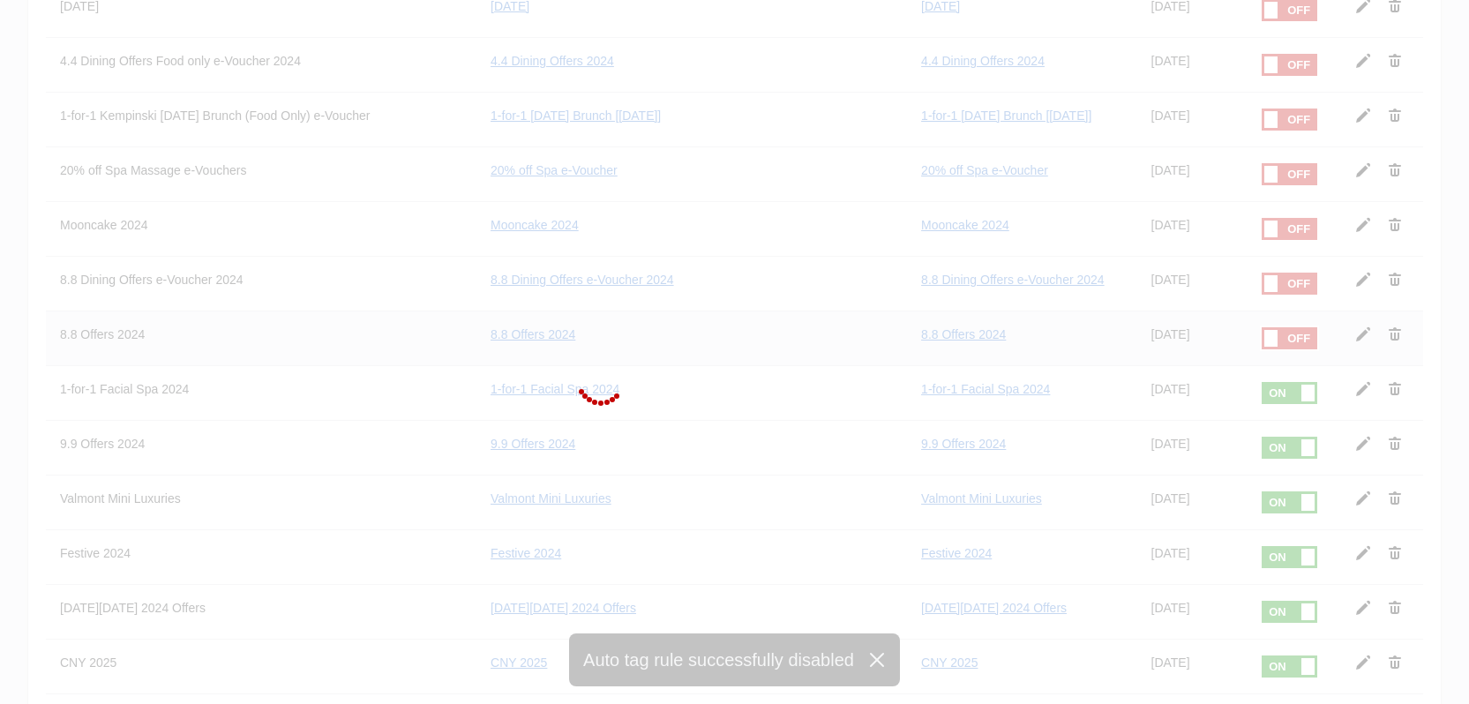
scroll to position [1764, 0]
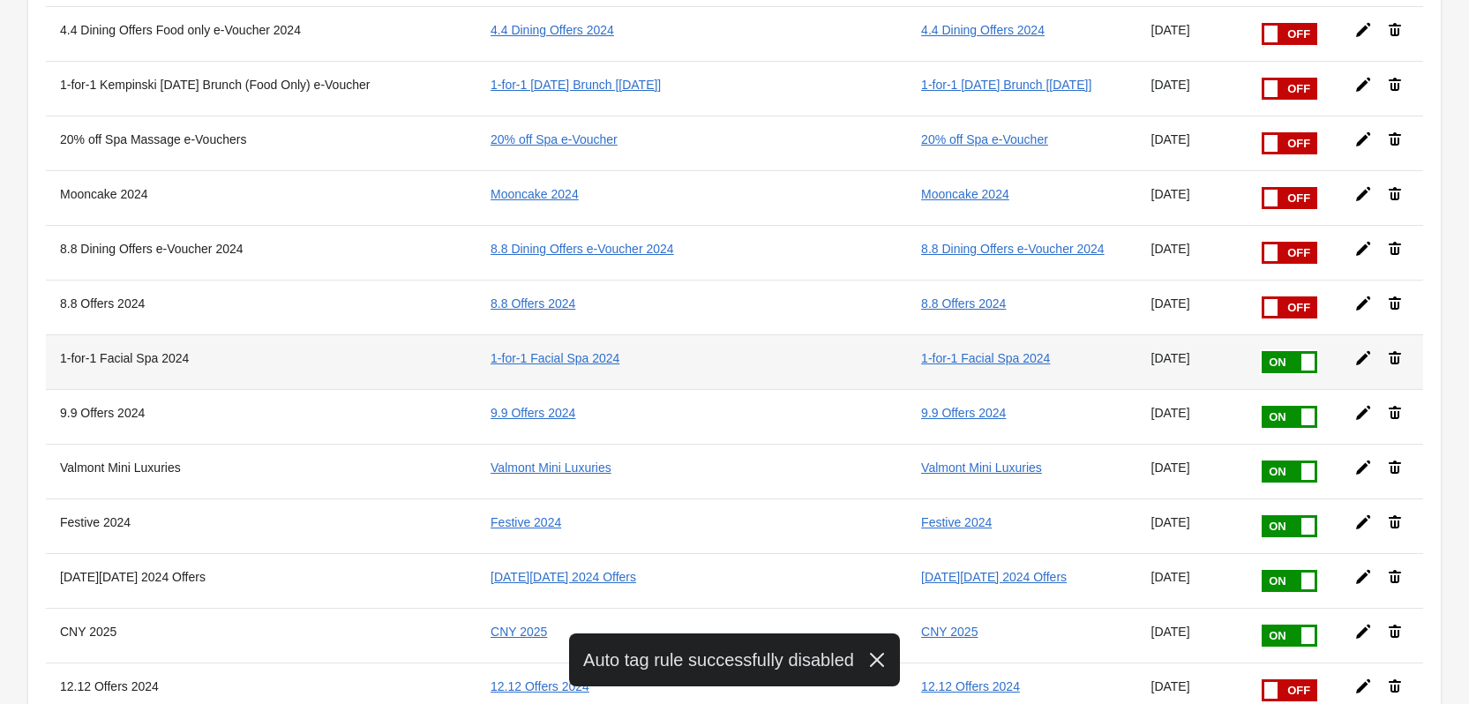
click at [1261, 351] on span at bounding box center [1316, 351] width 111 height 0
click at [0, 0] on input "checkbox" at bounding box center [0, 0] width 0 height 0
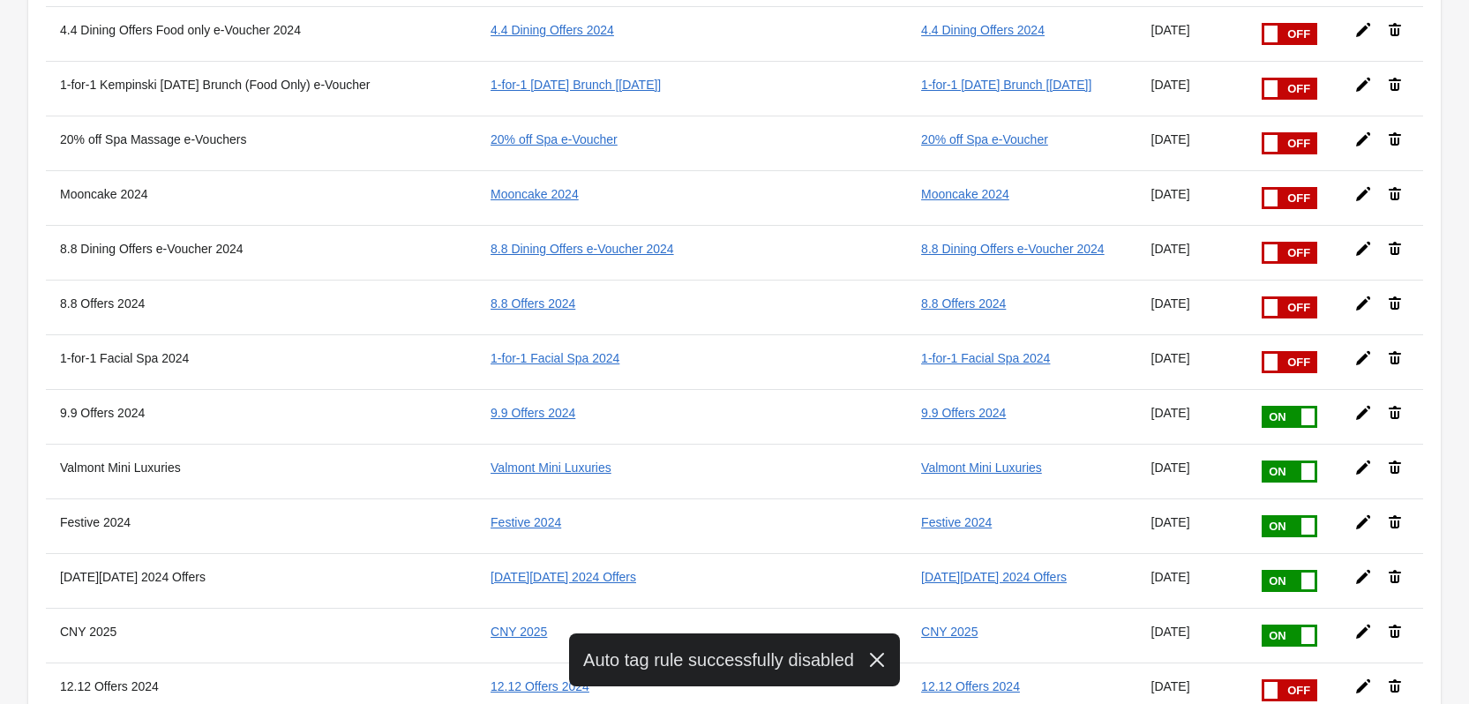
click at [1261, 406] on span at bounding box center [1316, 406] width 111 height 0
click at [0, 0] on input "checkbox" at bounding box center [0, 0] width 0 height 0
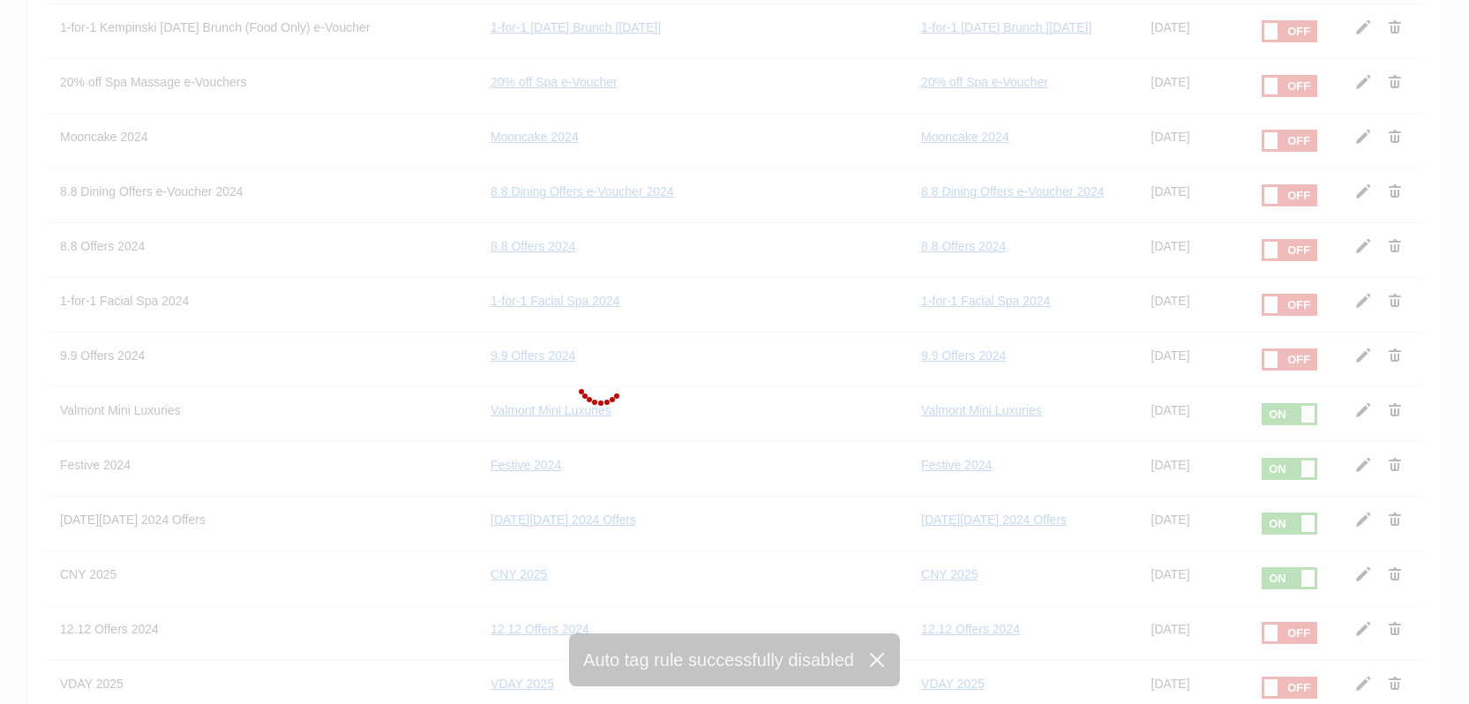
scroll to position [1852, 0]
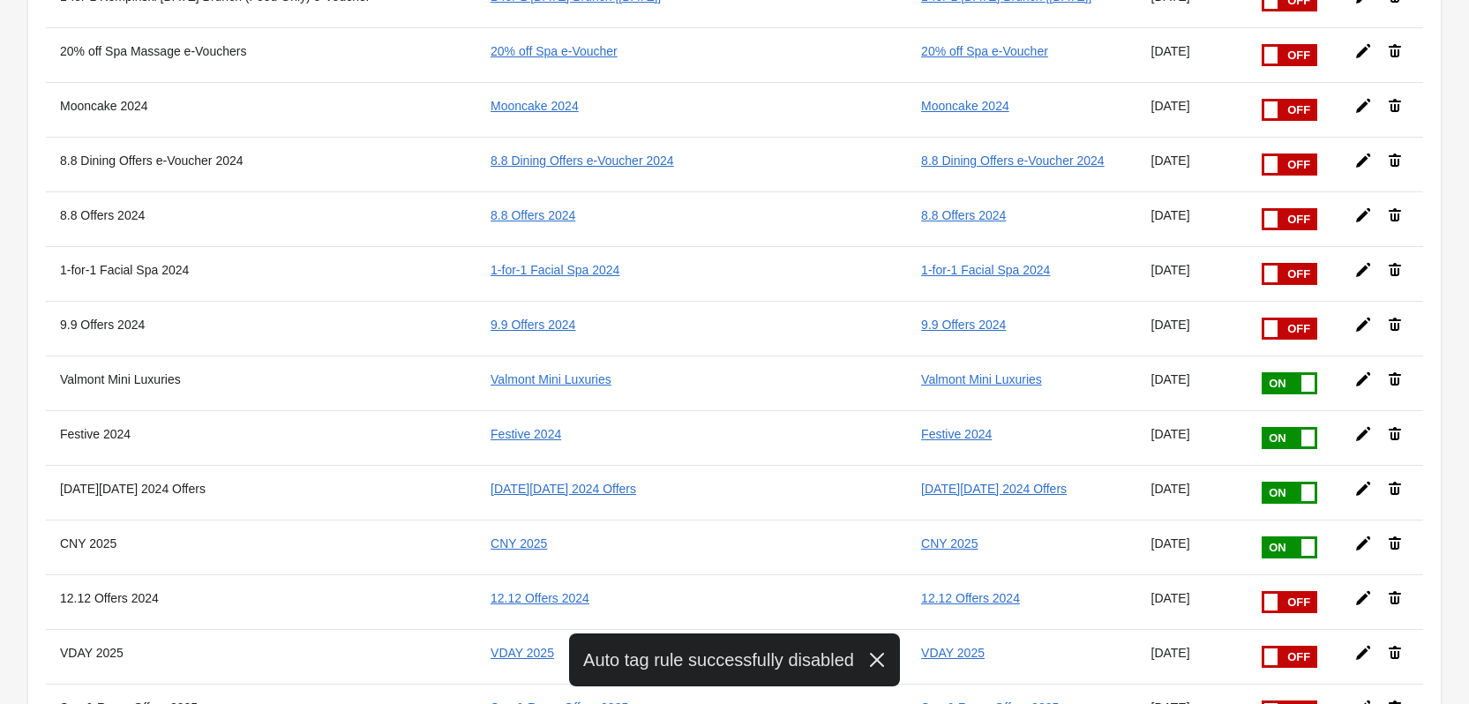
click at [1261, 372] on span at bounding box center [1316, 372] width 111 height 0
click at [0, 0] on input "checkbox" at bounding box center [0, 0] width 0 height 0
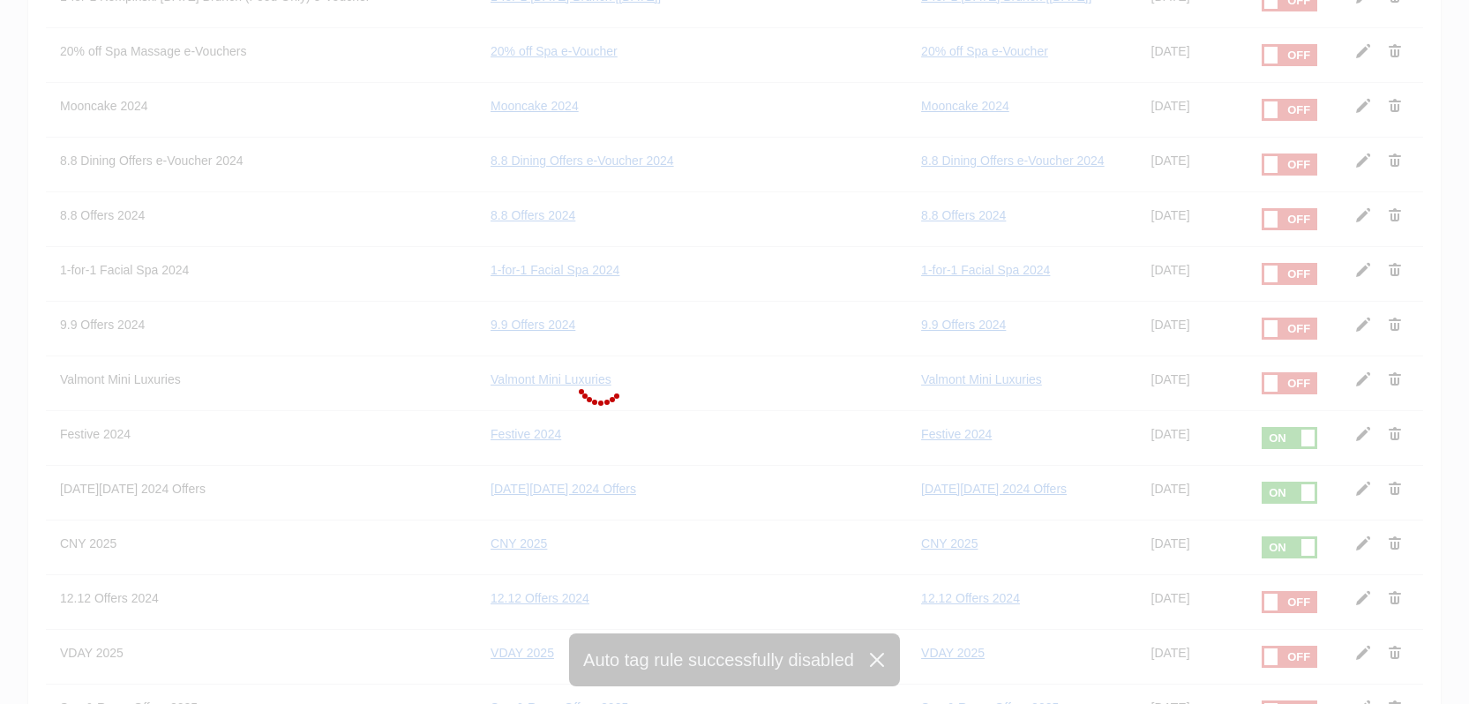
scroll to position [1941, 0]
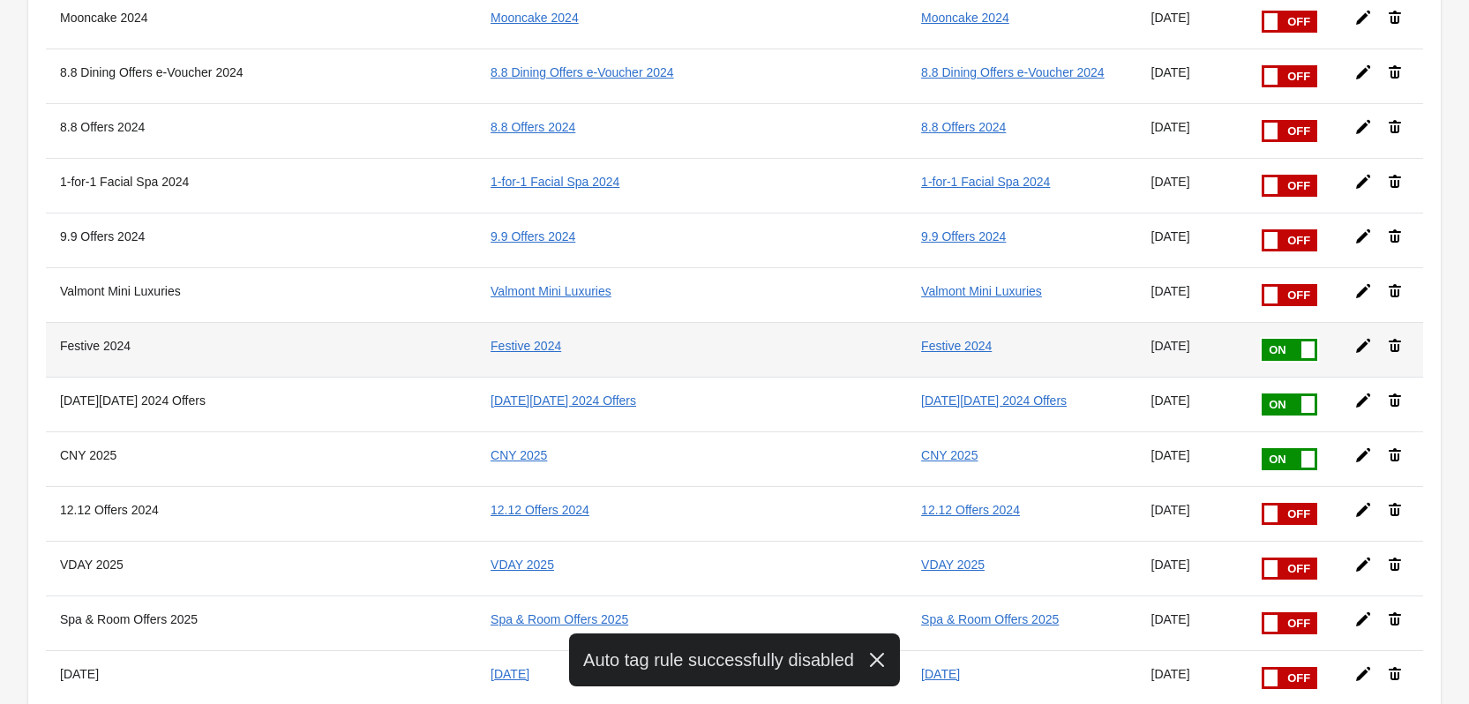
click at [1261, 339] on span at bounding box center [1316, 339] width 111 height 0
click at [0, 0] on input "checkbox" at bounding box center [0, 0] width 0 height 0
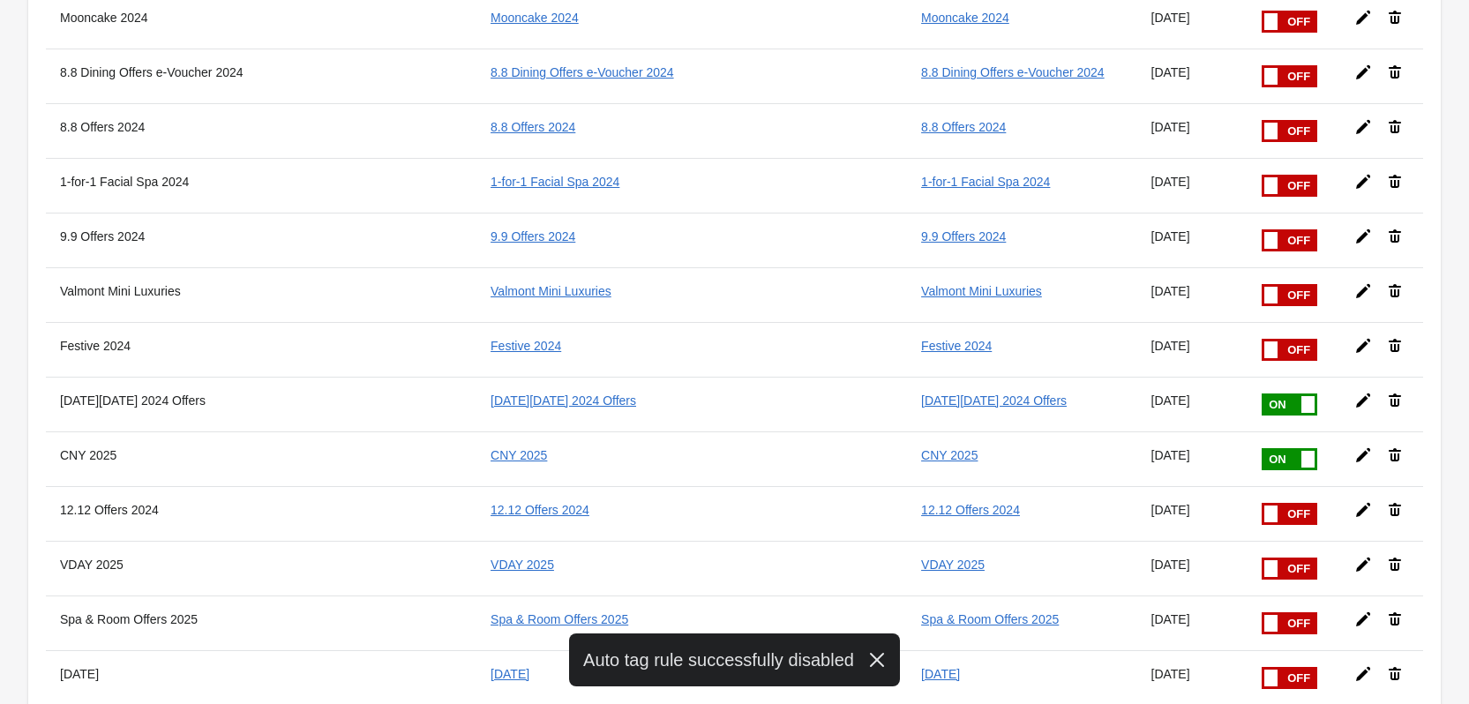
click at [1261, 393] on span at bounding box center [1316, 393] width 111 height 0
click at [0, 0] on input "checkbox" at bounding box center [0, 0] width 0 height 0
click at [1261, 448] on span at bounding box center [1316, 448] width 111 height 0
click at [0, 0] on input "checkbox" at bounding box center [0, 0] width 0 height 0
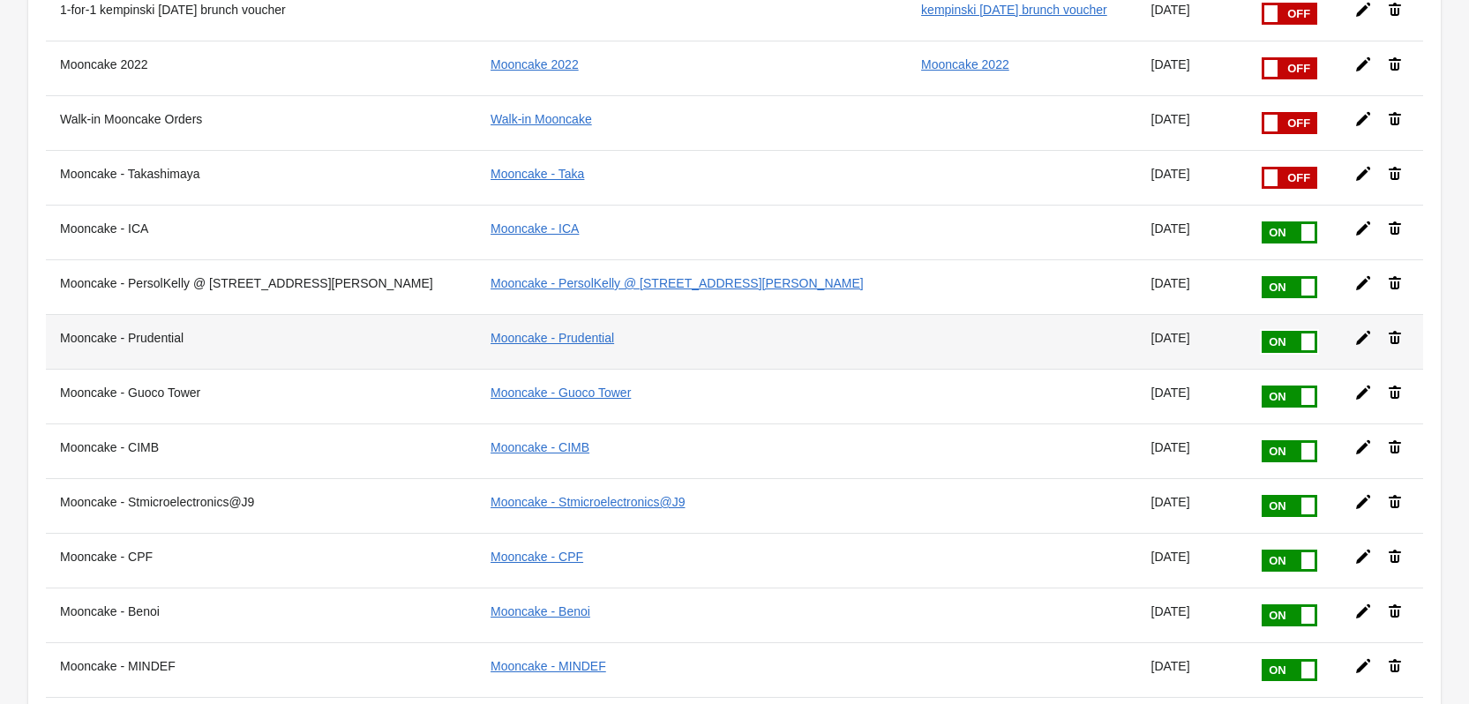
scroll to position [348, 0]
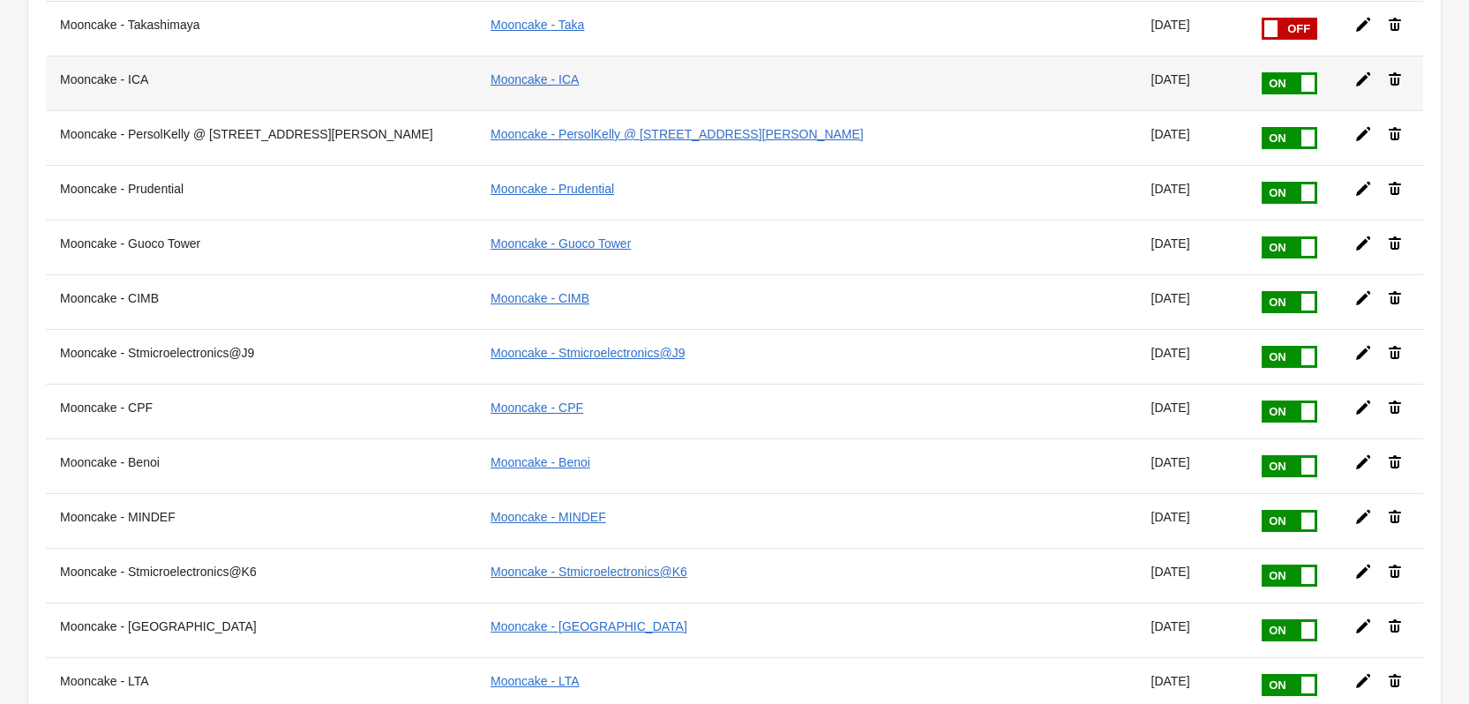
click at [1261, 72] on span at bounding box center [1316, 72] width 111 height 0
click at [0, 0] on input "checkbox" at bounding box center [0, 0] width 0 height 0
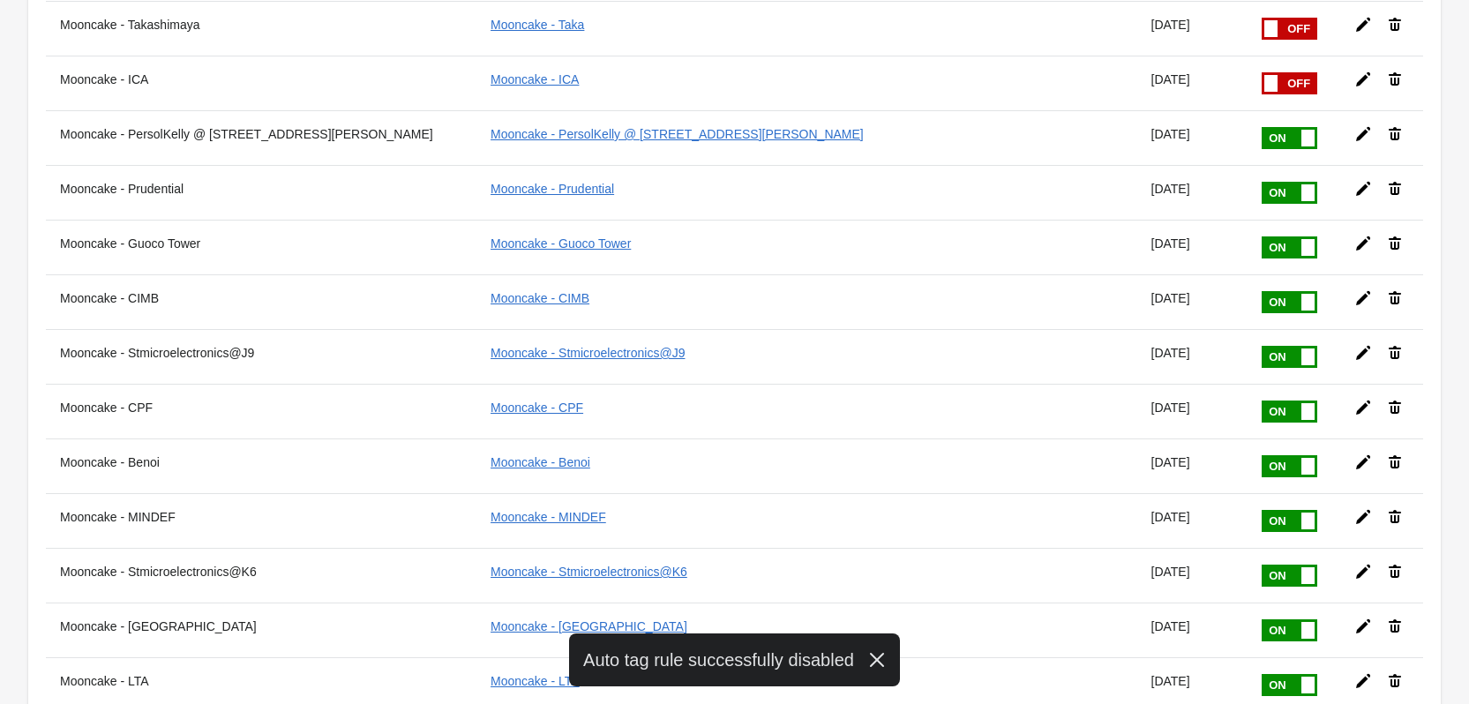
click at [1261, 127] on span at bounding box center [1316, 127] width 111 height 0
click at [0, 0] on input "checkbox" at bounding box center [0, 0] width 0 height 0
click at [1261, 182] on span at bounding box center [1316, 182] width 111 height 0
click at [0, 0] on input "checkbox" at bounding box center [0, 0] width 0 height 0
click at [1261, 236] on span at bounding box center [1316, 236] width 111 height 0
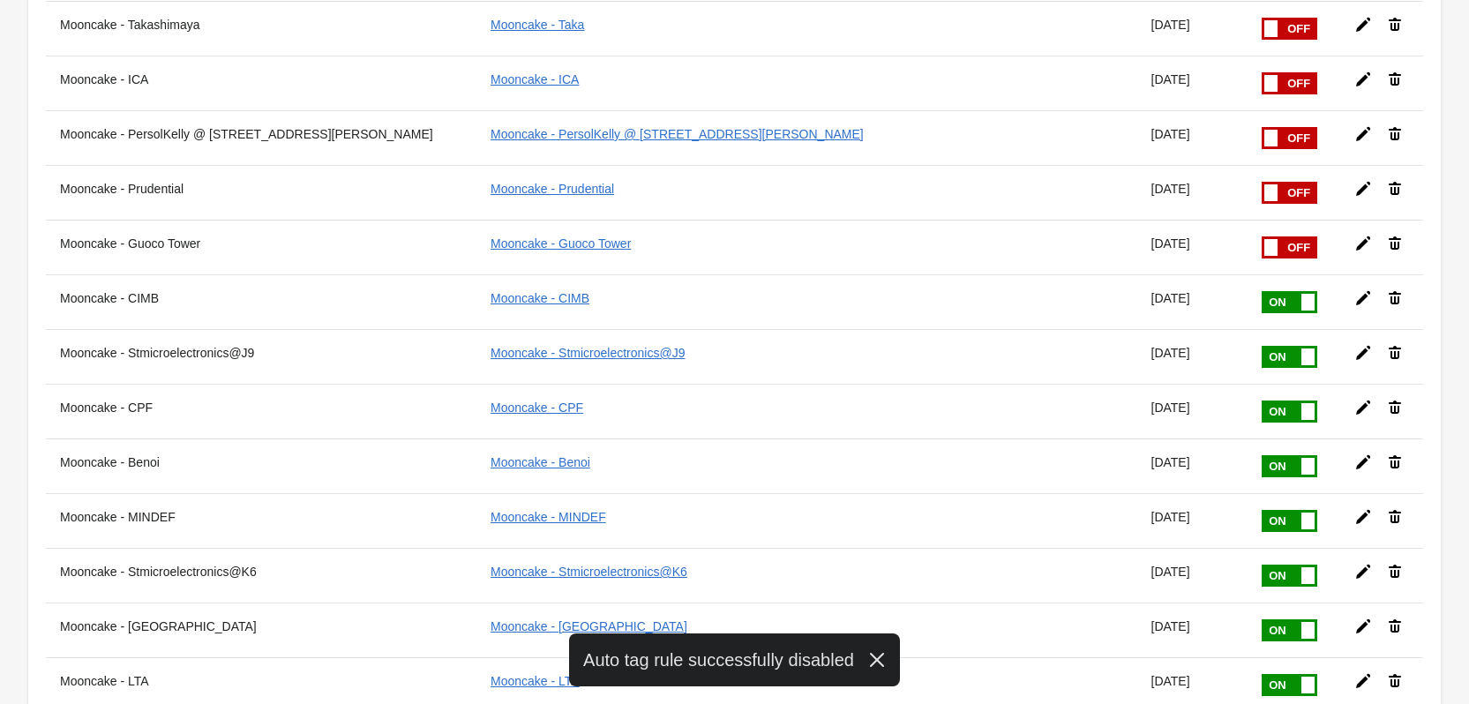
click at [0, 0] on input "checkbox" at bounding box center [0, 0] width 0 height 0
click at [1261, 291] on span at bounding box center [1316, 291] width 111 height 0
click at [0, 0] on input "checkbox" at bounding box center [0, 0] width 0 height 0
click at [1261, 346] on span at bounding box center [1316, 346] width 111 height 0
click at [0, 0] on input "checkbox" at bounding box center [0, 0] width 0 height 0
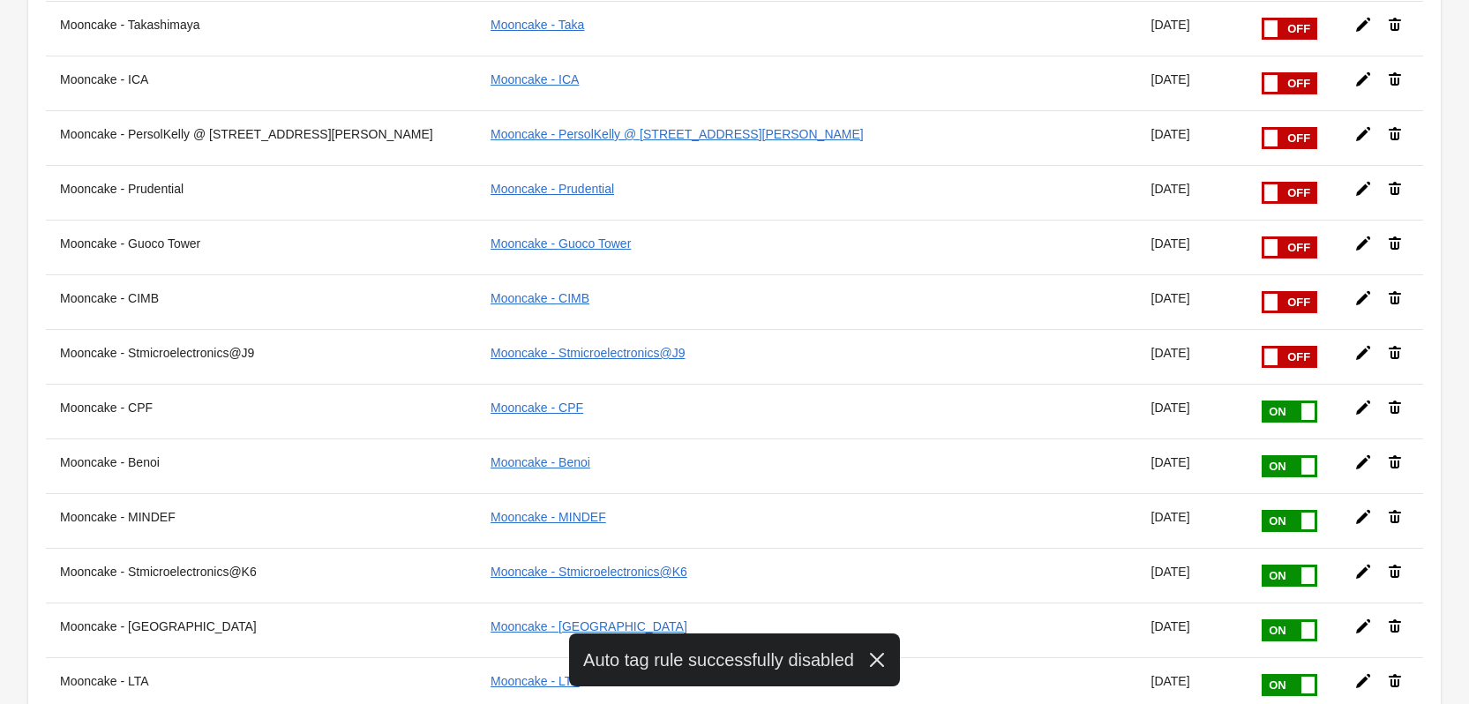
click at [1261, 400] on span at bounding box center [1316, 400] width 111 height 0
click at [0, 0] on input "checkbox" at bounding box center [0, 0] width 0 height 0
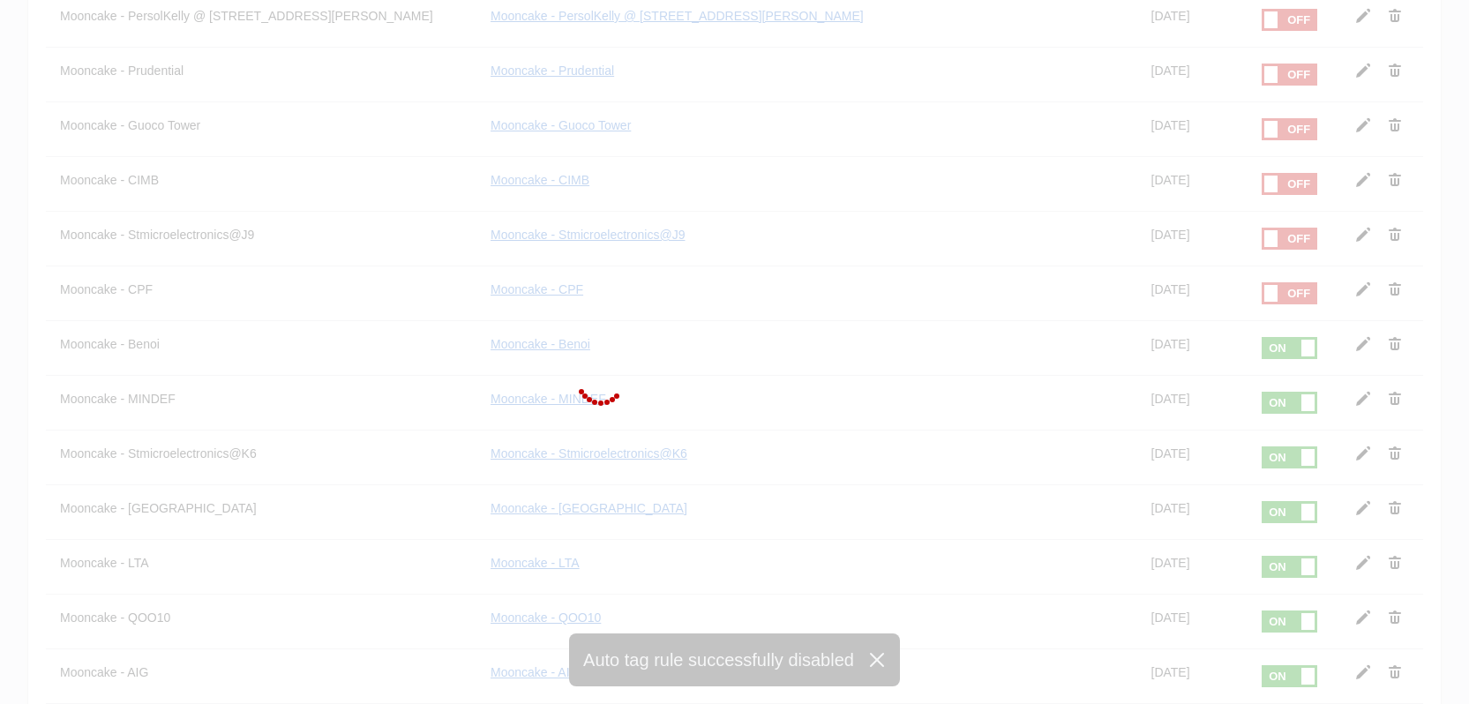
scroll to position [524, 0]
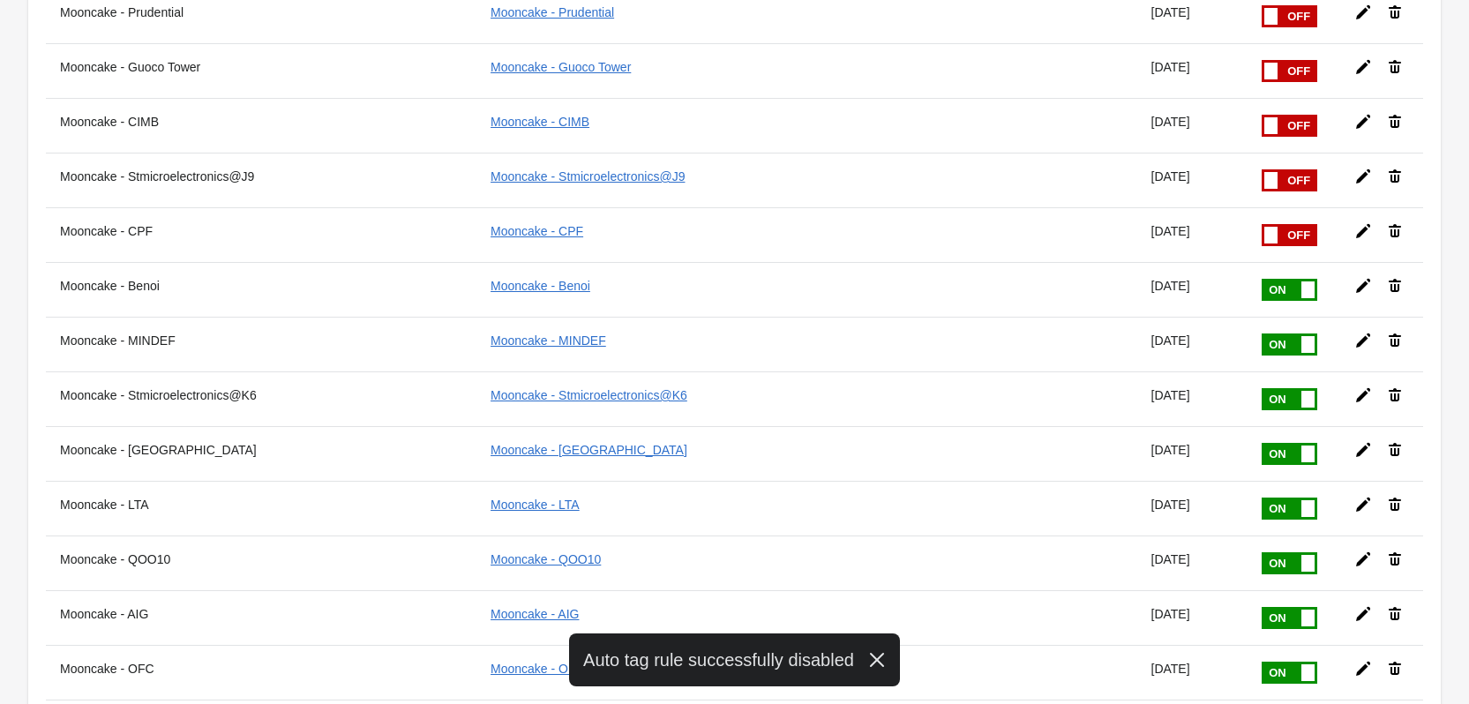
click at [1261, 279] on span at bounding box center [1316, 279] width 111 height 0
click at [0, 0] on input "checkbox" at bounding box center [0, 0] width 0 height 0
click at [1261, 333] on span at bounding box center [1316, 333] width 111 height 0
click at [0, 0] on input "checkbox" at bounding box center [0, 0] width 0 height 0
click at [1261, 388] on span at bounding box center [1316, 388] width 111 height 0
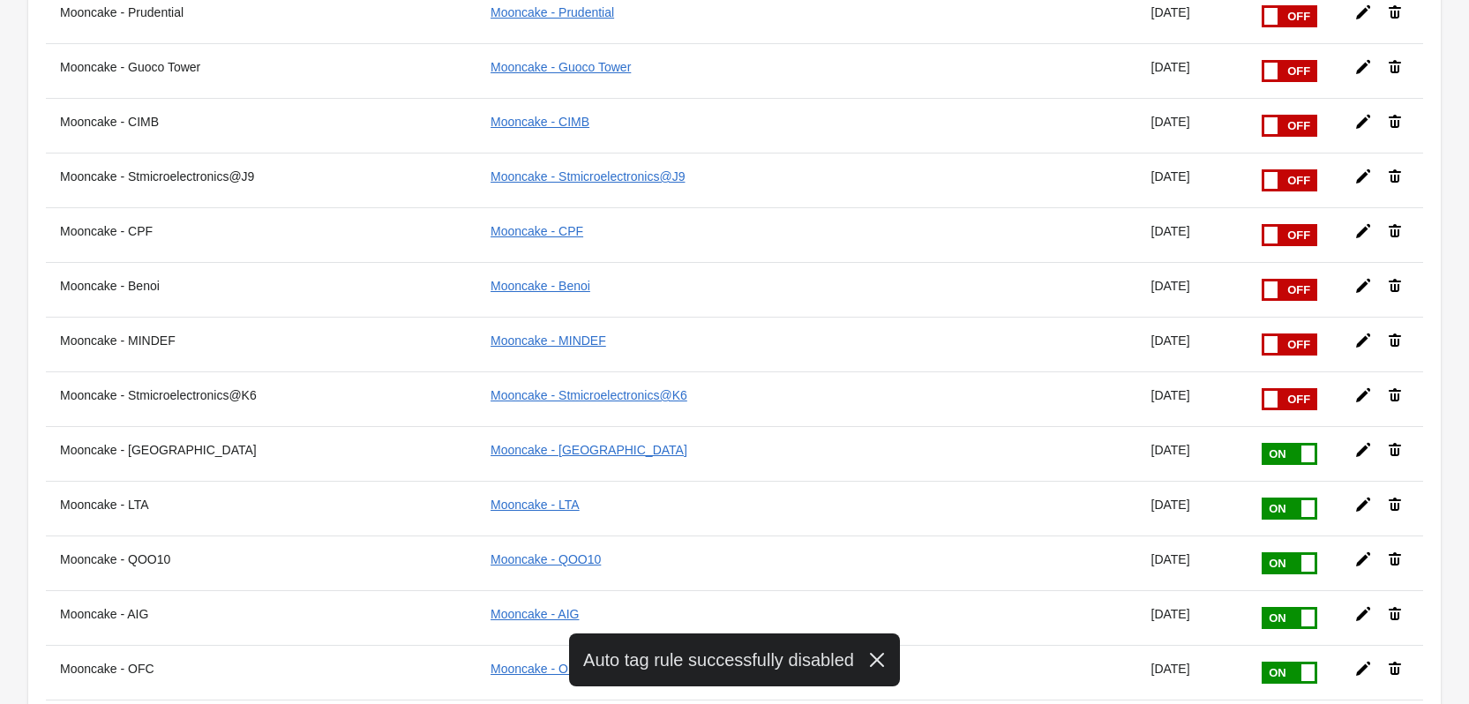
click at [0, 0] on input "checkbox" at bounding box center [0, 0] width 0 height 0
click at [1261, 443] on span at bounding box center [1316, 443] width 111 height 0
click at [0, 0] on input "checkbox" at bounding box center [0, 0] width 0 height 0
click at [1261, 497] on span at bounding box center [1316, 497] width 111 height 0
click at [0, 0] on input "checkbox" at bounding box center [0, 0] width 0 height 0
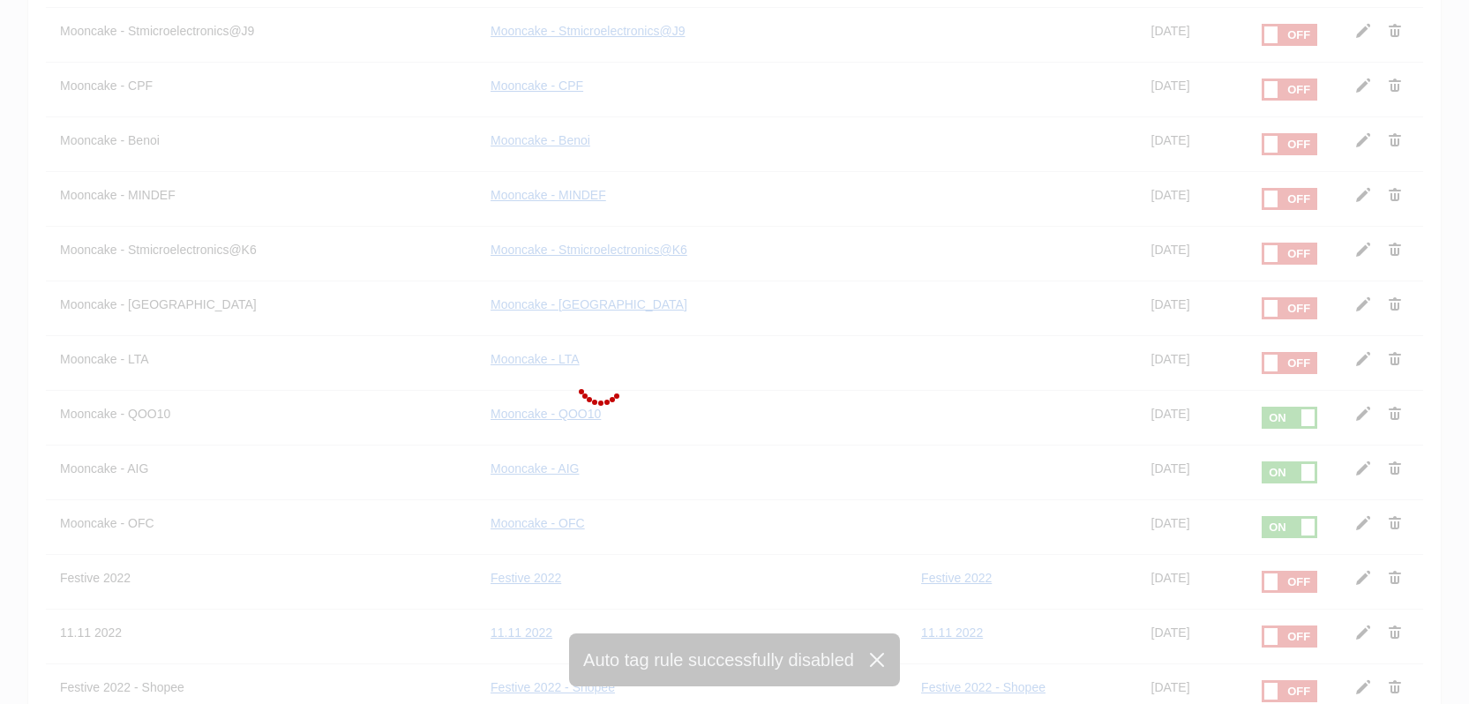
scroll to position [700, 0]
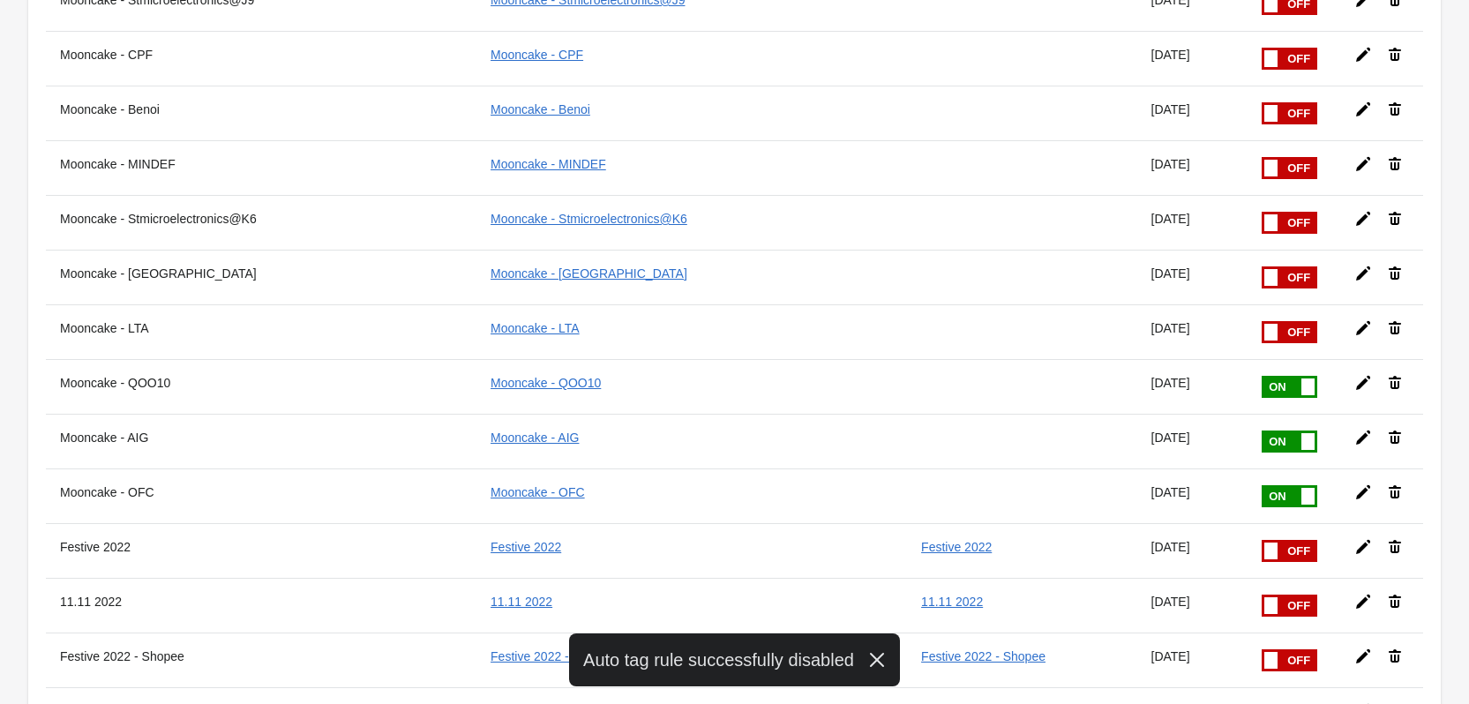
click at [1261, 376] on span at bounding box center [1316, 376] width 111 height 0
click at [0, 0] on input "checkbox" at bounding box center [0, 0] width 0 height 0
click at [1261, 430] on span at bounding box center [1316, 430] width 111 height 0
click at [0, 0] on input "checkbox" at bounding box center [0, 0] width 0 height 0
click at [1261, 485] on span at bounding box center [1316, 485] width 111 height 0
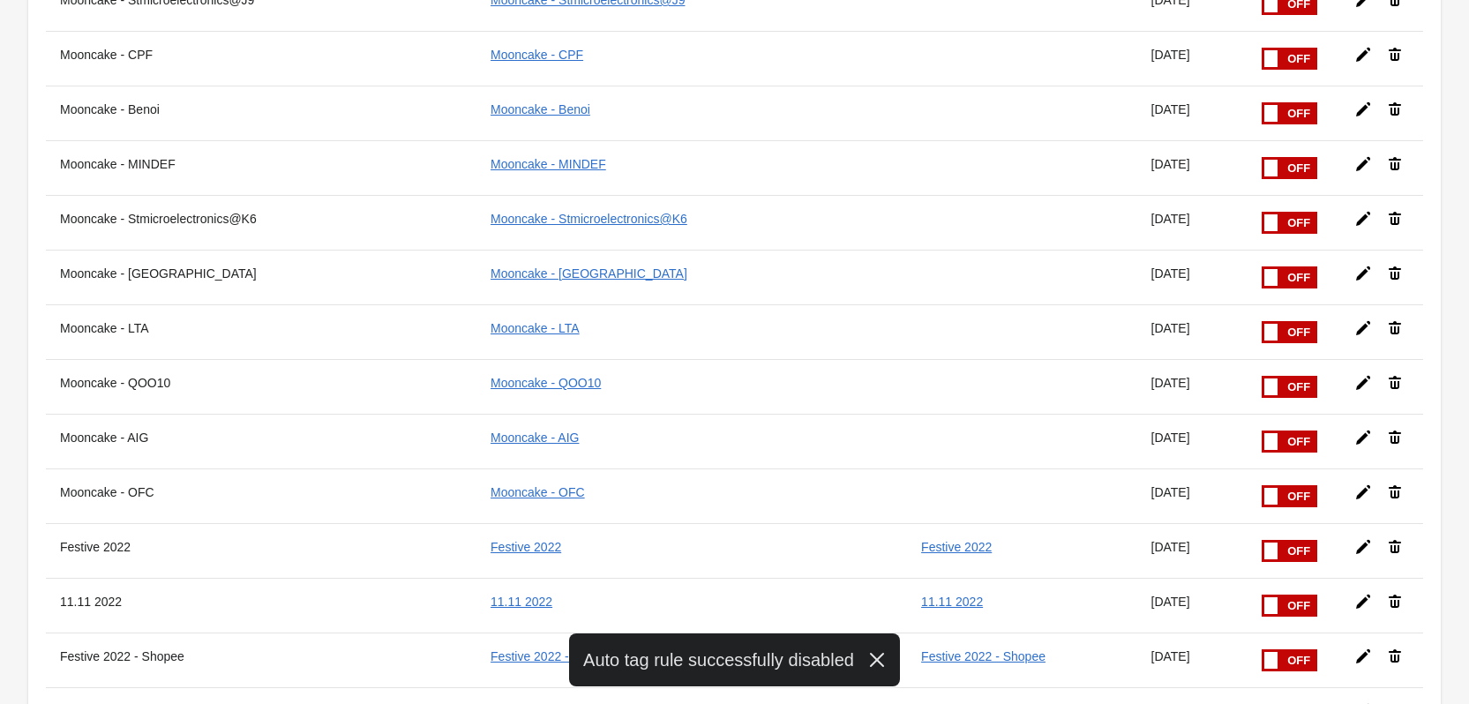
click at [0, 0] on input "checkbox" at bounding box center [0, 0] width 0 height 0
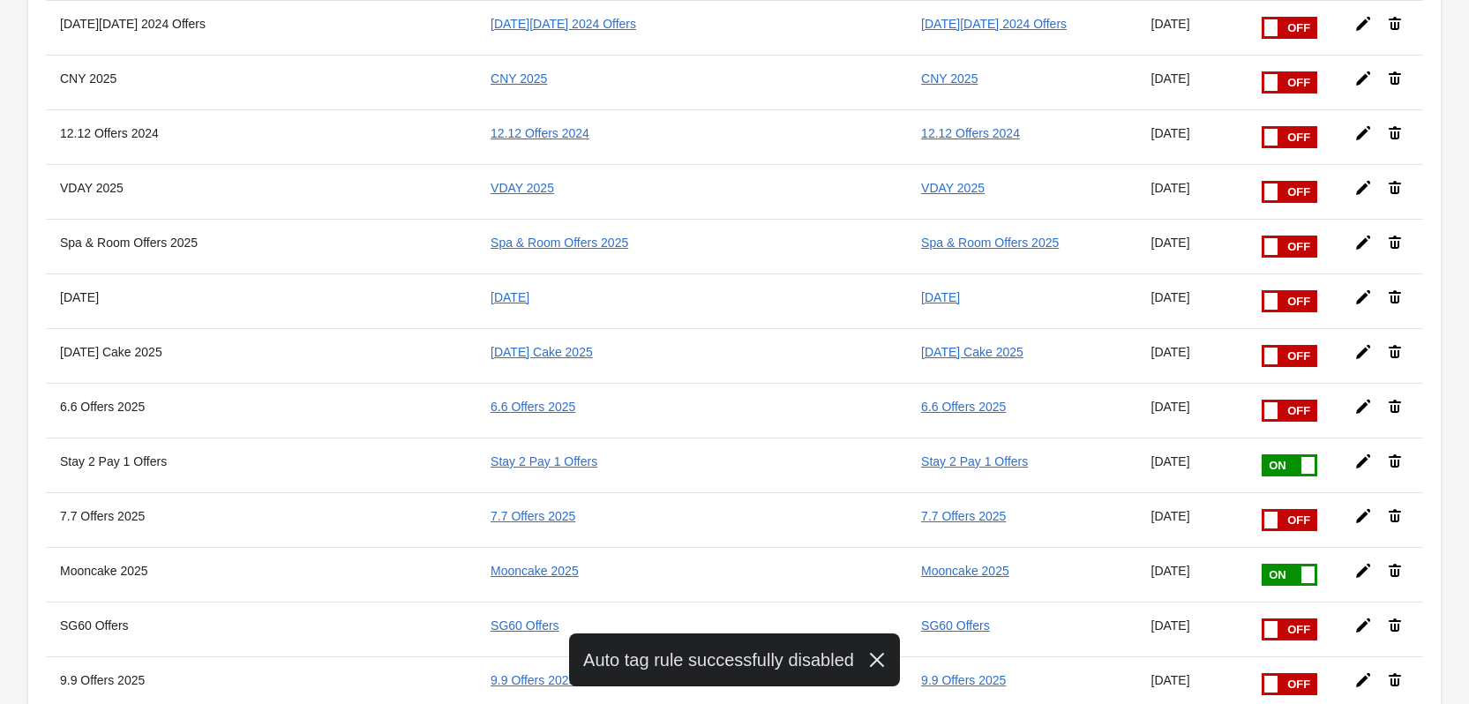
scroll to position [2470, 0]
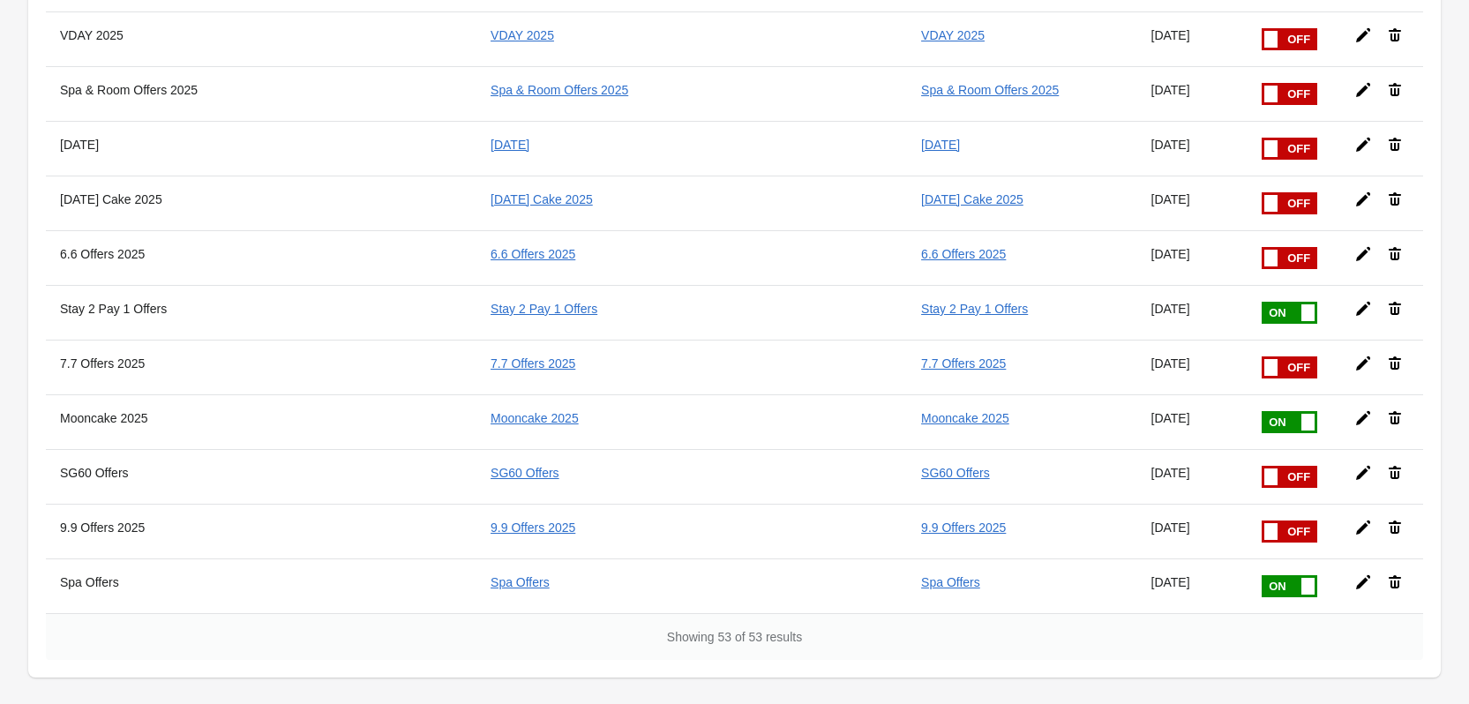
click at [972, 616] on div "Showing 53 of 53 results" at bounding box center [734, 636] width 1377 height 47
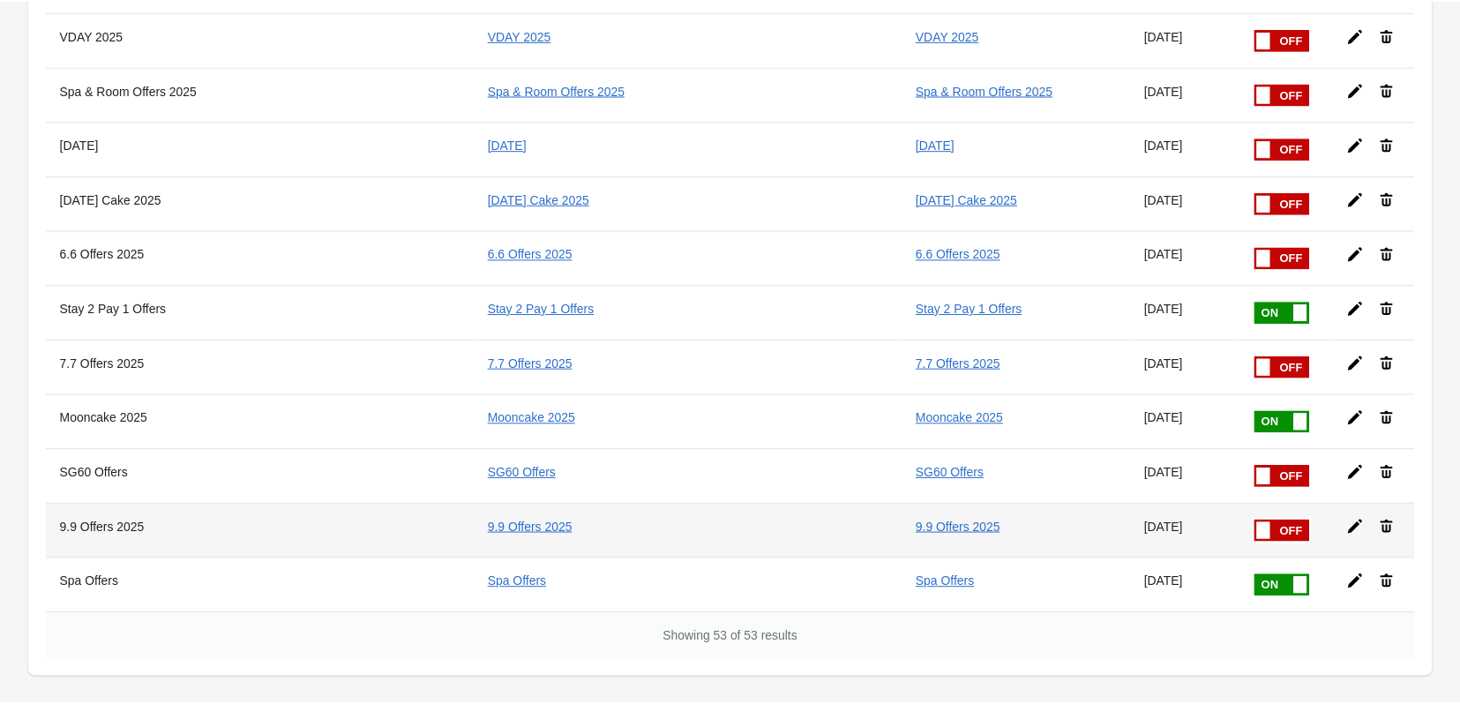
scroll to position [2553, 0]
